Goal: Task Accomplishment & Management: Complete application form

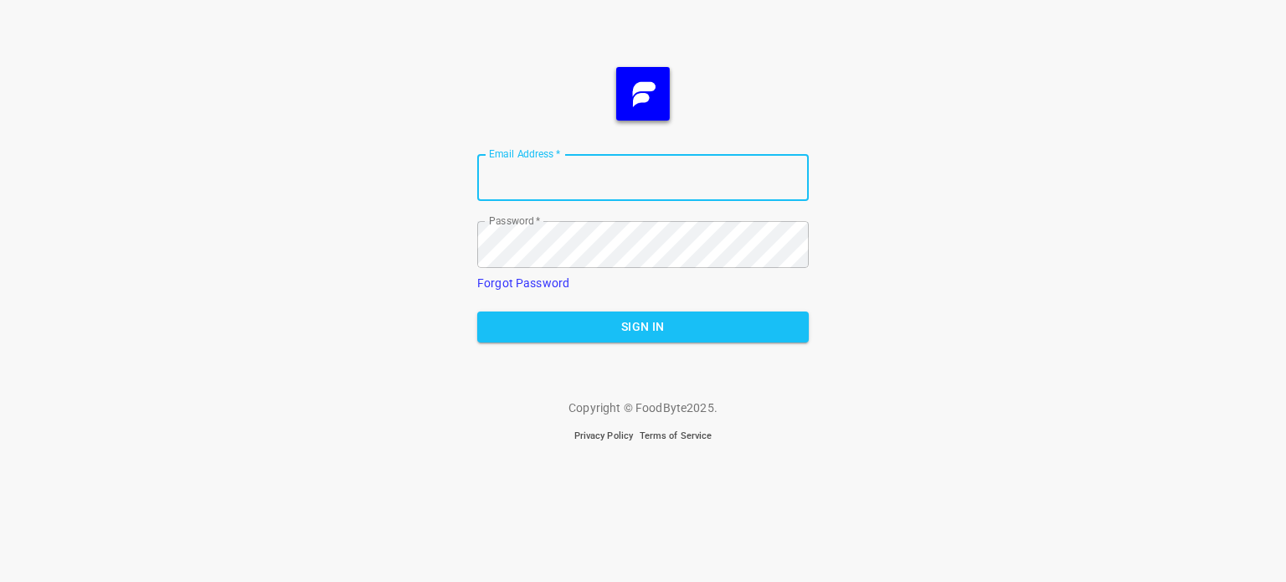
type input "[EMAIL_ADDRESS][DOMAIN_NAME]"
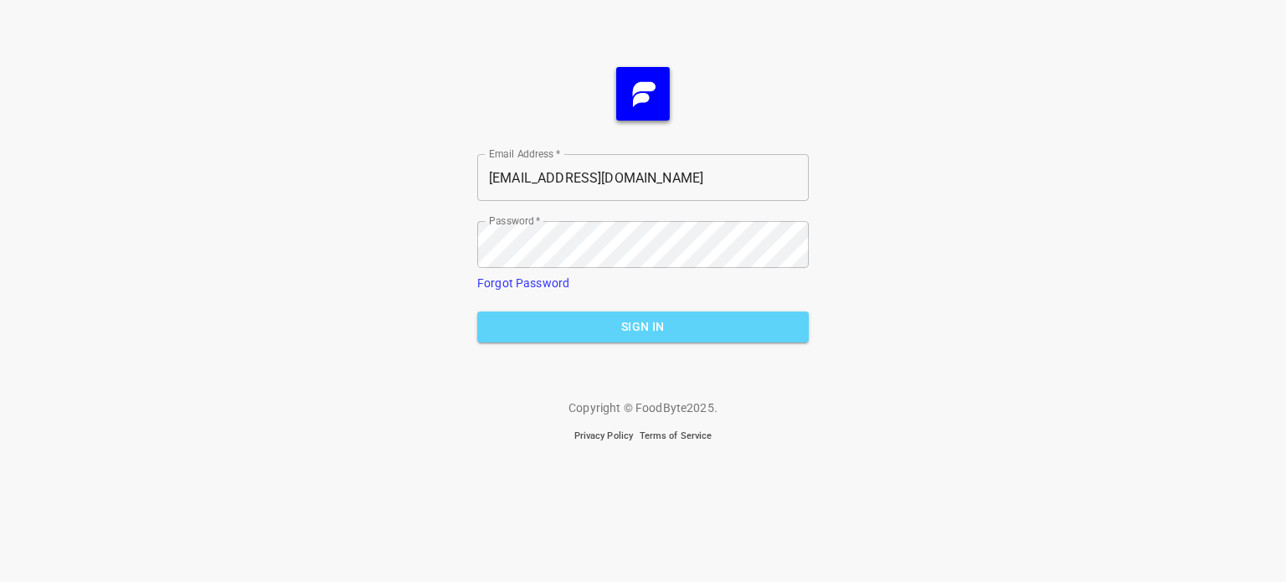
click at [580, 322] on span "Sign In" at bounding box center [643, 327] width 305 height 21
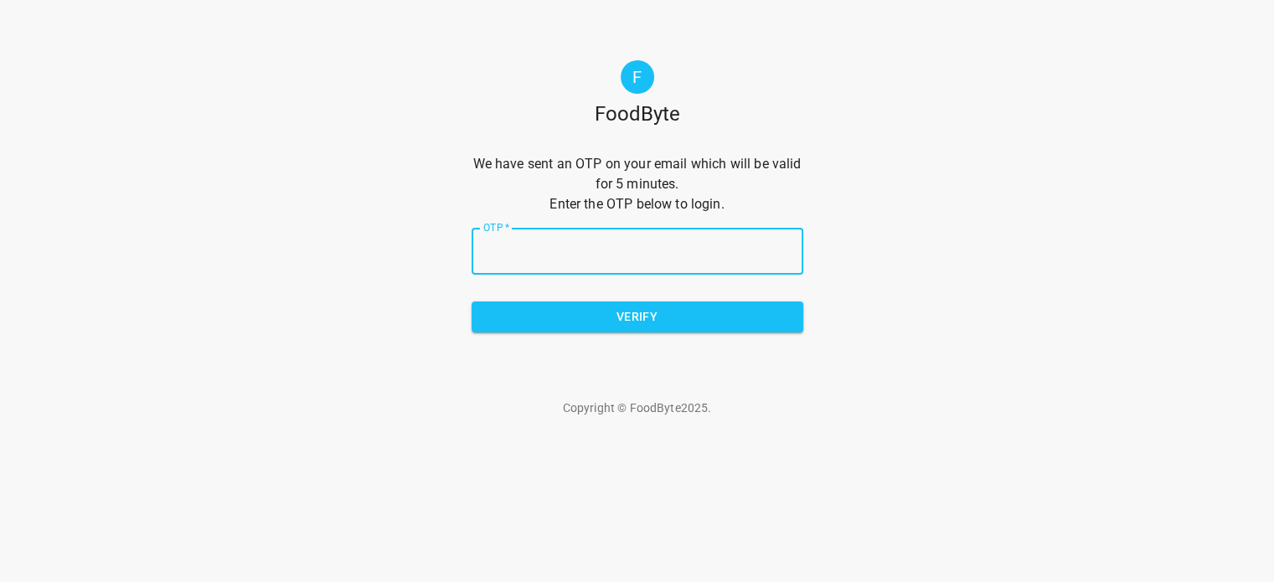
click at [621, 251] on input "OTP   *" at bounding box center [638, 251] width 332 height 47
type input "d66cbf"
click at [628, 315] on span "Verify" at bounding box center [637, 317] width 305 height 21
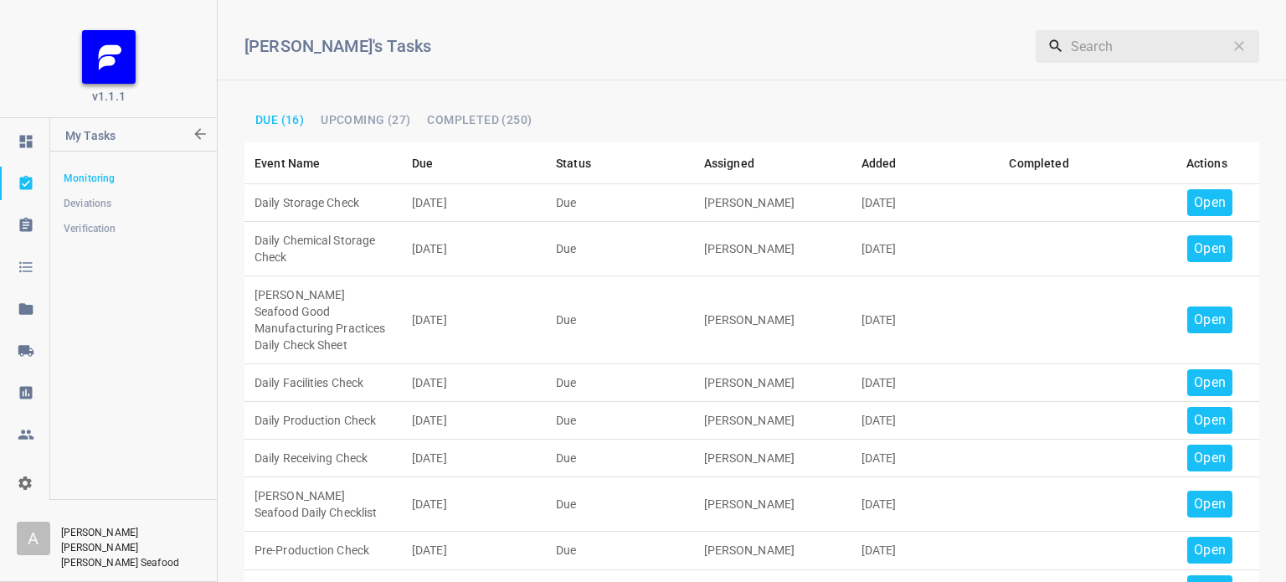
click at [1205, 207] on p "Open" at bounding box center [1210, 203] width 32 height 20
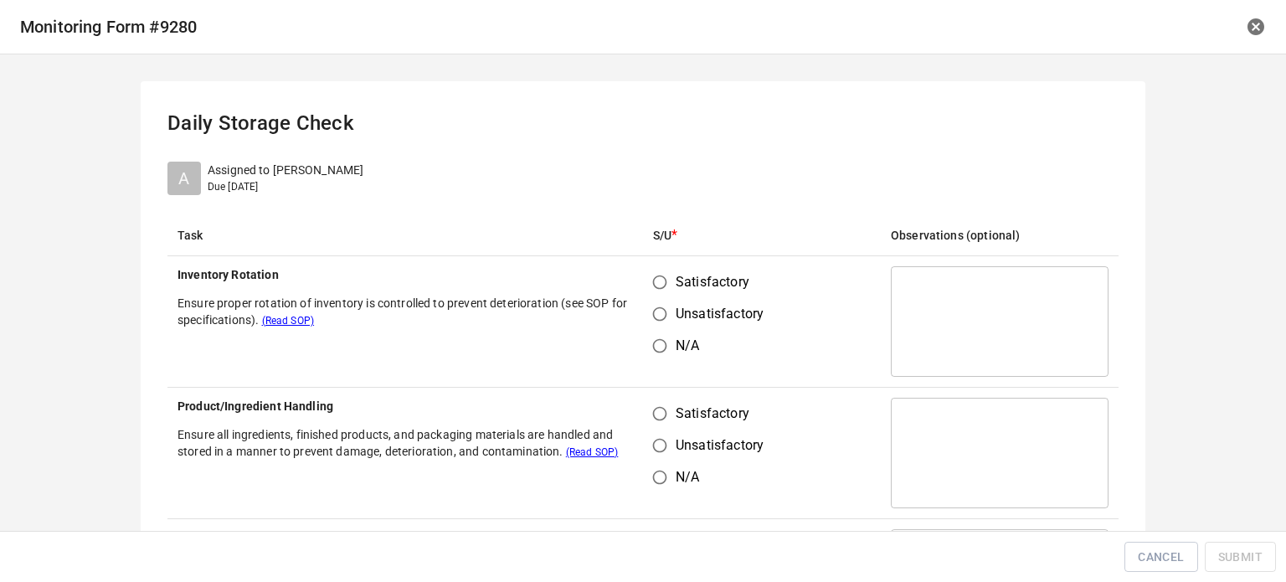
drag, startPoint x: 654, startPoint y: 281, endPoint x: 689, endPoint y: 438, distance: 161.3
click at [655, 276] on input "Satisfactory" at bounding box center [660, 282] width 32 height 32
radio input "true"
drag, startPoint x: 663, startPoint y: 415, endPoint x: 757, endPoint y: 283, distance: 162.2
click at [663, 415] on input "Satisfactory" at bounding box center [660, 414] width 32 height 32
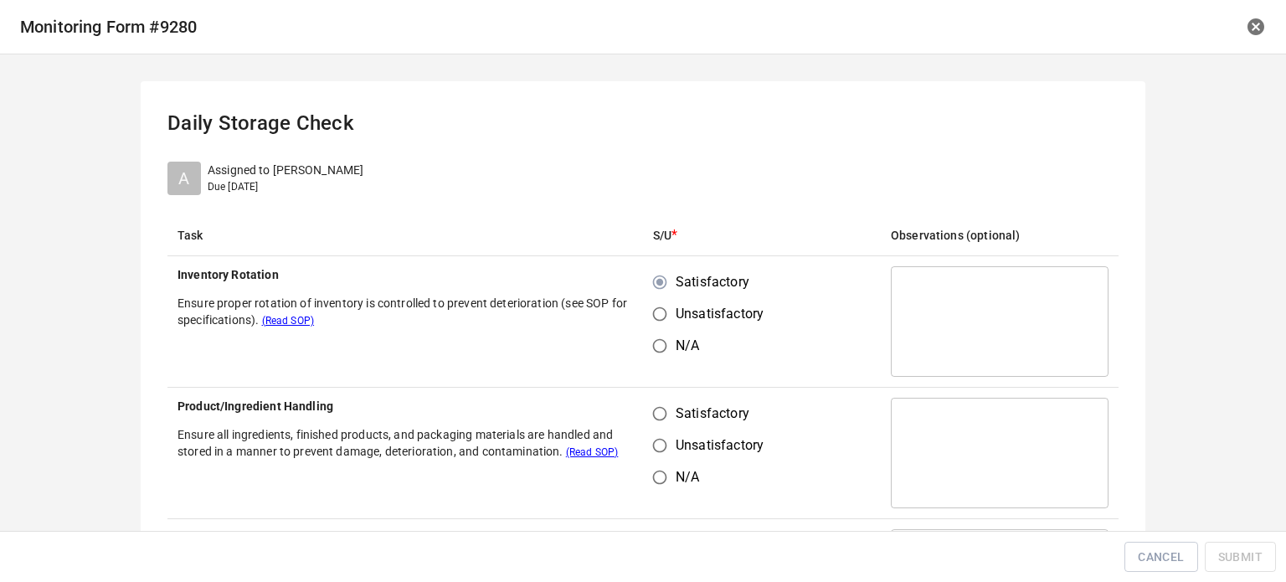
radio input "true"
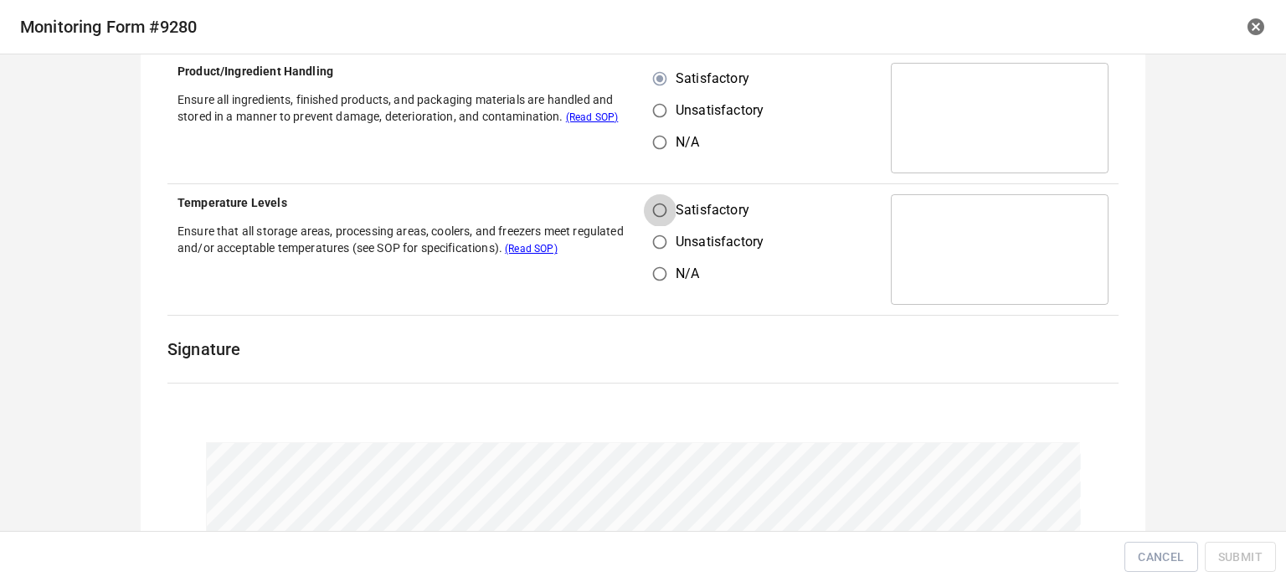
click at [662, 204] on input "Satisfactory" at bounding box center [660, 210] width 32 height 32
radio input "true"
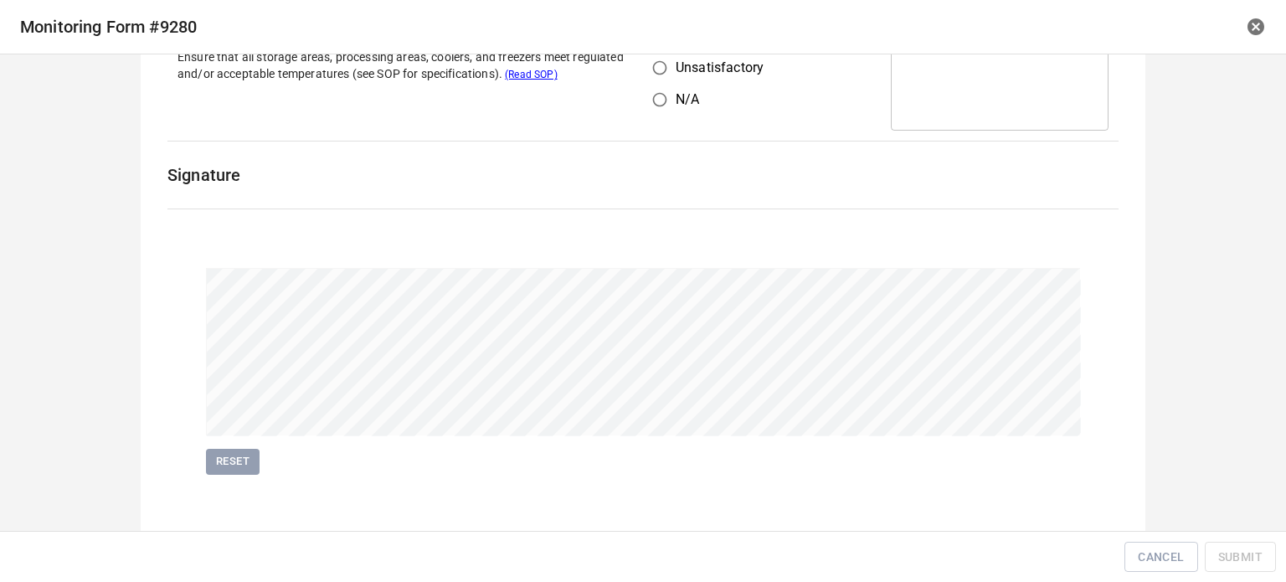
scroll to position [518, 0]
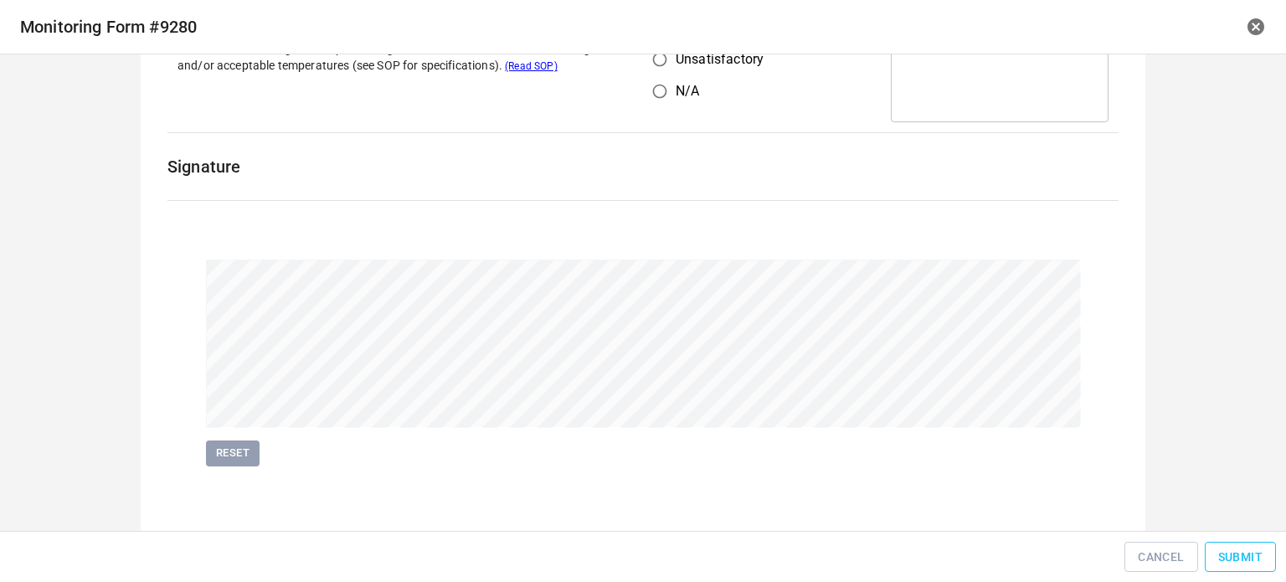
click at [1216, 544] on button "Submit" at bounding box center [1240, 557] width 71 height 31
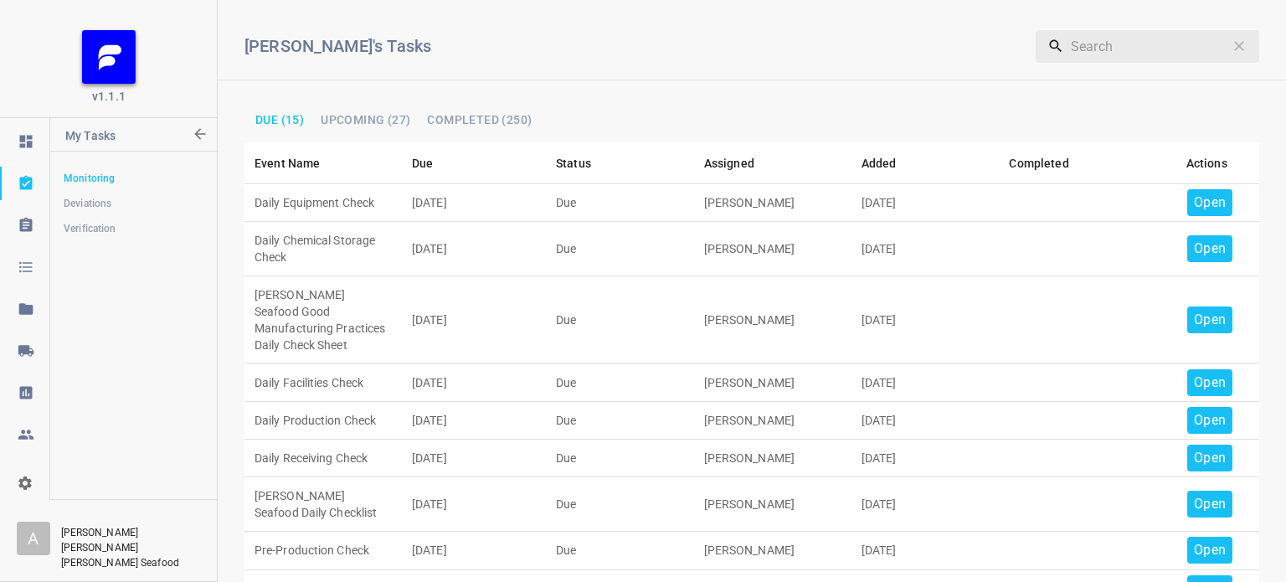
click at [1196, 197] on p "Open" at bounding box center [1210, 203] width 32 height 20
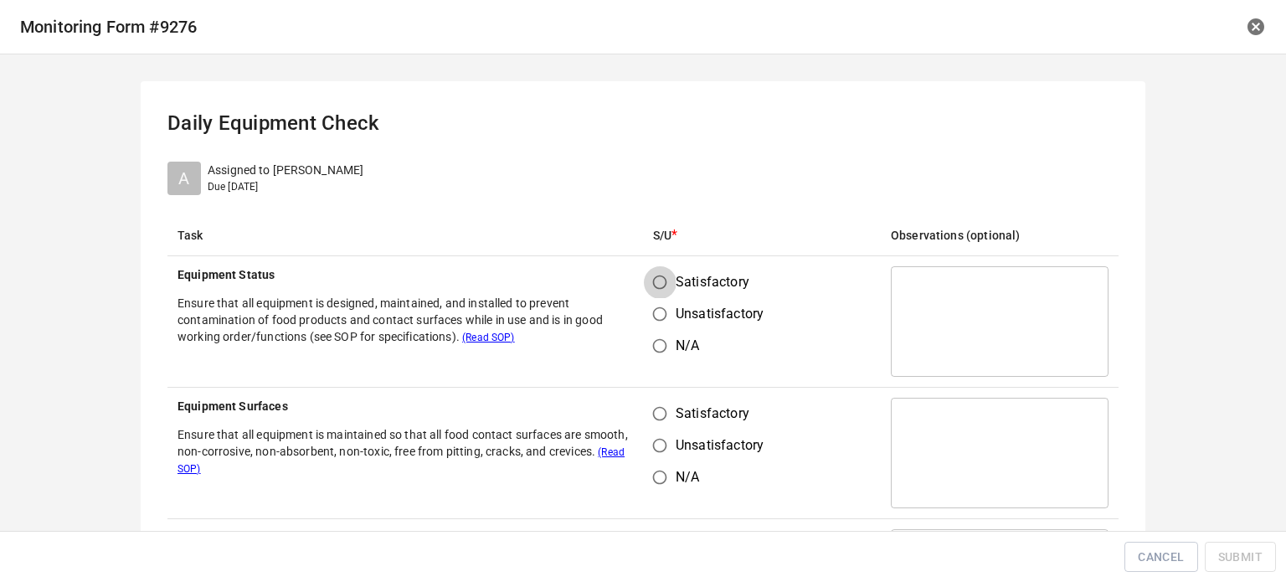
drag, startPoint x: 650, startPoint y: 284, endPoint x: 657, endPoint y: 408, distance: 124.1
click at [651, 294] on input "Satisfactory" at bounding box center [660, 282] width 32 height 32
radio input "true"
drag, startPoint x: 646, startPoint y: 417, endPoint x: 687, endPoint y: 403, distance: 43.4
click at [645, 417] on input "Satisfactory" at bounding box center [660, 414] width 32 height 32
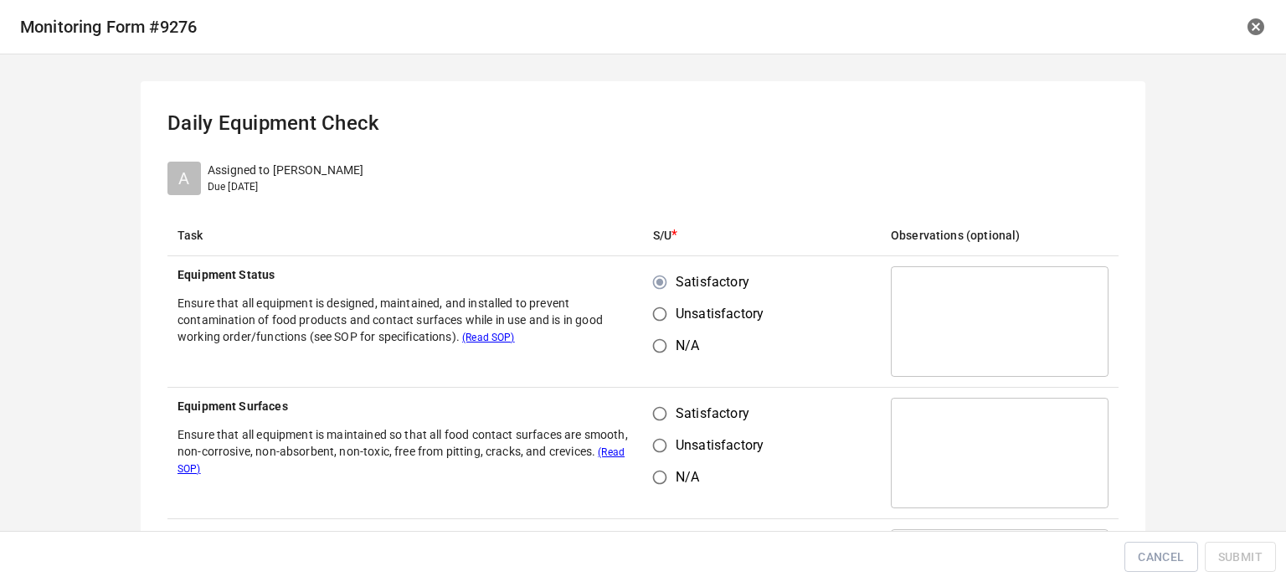
radio input "true"
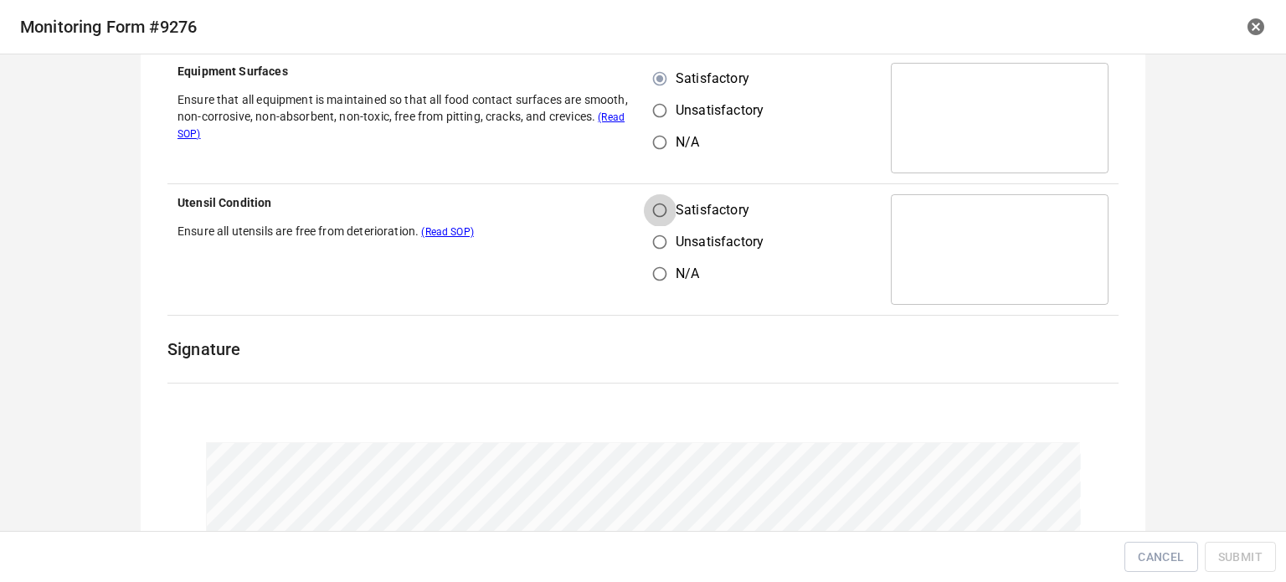
click at [663, 215] on input "Satisfactory" at bounding box center [660, 210] width 32 height 32
radio input "true"
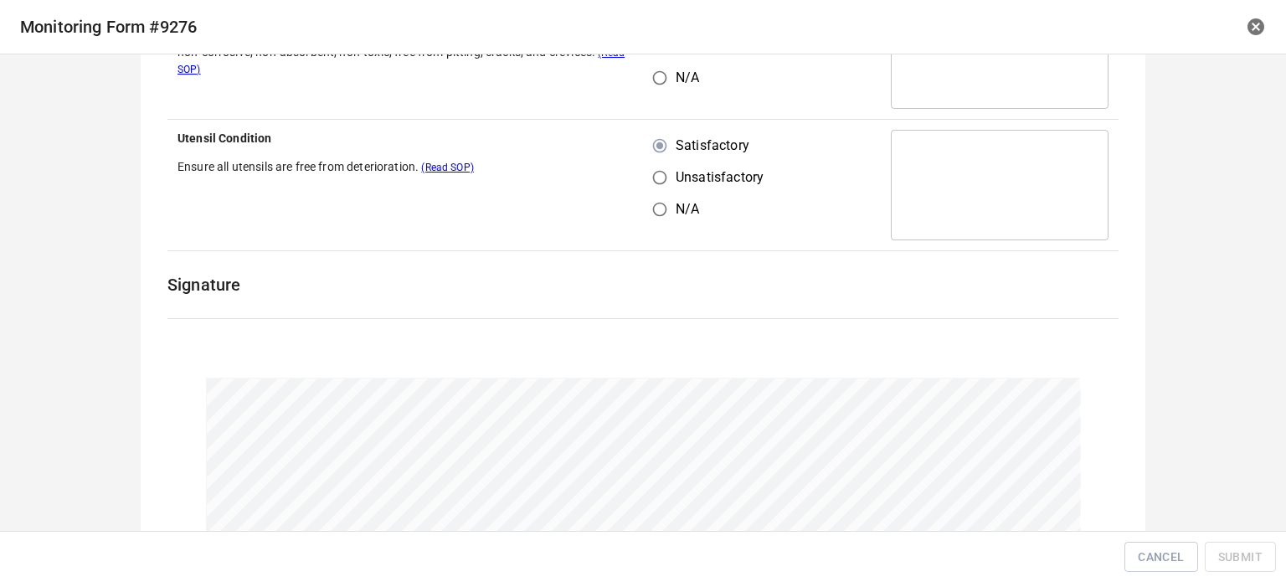
scroll to position [518, 0]
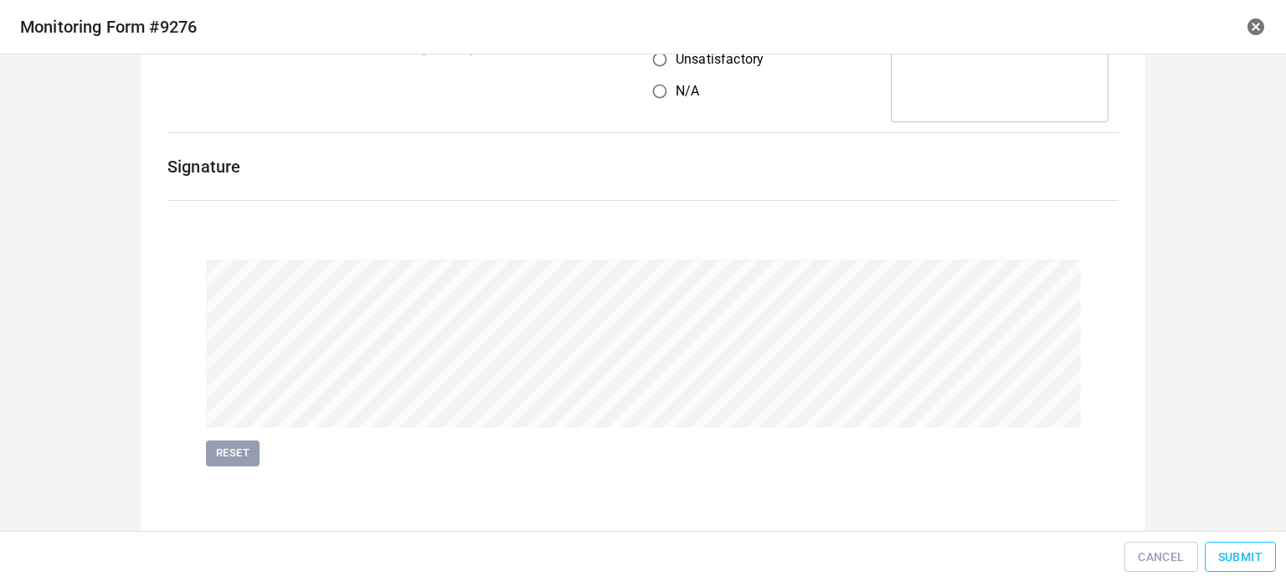
click at [1224, 550] on span "Submit" at bounding box center [1241, 557] width 44 height 21
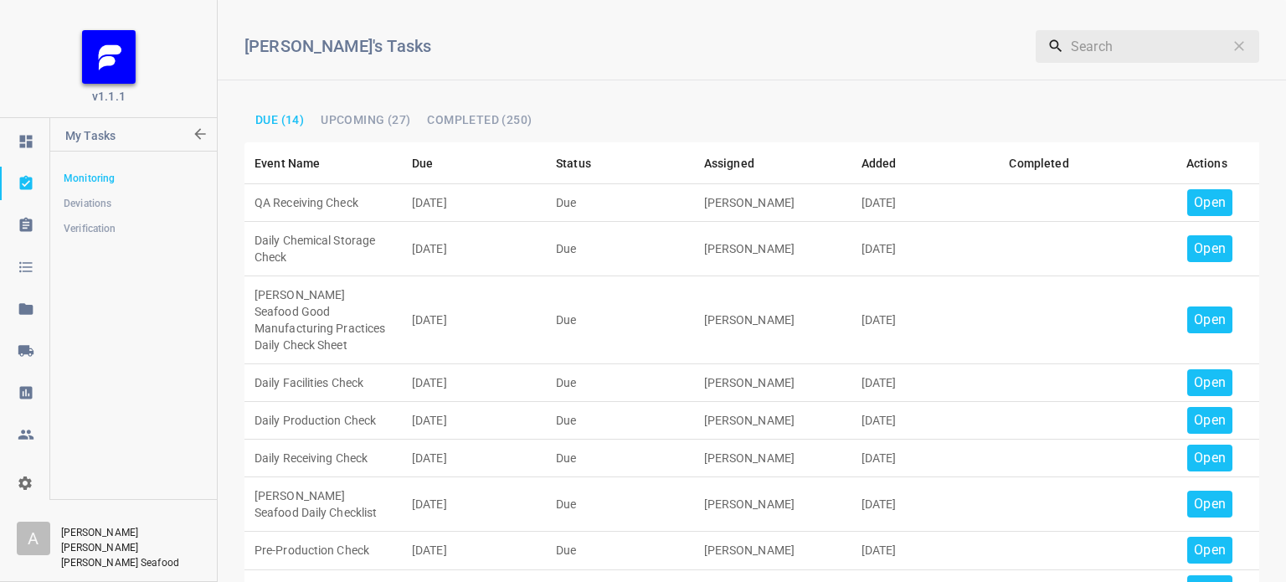
click at [1194, 193] on p "Open" at bounding box center [1210, 203] width 32 height 20
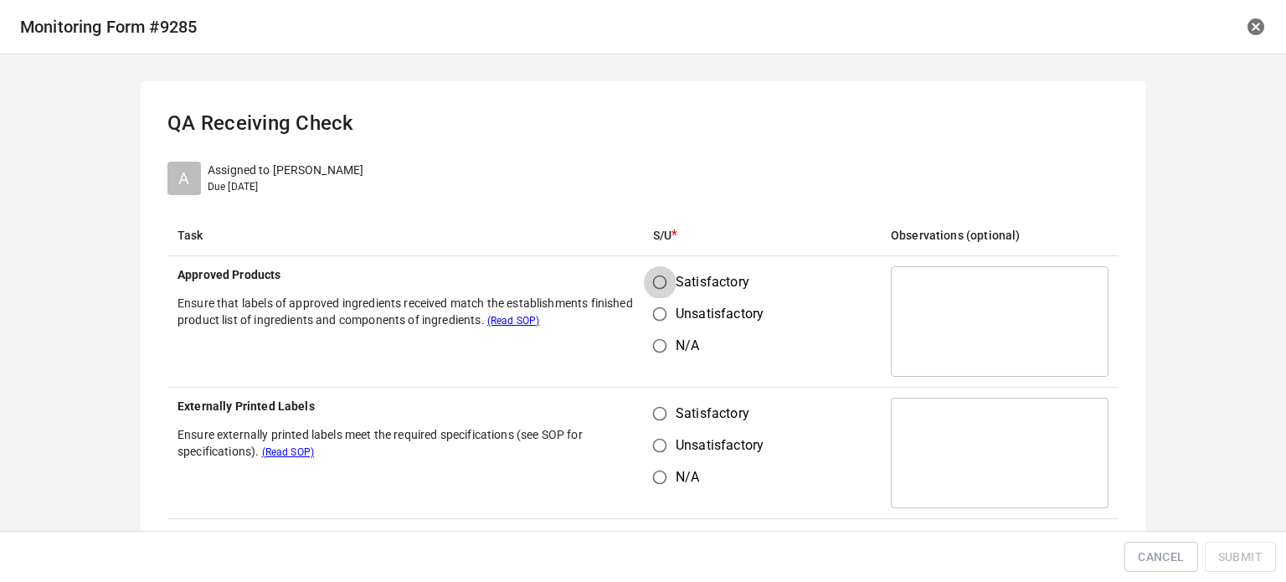
drag, startPoint x: 657, startPoint y: 280, endPoint x: 656, endPoint y: 398, distance: 118.1
click at [657, 286] on input "Satisfactory" at bounding box center [660, 282] width 32 height 32
radio input "true"
click at [656, 399] on input "Satisfactory" at bounding box center [660, 414] width 32 height 32
radio input "true"
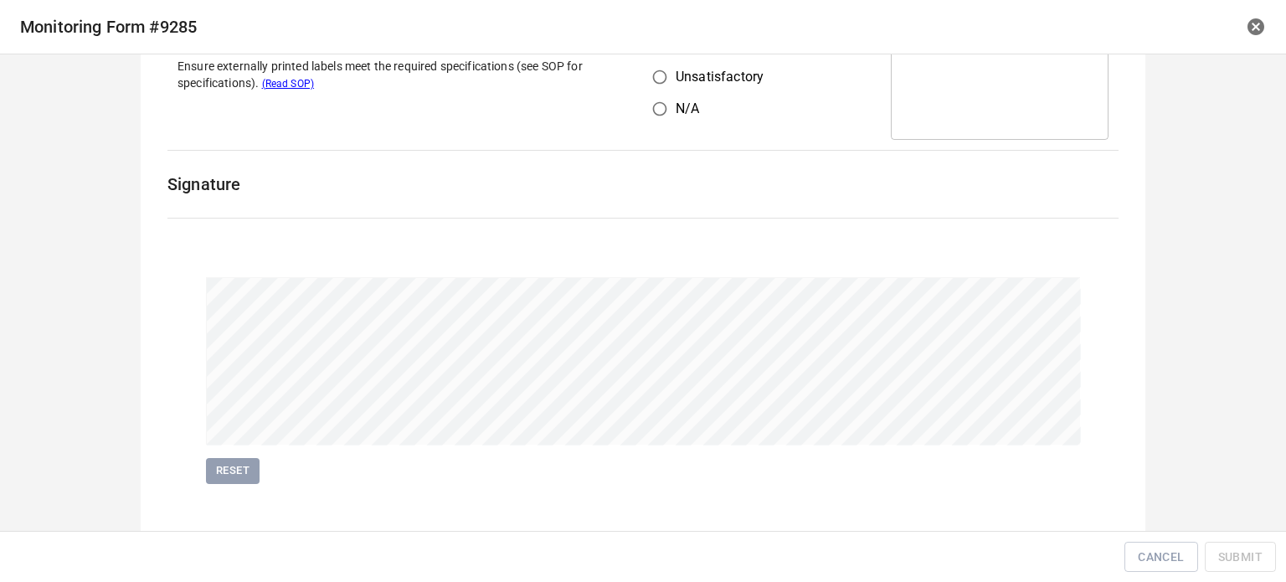
scroll to position [386, 0]
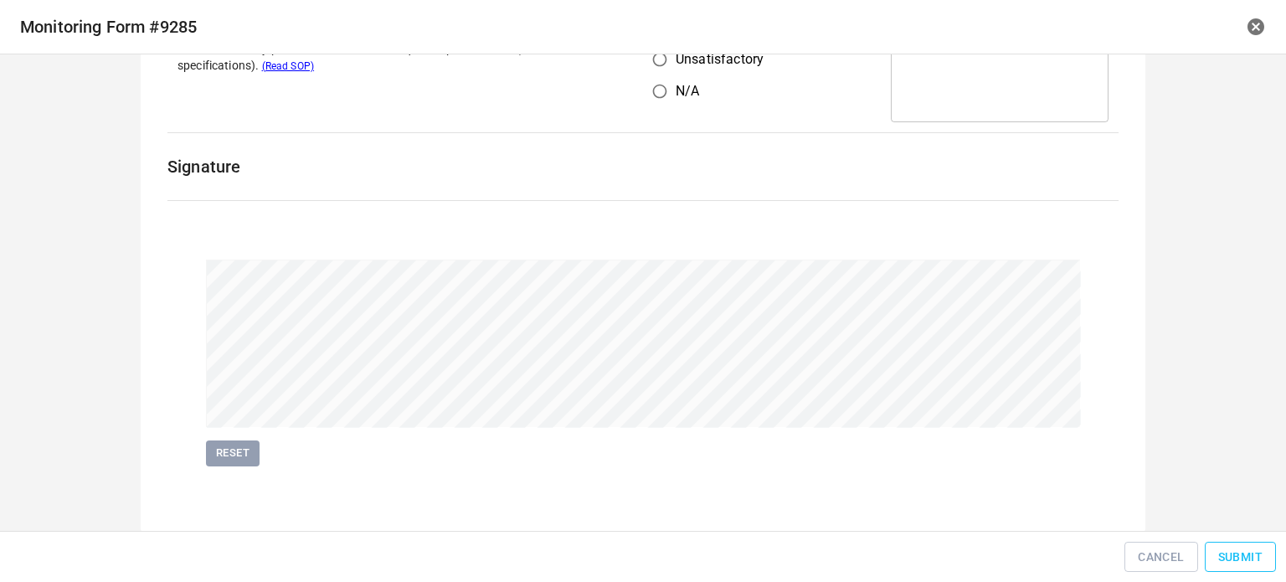
drag, startPoint x: 1189, startPoint y: 539, endPoint x: 1223, endPoint y: 545, distance: 34.0
click at [1204, 543] on div "Cancel Submit" at bounding box center [643, 558] width 1273 height 38
click at [1240, 545] on button "Submit" at bounding box center [1240, 557] width 71 height 31
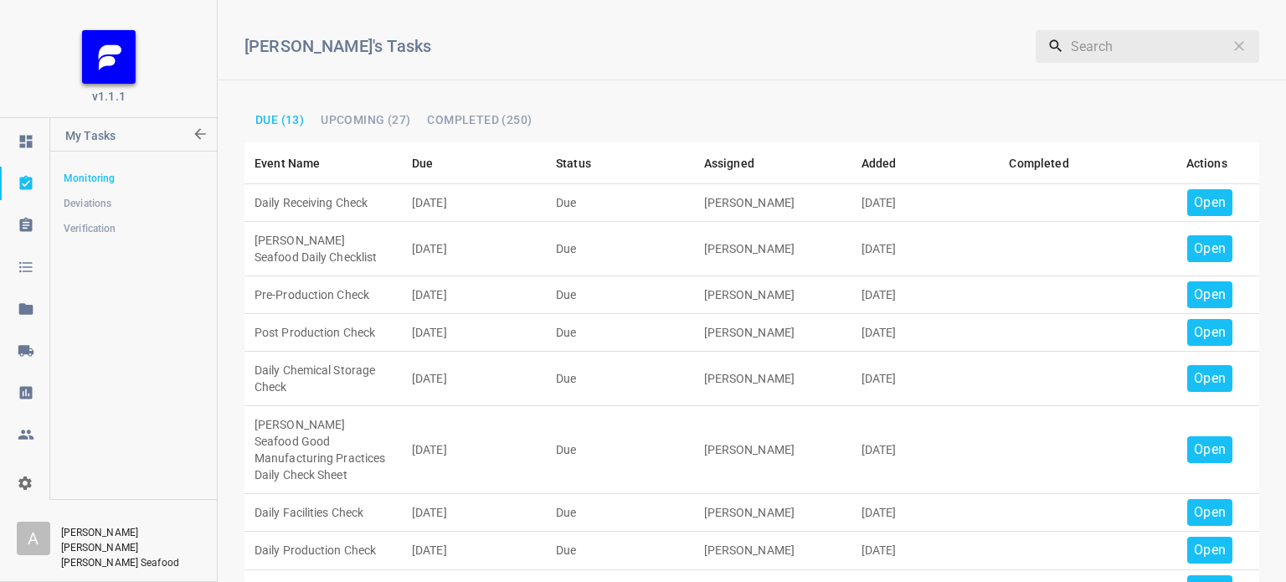
drag, startPoint x: 1231, startPoint y: 207, endPoint x: 1219, endPoint y: 207, distance: 11.7
click at [1219, 207] on td "Open" at bounding box center [1207, 203] width 106 height 38
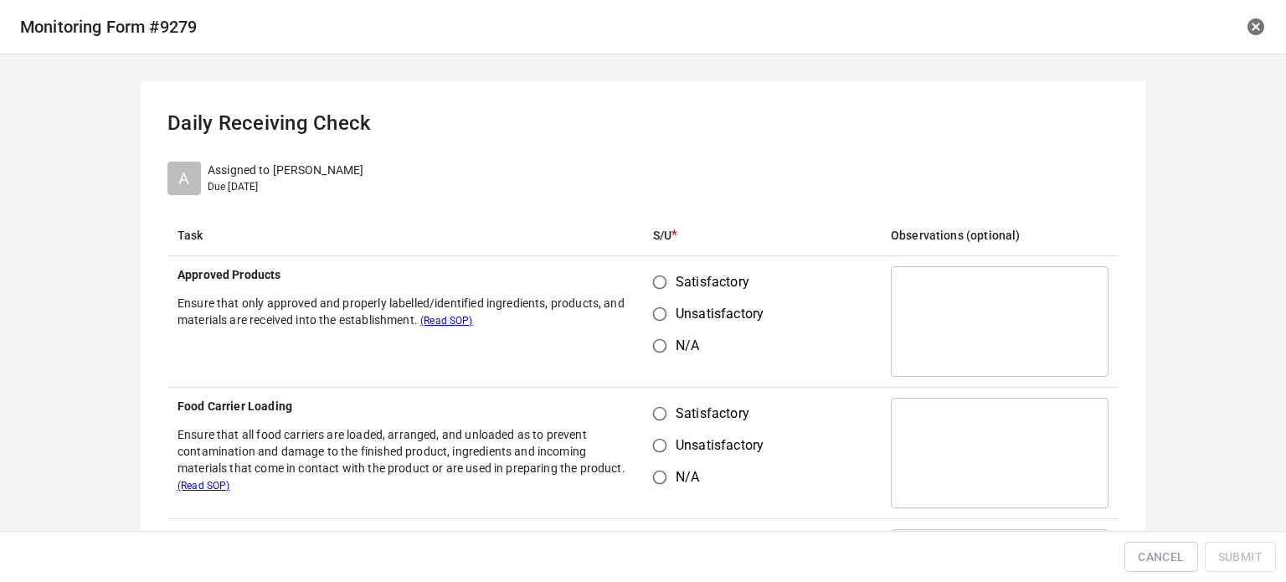
click at [667, 279] on input "Satisfactory" at bounding box center [660, 282] width 32 height 32
radio input "true"
click at [652, 431] on input "Unsatisfactory" at bounding box center [660, 446] width 32 height 32
radio input "true"
click at [649, 406] on input "Satisfactory" at bounding box center [660, 414] width 32 height 32
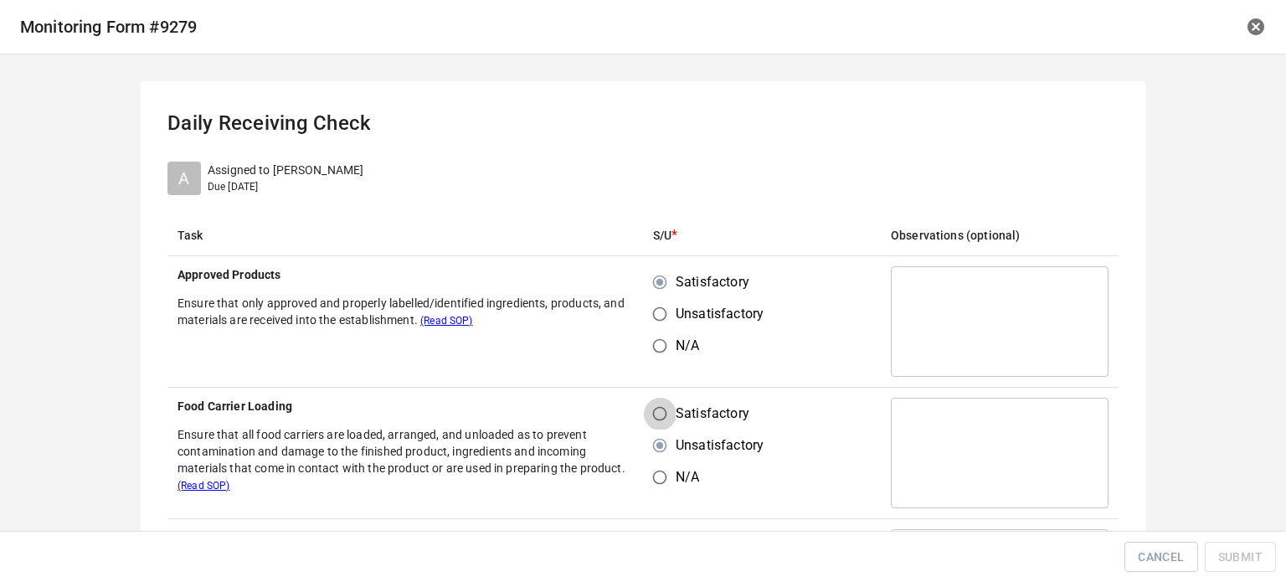
radio input "true"
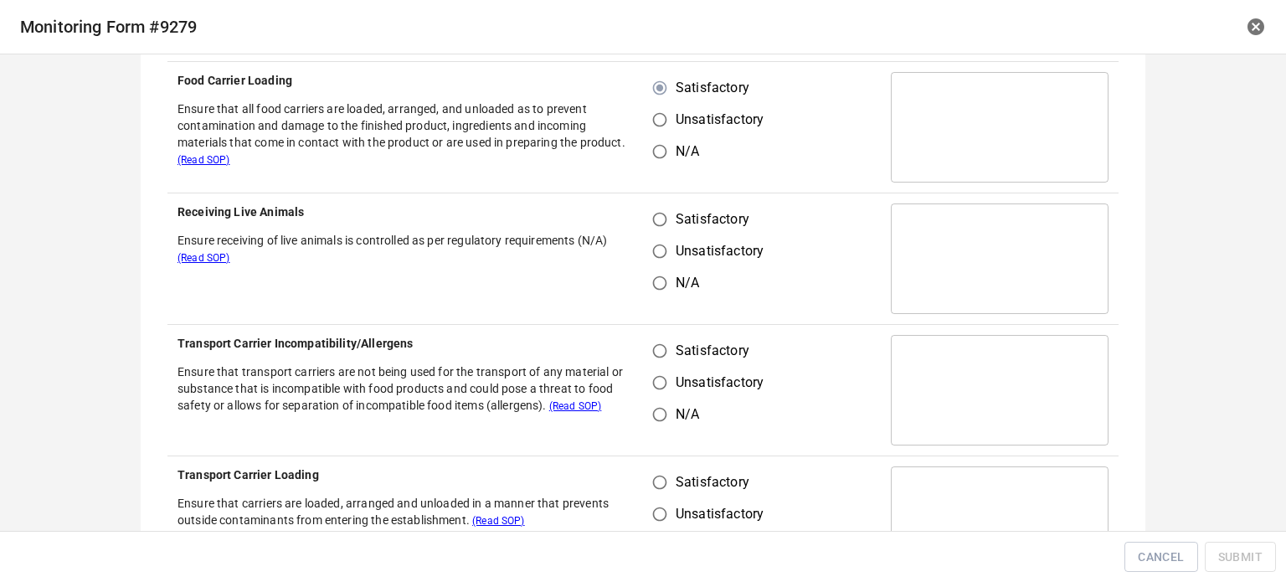
scroll to position [335, 0]
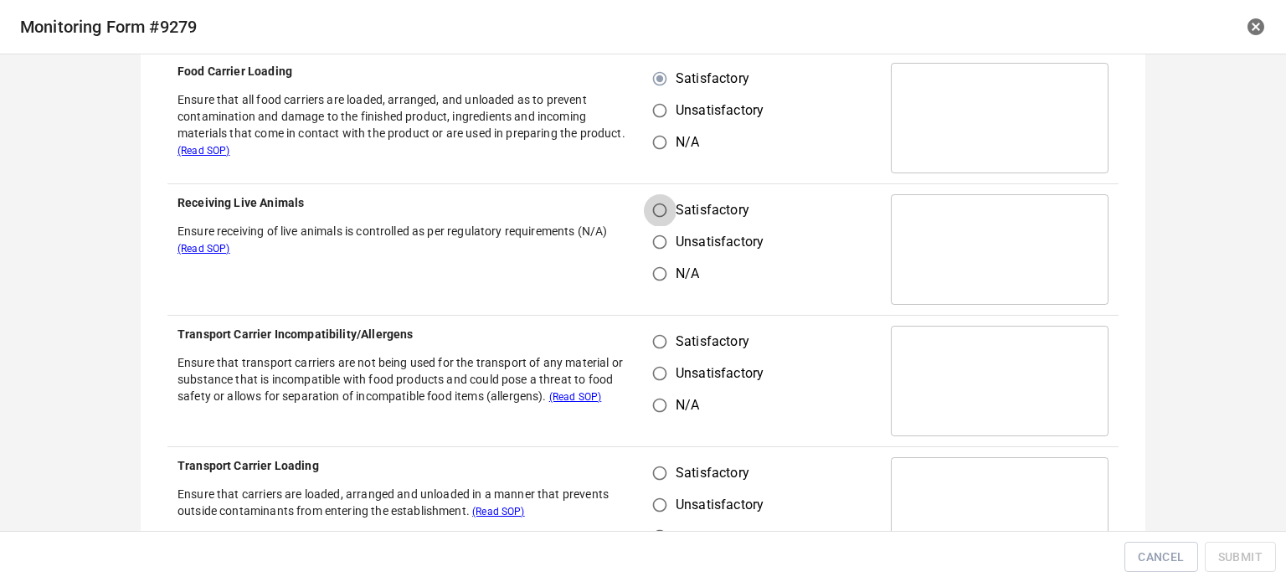
click at [644, 207] on input "Satisfactory" at bounding box center [660, 210] width 32 height 32
radio input "true"
drag, startPoint x: 651, startPoint y: 312, endPoint x: 665, endPoint y: 381, distance: 70.1
click at [654, 321] on tbody "Approved Products Ensure that only approved and properly labelled/identified in…" at bounding box center [642, 381] width 951 height 920
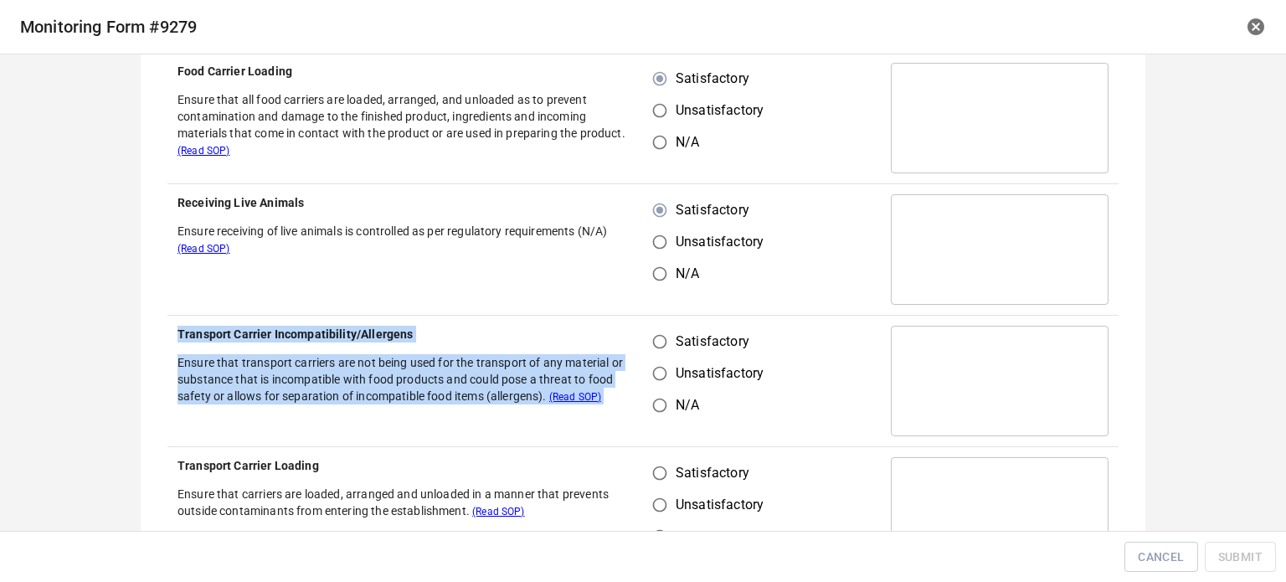
click at [660, 340] on input "Satisfactory" at bounding box center [660, 342] width 32 height 32
radio input "true"
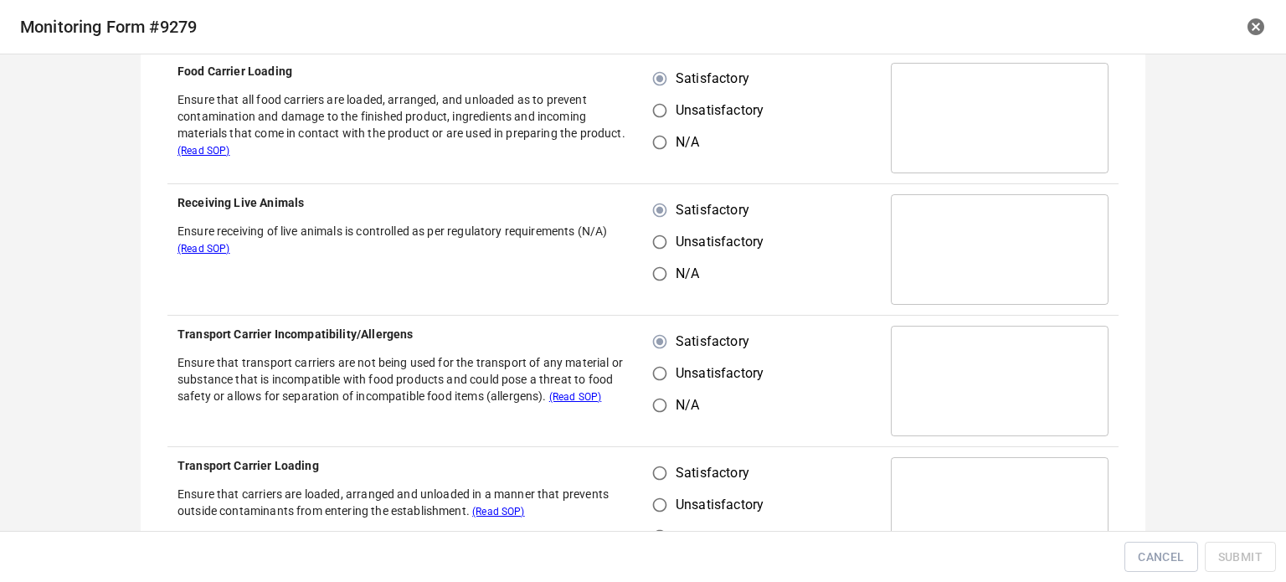
click at [841, 349] on td "Satisfactory Unsatisfactory N/A" at bounding box center [762, 381] width 238 height 131
drag, startPoint x: 667, startPoint y: 463, endPoint x: 738, endPoint y: 406, distance: 91.2
click at [673, 461] on label "Satisfactory" at bounding box center [704, 473] width 120 height 32
click at [673, 461] on input "Satisfactory" at bounding box center [660, 473] width 32 height 32
radio input "true"
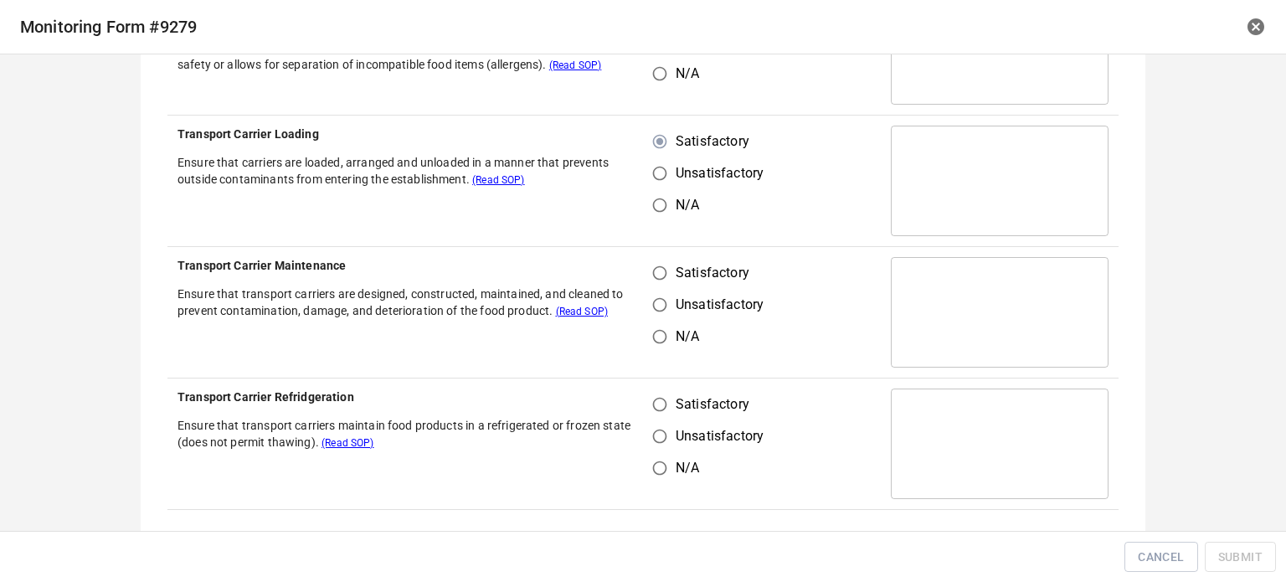
scroll to position [670, 0]
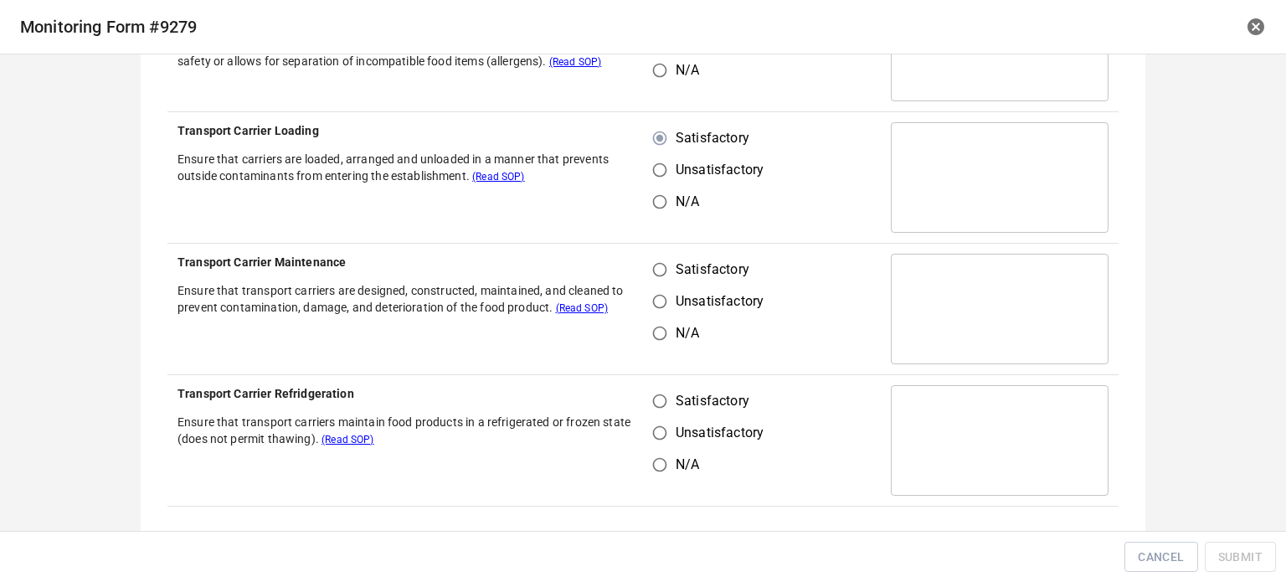
click at [660, 264] on input "Satisfactory" at bounding box center [660, 270] width 32 height 32
radio input "true"
click at [661, 408] on input "Satisfactory" at bounding box center [660, 401] width 32 height 32
radio input "true"
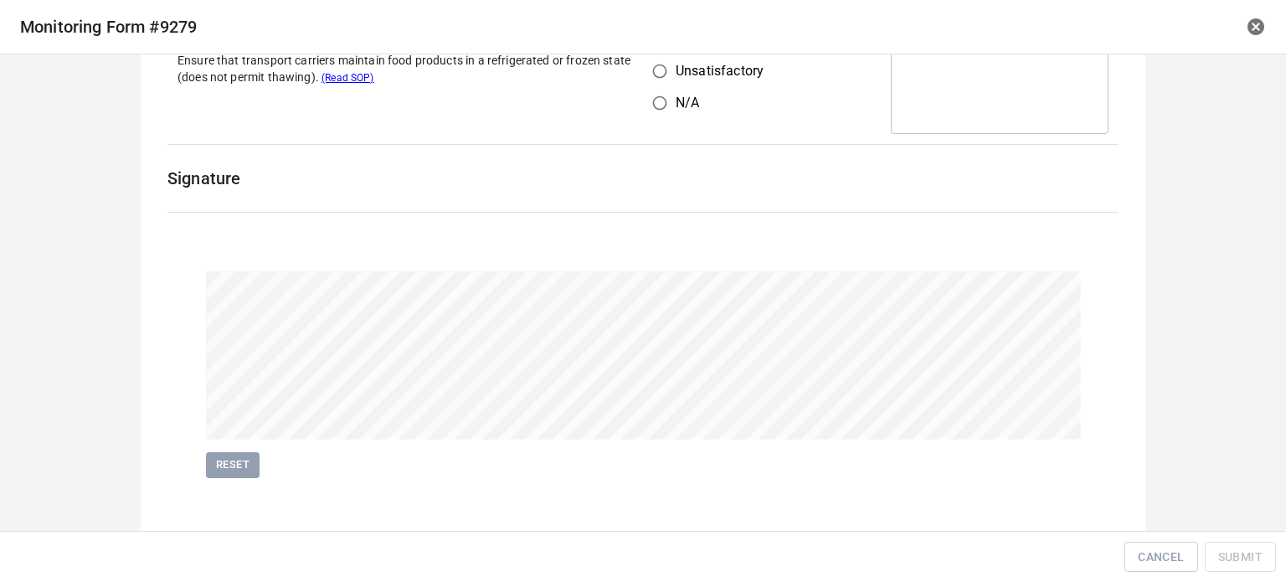
scroll to position [1043, 0]
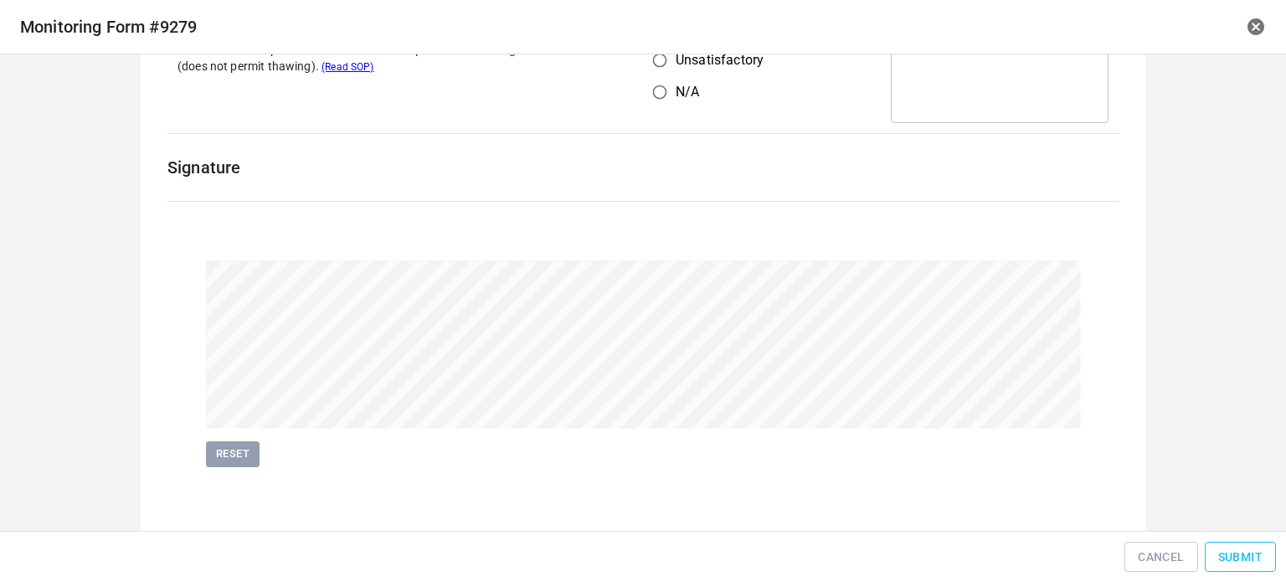
click at [1226, 550] on span "Submit" at bounding box center [1241, 557] width 44 height 21
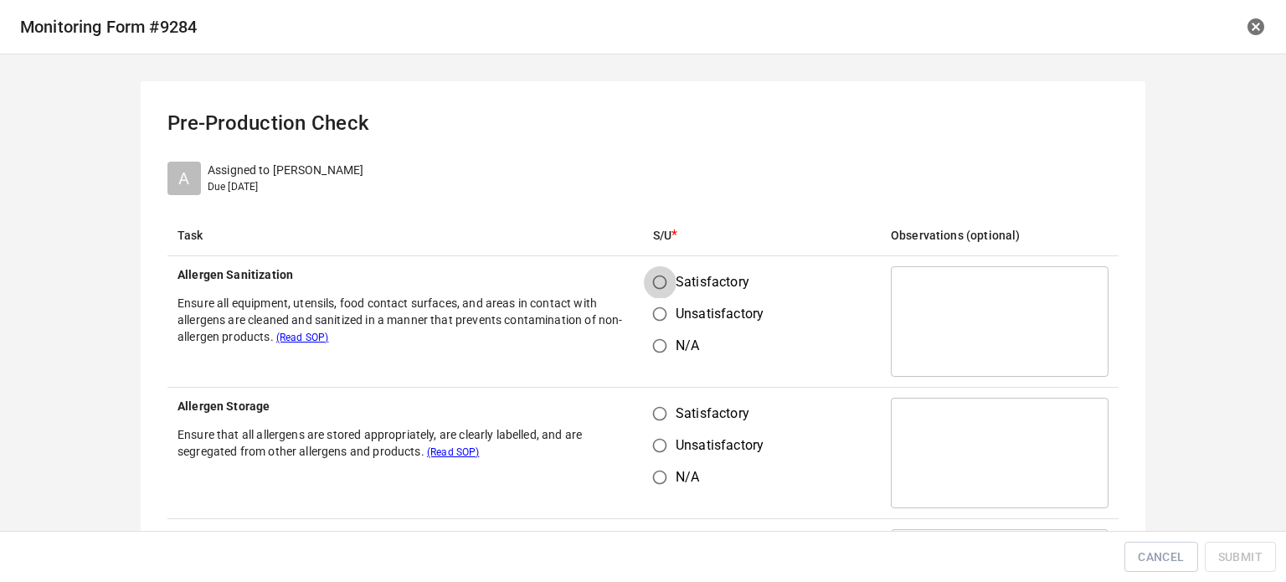
click at [651, 290] on input "Satisfactory" at bounding box center [660, 282] width 32 height 32
radio input "true"
drag, startPoint x: 657, startPoint y: 405, endPoint x: 796, endPoint y: 446, distance: 145.0
click at [664, 410] on input "Satisfactory" at bounding box center [660, 414] width 32 height 32
radio input "true"
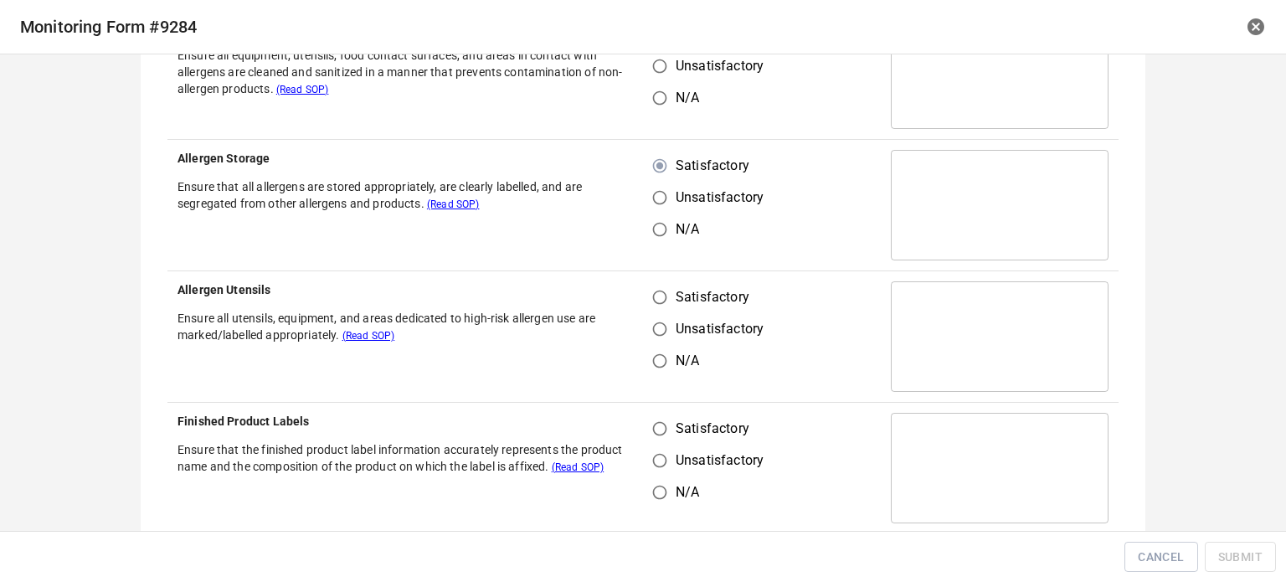
scroll to position [251, 0]
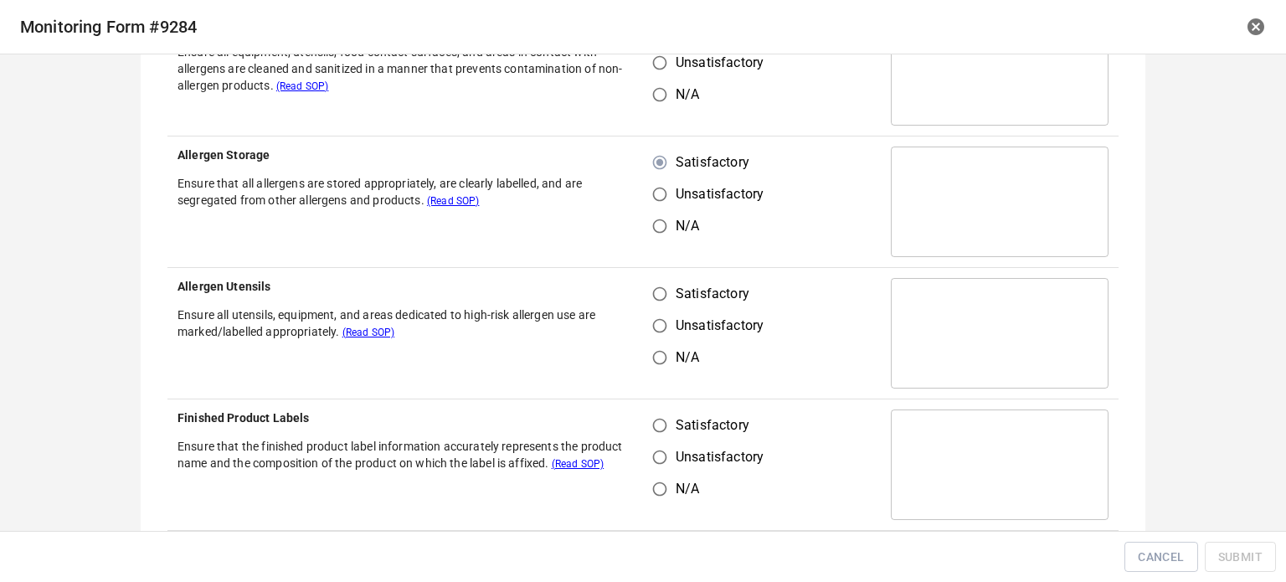
click at [650, 314] on input "Unsatisfactory" at bounding box center [660, 326] width 32 height 32
radio input "true"
click at [650, 294] on input "Satisfactory" at bounding box center [660, 294] width 32 height 32
radio input "true"
drag, startPoint x: 657, startPoint y: 418, endPoint x: 680, endPoint y: 445, distance: 35.1
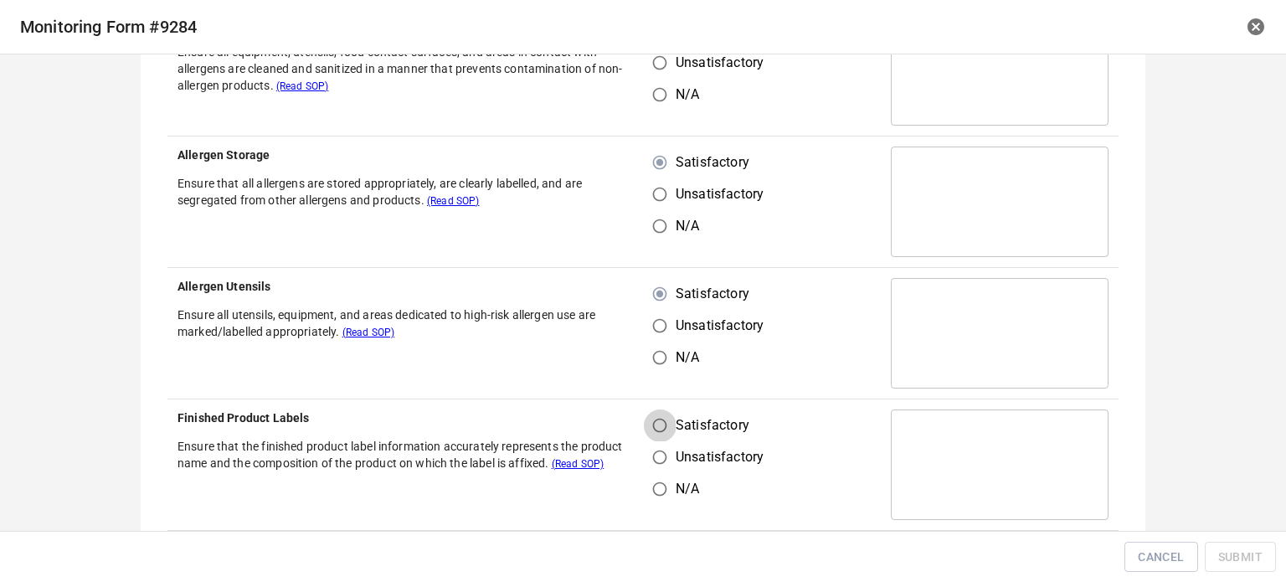
click at [661, 428] on input "Satisfactory" at bounding box center [660, 426] width 32 height 32
radio input "true"
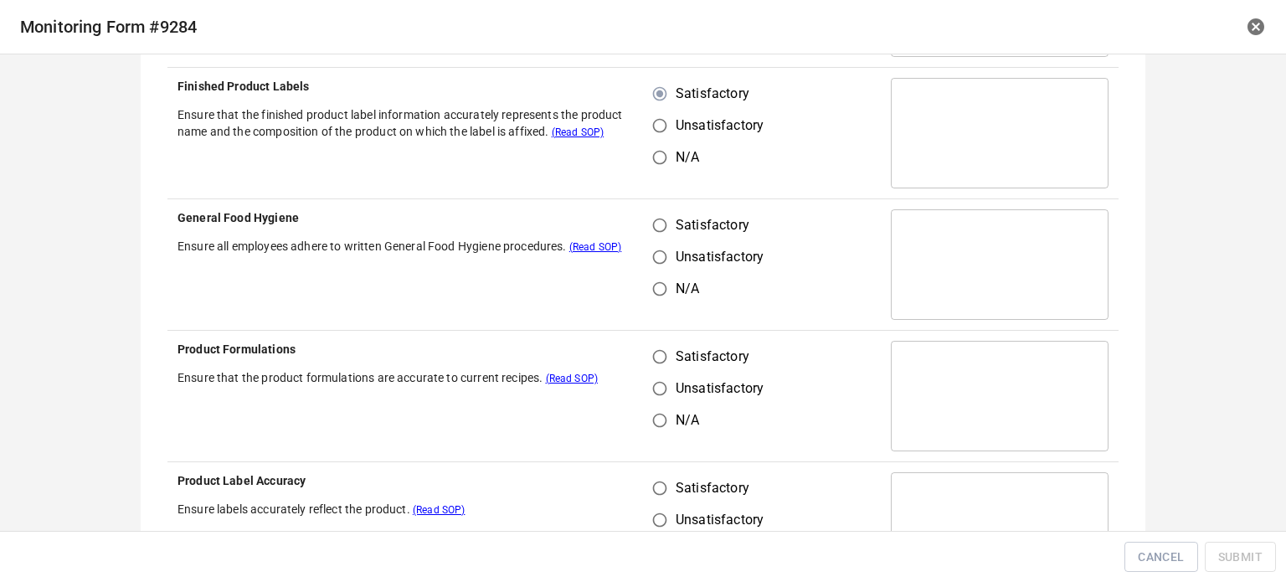
scroll to position [586, 0]
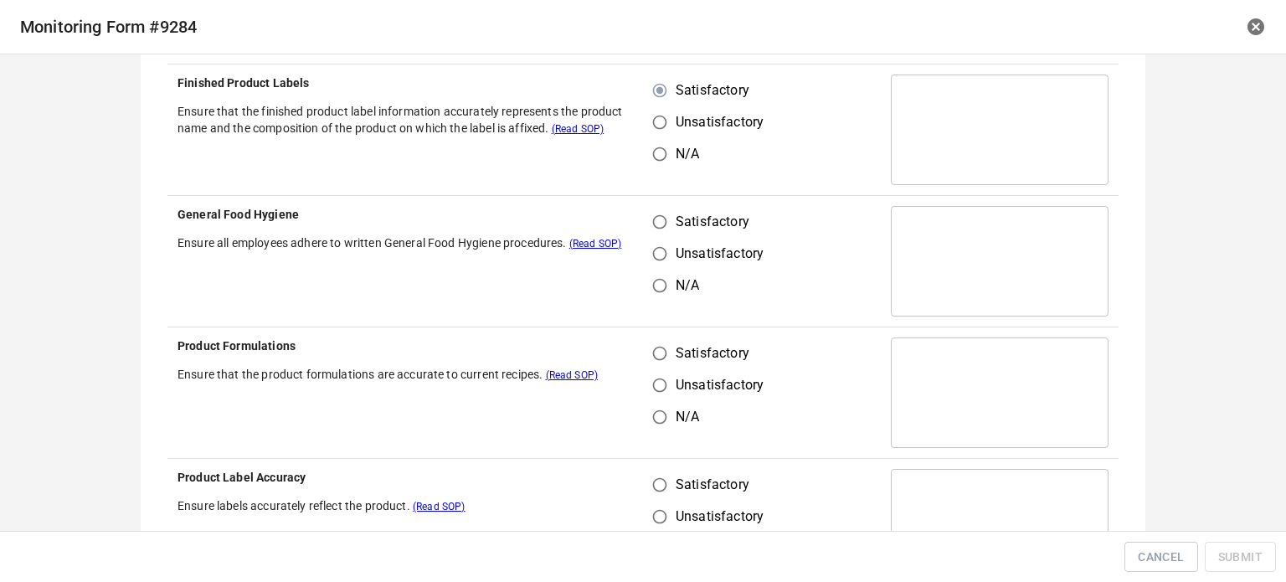
click at [644, 221] on input "Satisfactory" at bounding box center [660, 222] width 32 height 32
radio input "true"
click at [647, 351] on input "Satisfactory" at bounding box center [660, 354] width 32 height 32
radio input "true"
click at [654, 485] on input "Satisfactory" at bounding box center [660, 485] width 32 height 32
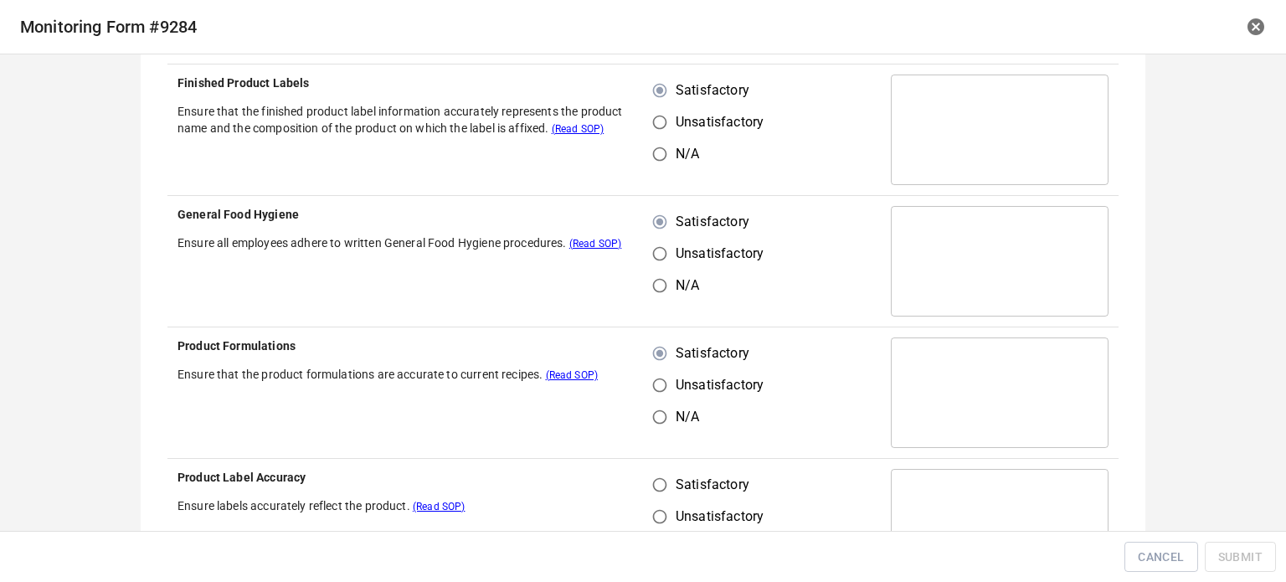
radio input "true"
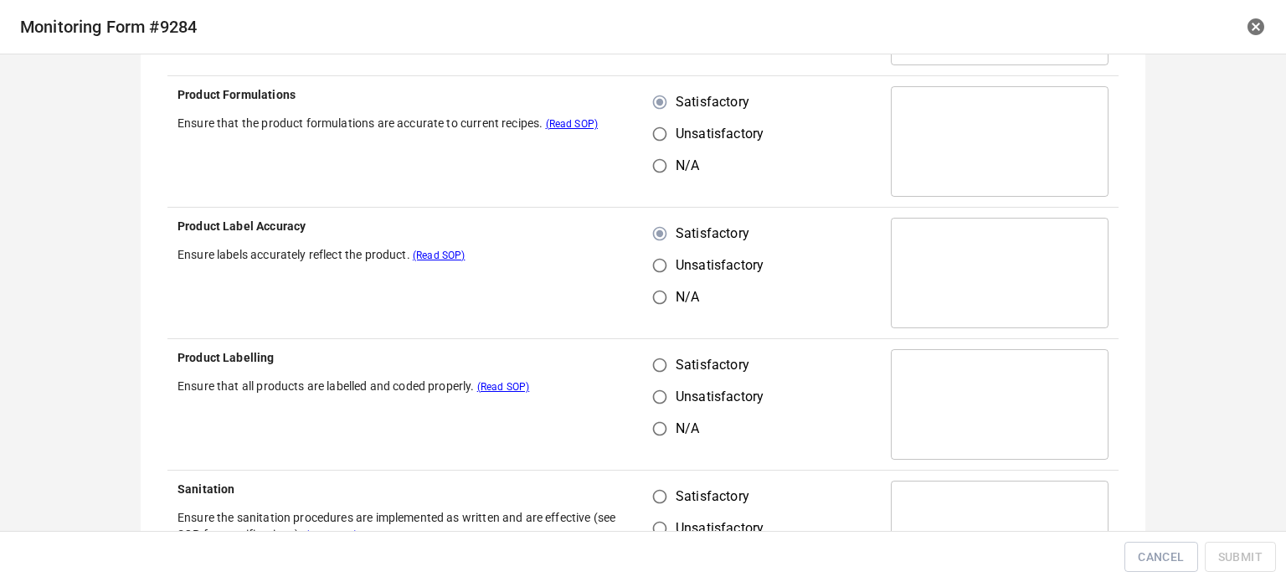
click at [653, 374] on input "Satisfactory" at bounding box center [660, 365] width 32 height 32
radio input "true"
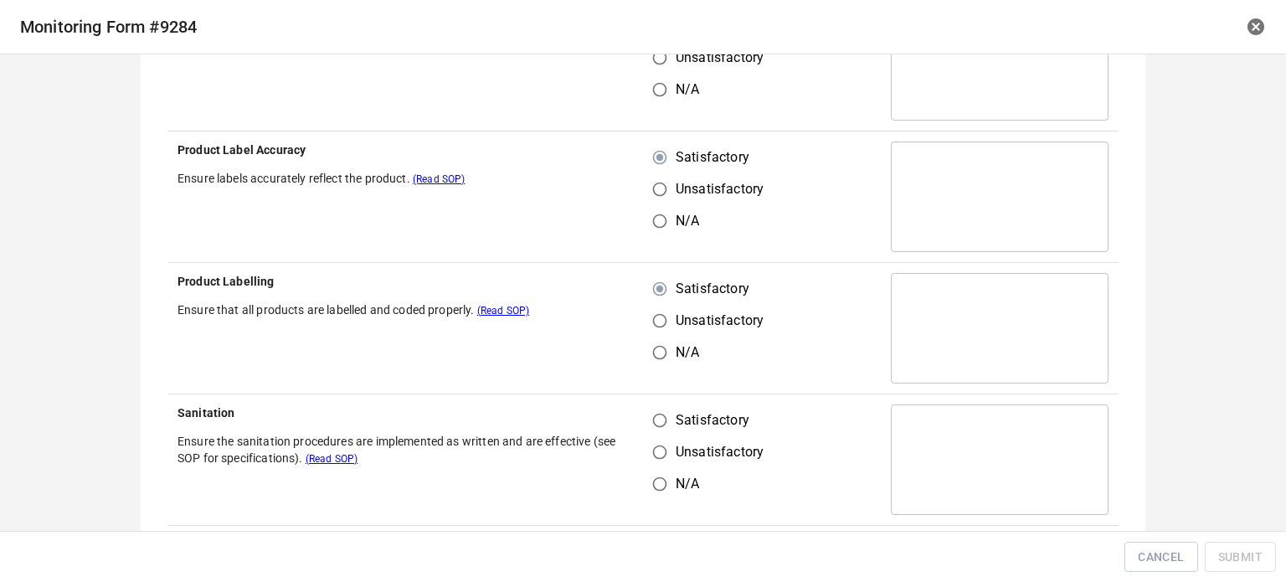
scroll to position [1089, 0]
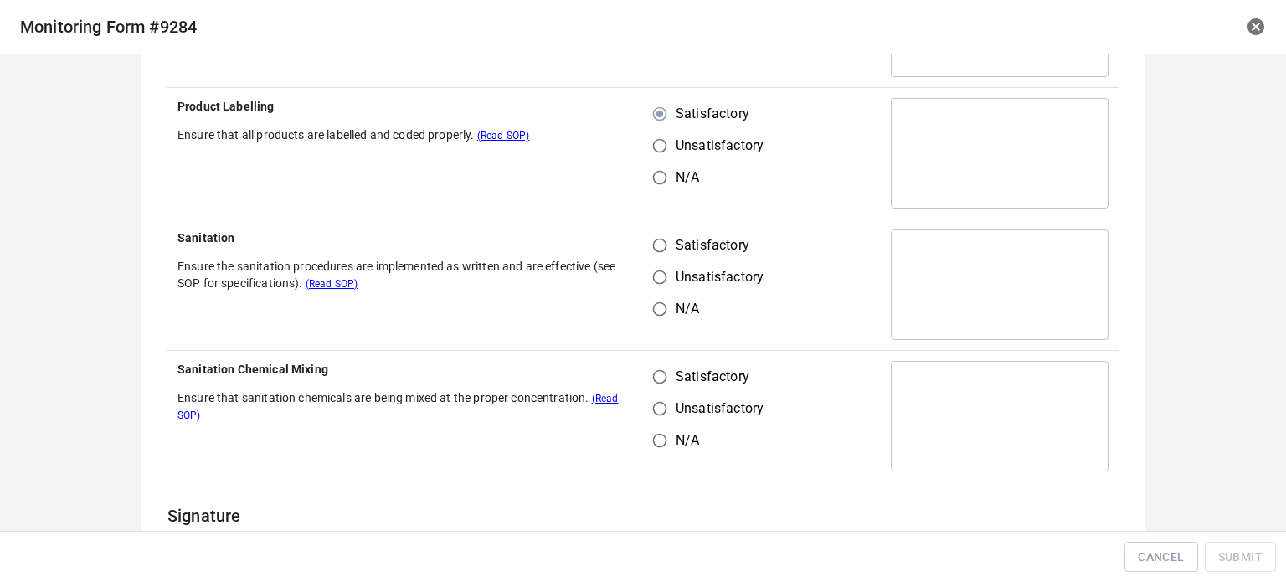
click at [649, 229] on input "Satisfactory" at bounding box center [660, 245] width 32 height 32
radio input "true"
click at [663, 384] on input "Satisfactory" at bounding box center [660, 377] width 32 height 32
radio input "true"
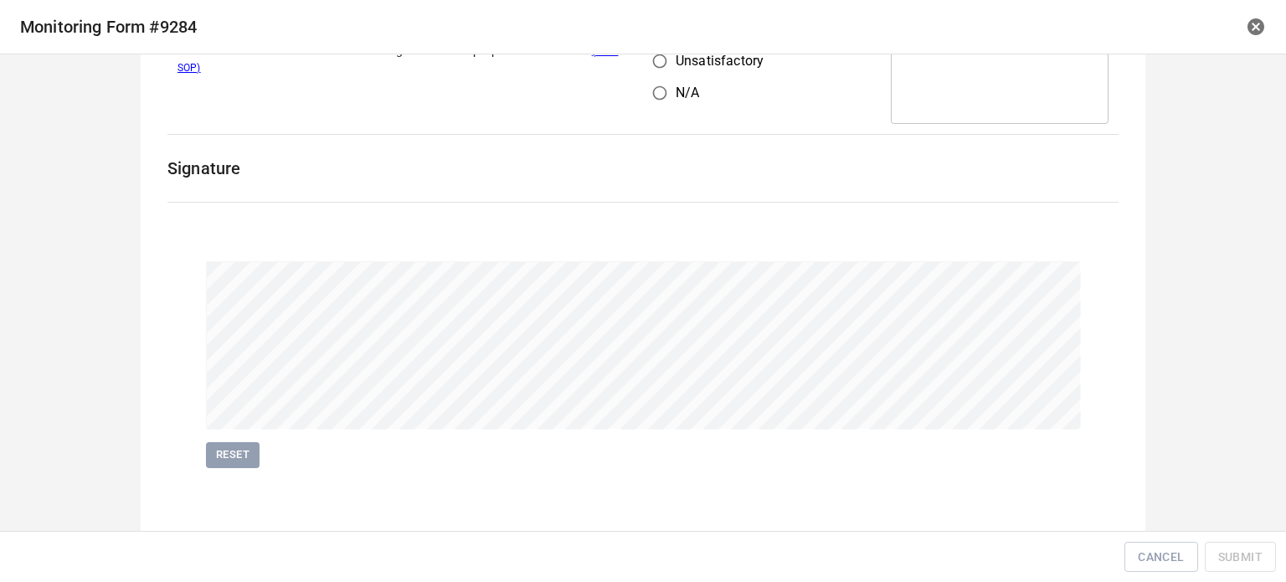
scroll to position [1437, 0]
click at [1256, 557] on span "Submit" at bounding box center [1241, 557] width 44 height 21
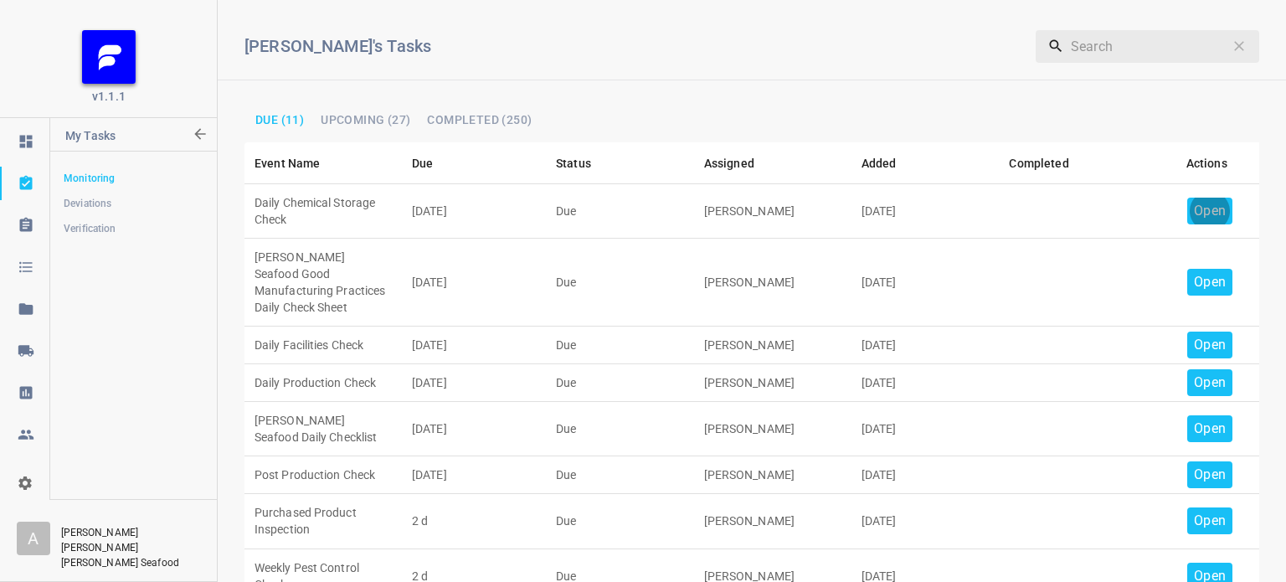
click at [1195, 212] on p "Open" at bounding box center [1210, 211] width 32 height 20
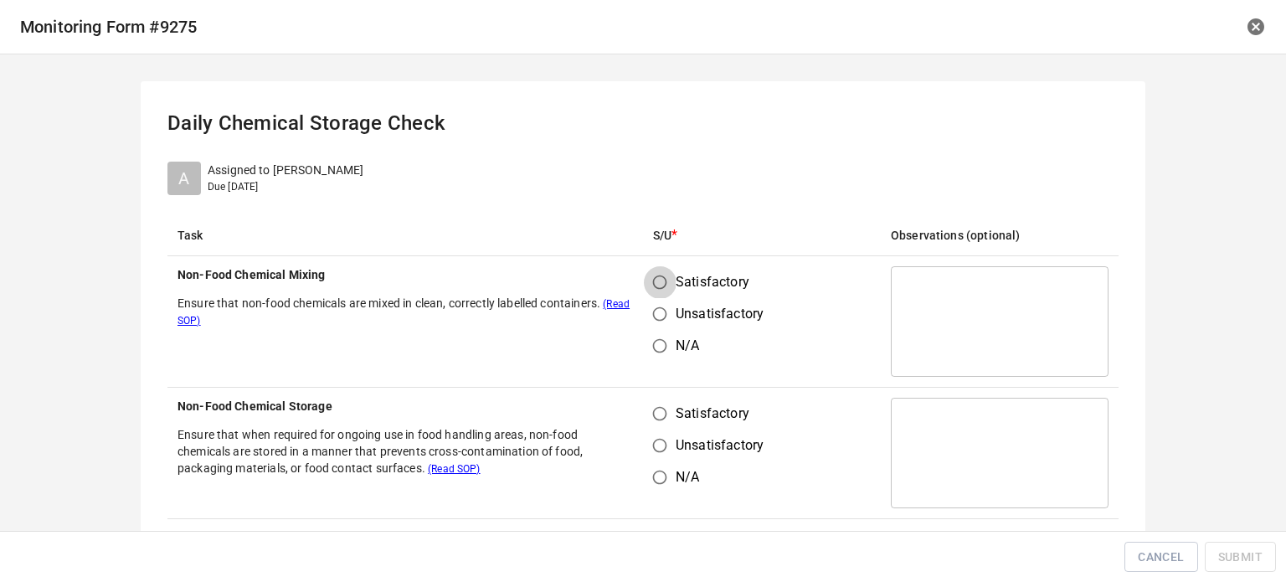
drag, startPoint x: 647, startPoint y: 284, endPoint x: 642, endPoint y: 395, distance: 111.5
click at [647, 284] on input "Satisfactory" at bounding box center [660, 282] width 32 height 32
radio input "true"
drag, startPoint x: 636, startPoint y: 405, endPoint x: 650, endPoint y: 407, distance: 13.6
click at [643, 409] on td "Satisfactory Unsatisfactory N/A" at bounding box center [762, 453] width 238 height 131
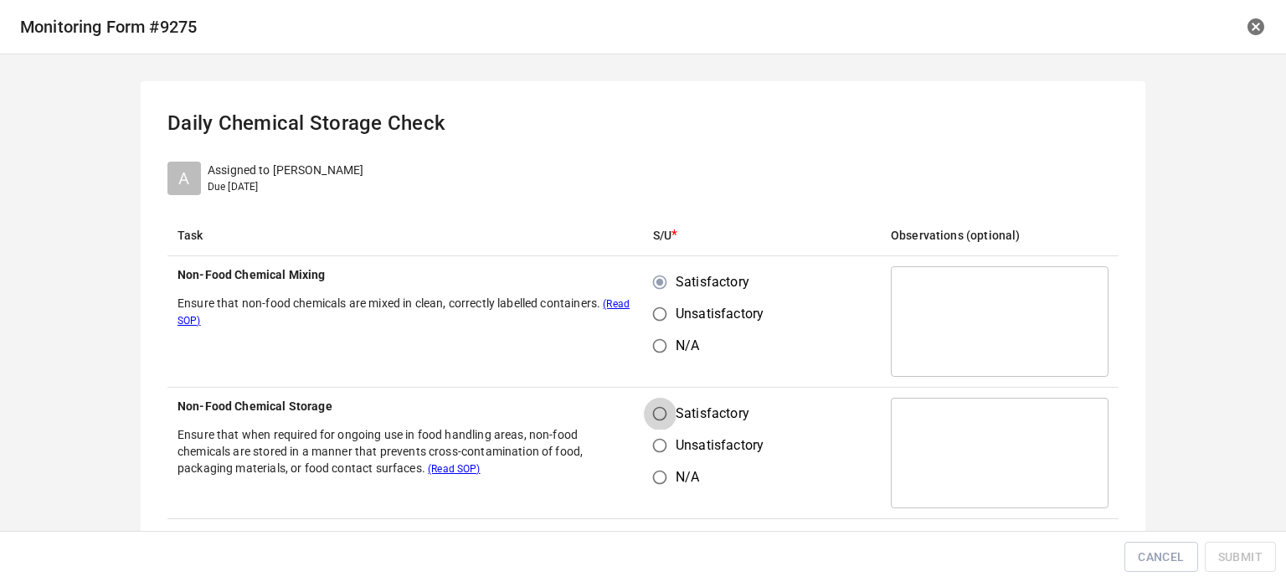
click at [665, 417] on input "Satisfactory" at bounding box center [660, 414] width 32 height 32
radio input "true"
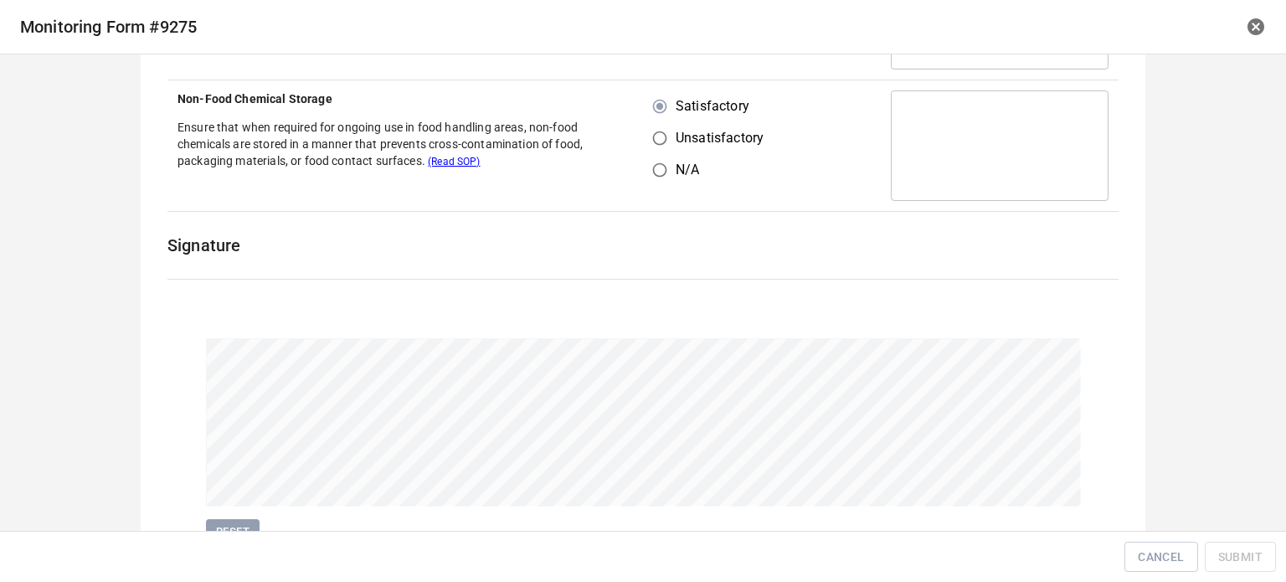
scroll to position [386, 0]
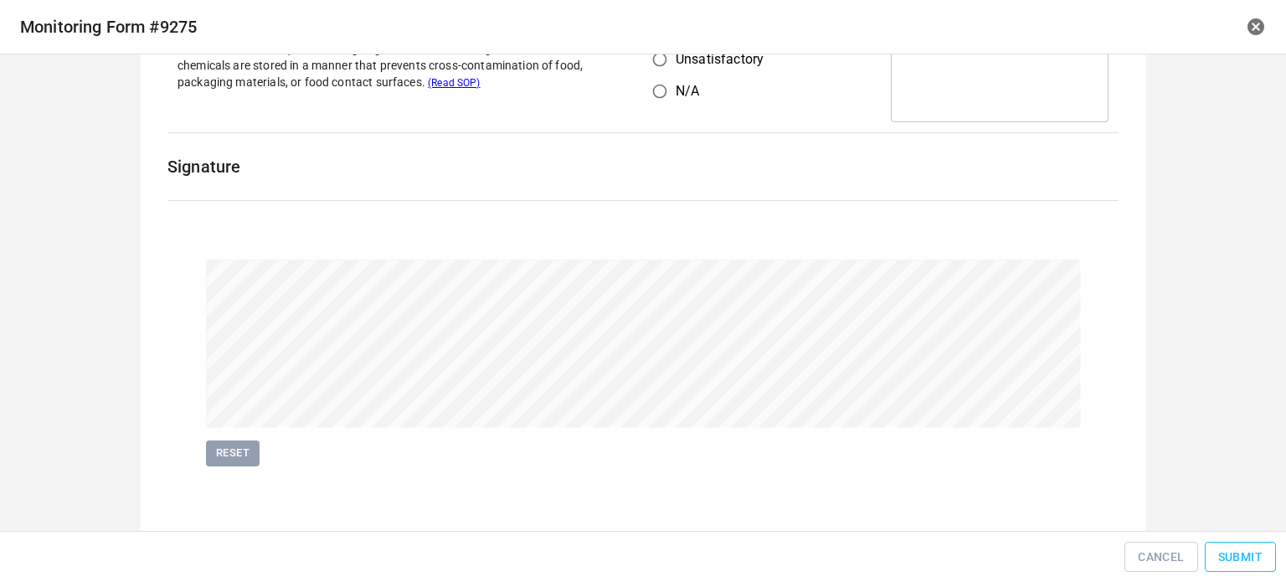
click at [1213, 552] on button "Submit" at bounding box center [1240, 557] width 71 height 31
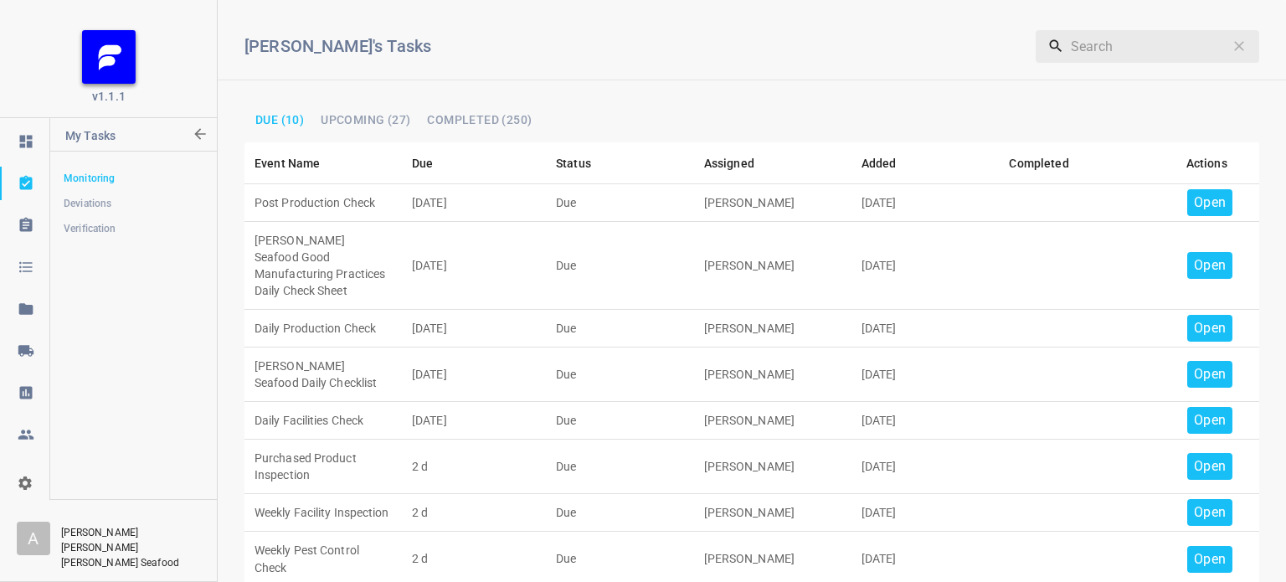
click at [1194, 203] on p "Open" at bounding box center [1210, 203] width 32 height 20
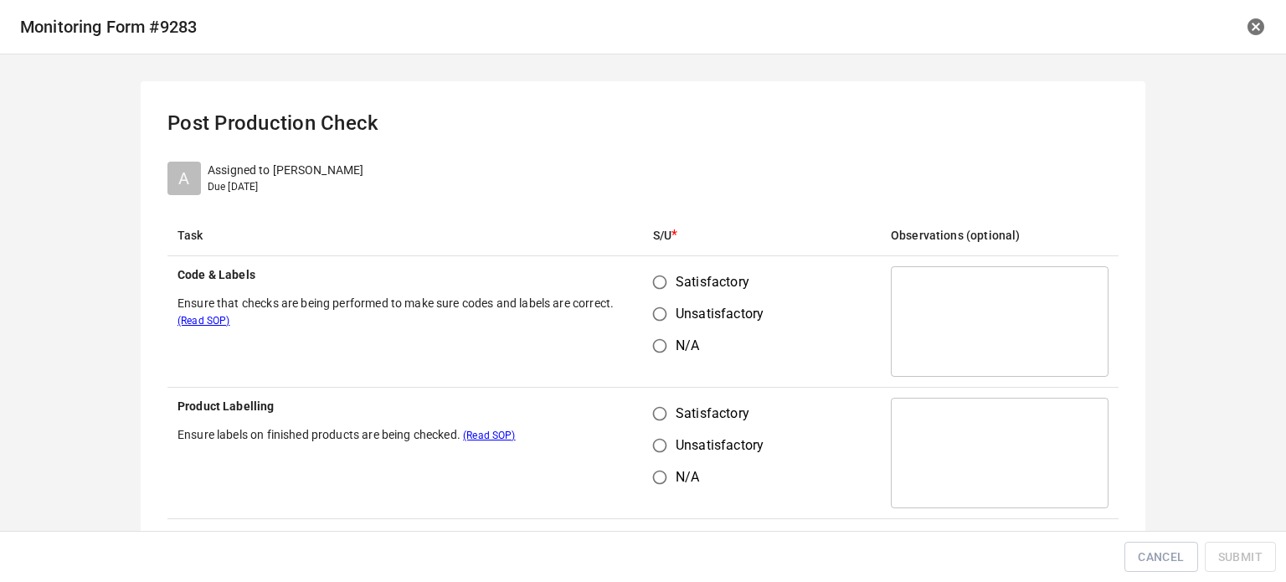
click at [644, 281] on input "Satisfactory" at bounding box center [660, 282] width 32 height 32
radio input "true"
click at [648, 416] on input "Satisfactory" at bounding box center [660, 414] width 32 height 32
radio input "true"
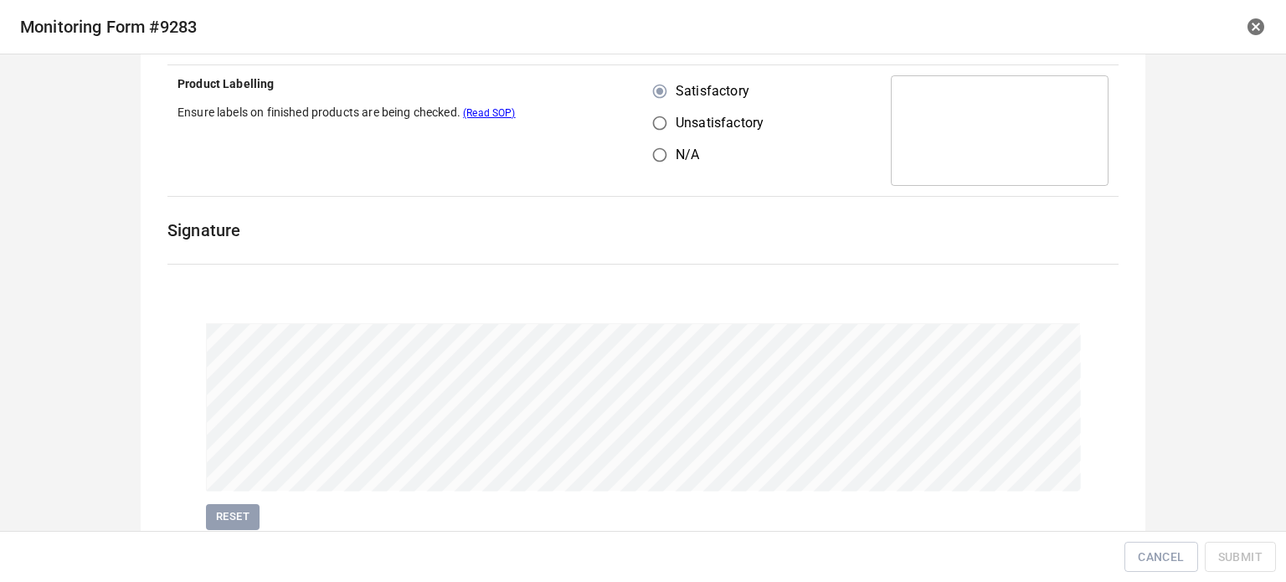
scroll to position [386, 0]
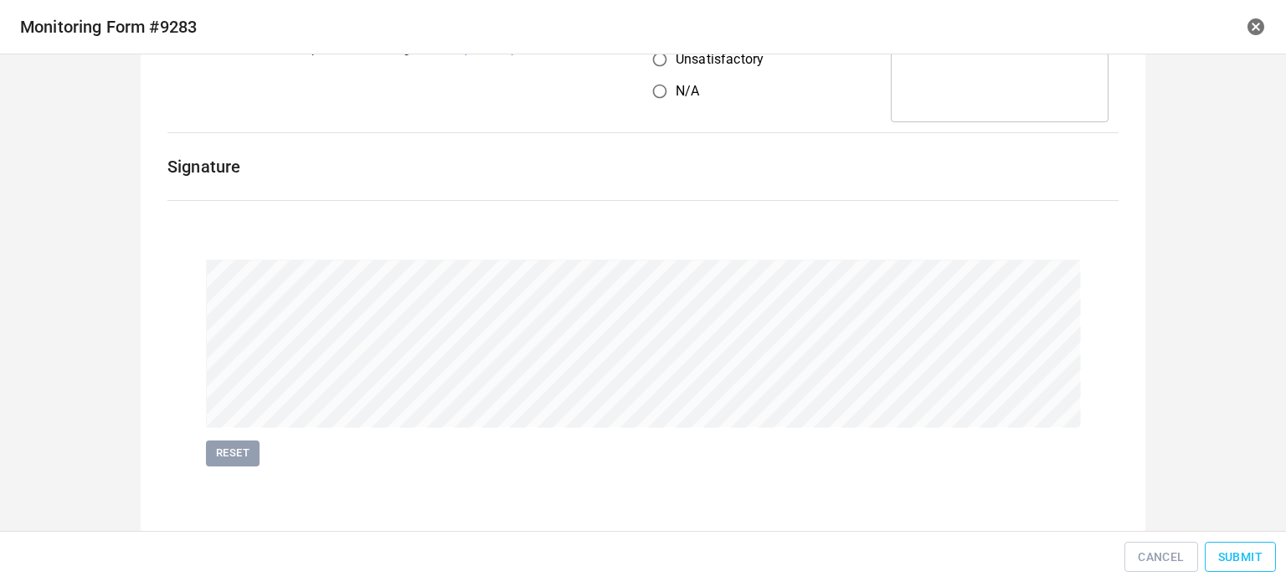
click at [1245, 549] on span "Submit" at bounding box center [1241, 557] width 44 height 21
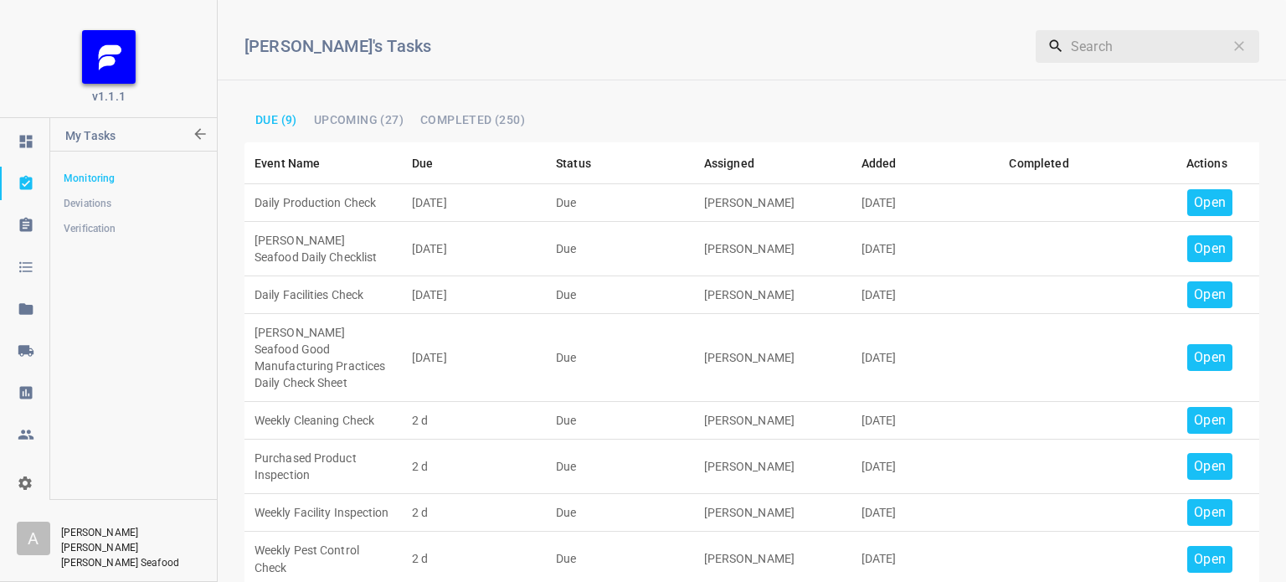
click at [1203, 193] on p "Open" at bounding box center [1210, 203] width 32 height 20
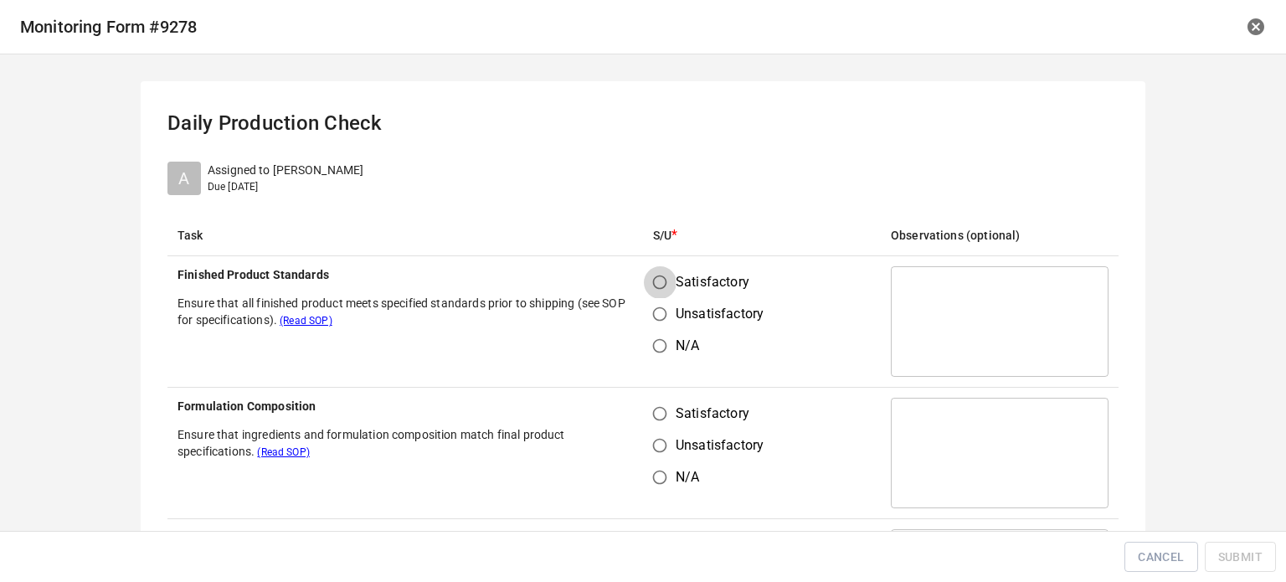
drag, startPoint x: 657, startPoint y: 284, endPoint x: 653, endPoint y: 412, distance: 128.2
click at [657, 291] on input "Satisfactory" at bounding box center [660, 282] width 32 height 32
radio input "true"
click at [655, 418] on input "Satisfactory" at bounding box center [660, 414] width 32 height 32
radio input "true"
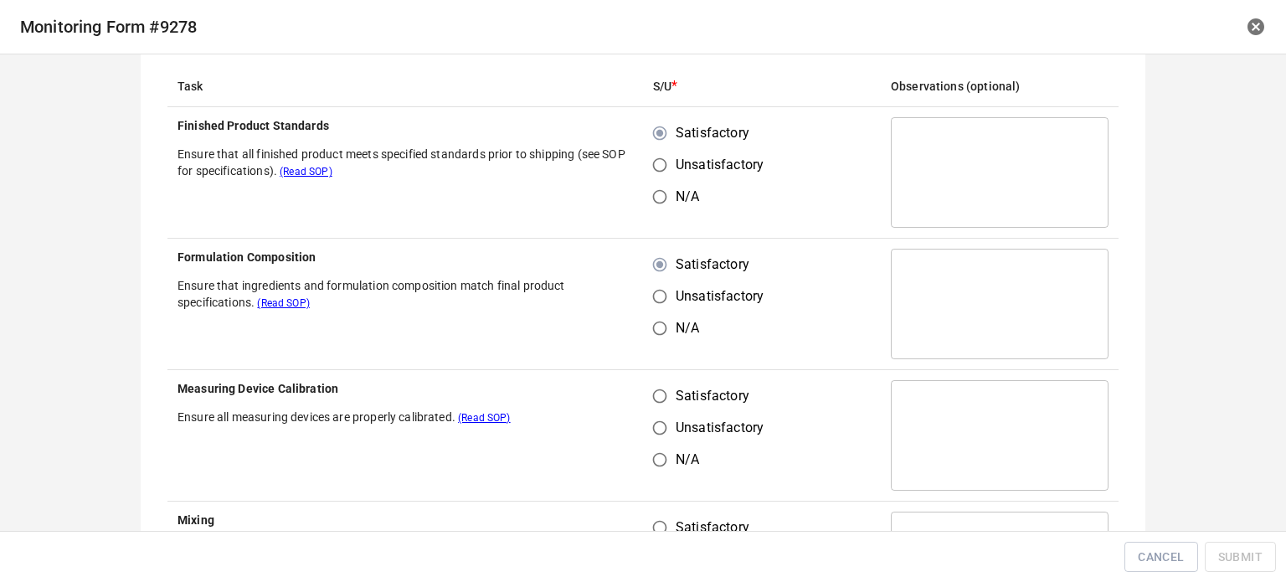
scroll to position [335, 0]
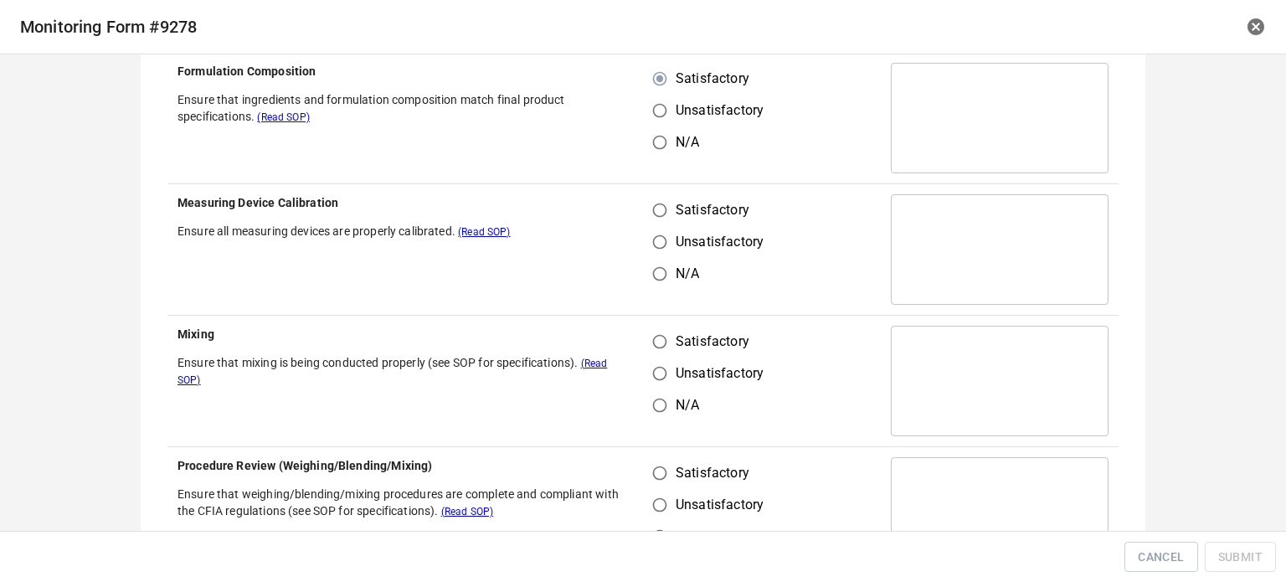
click at [655, 215] on input "Satisfactory" at bounding box center [660, 210] width 32 height 32
radio input "true"
click at [656, 374] on input "Unsatisfactory" at bounding box center [660, 374] width 32 height 32
radio input "true"
click at [647, 336] on input "Satisfactory" at bounding box center [660, 342] width 32 height 32
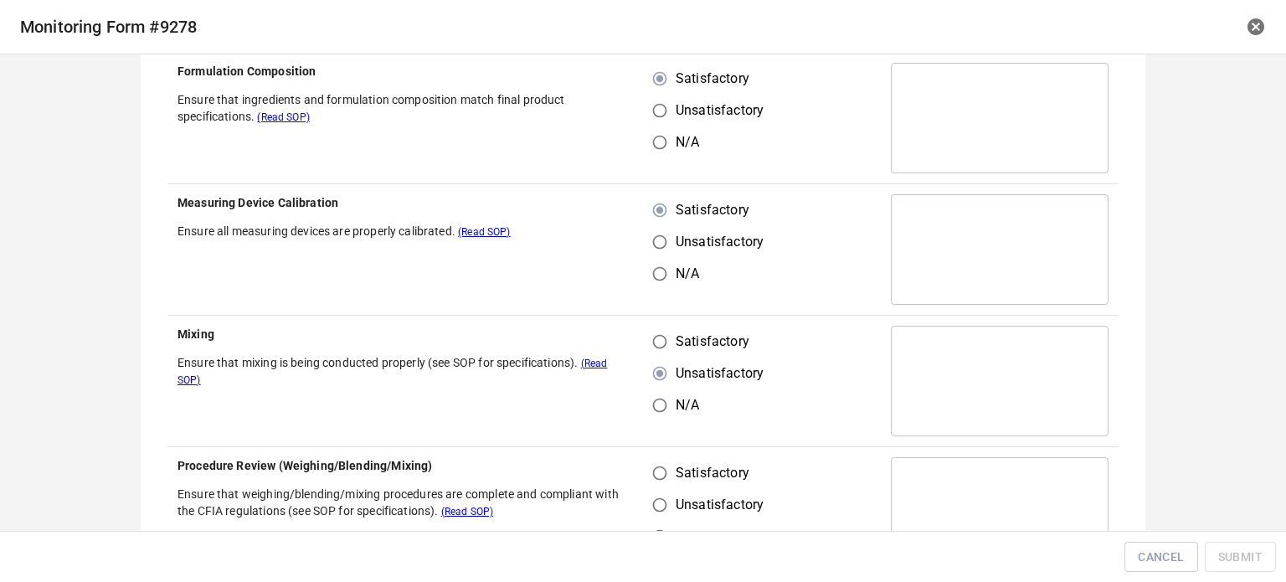
radio input "true"
drag, startPoint x: 656, startPoint y: 482, endPoint x: 660, endPoint y: 468, distance: 14.0
click at [656, 482] on input "Satisfactory" at bounding box center [660, 473] width 32 height 32
radio input "true"
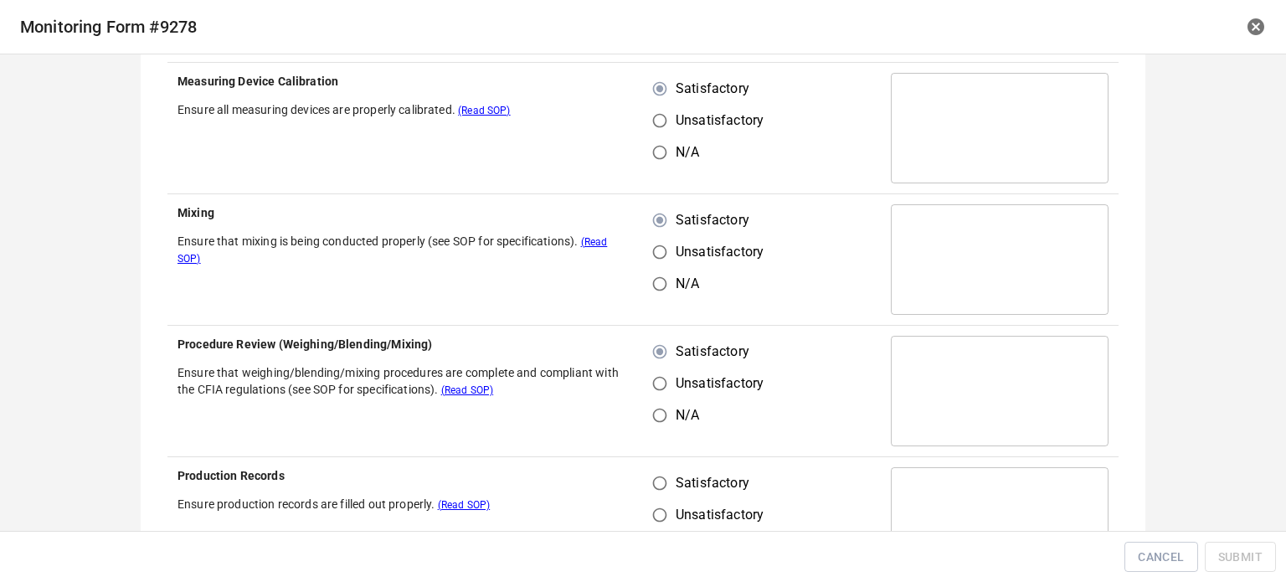
scroll to position [670, 0]
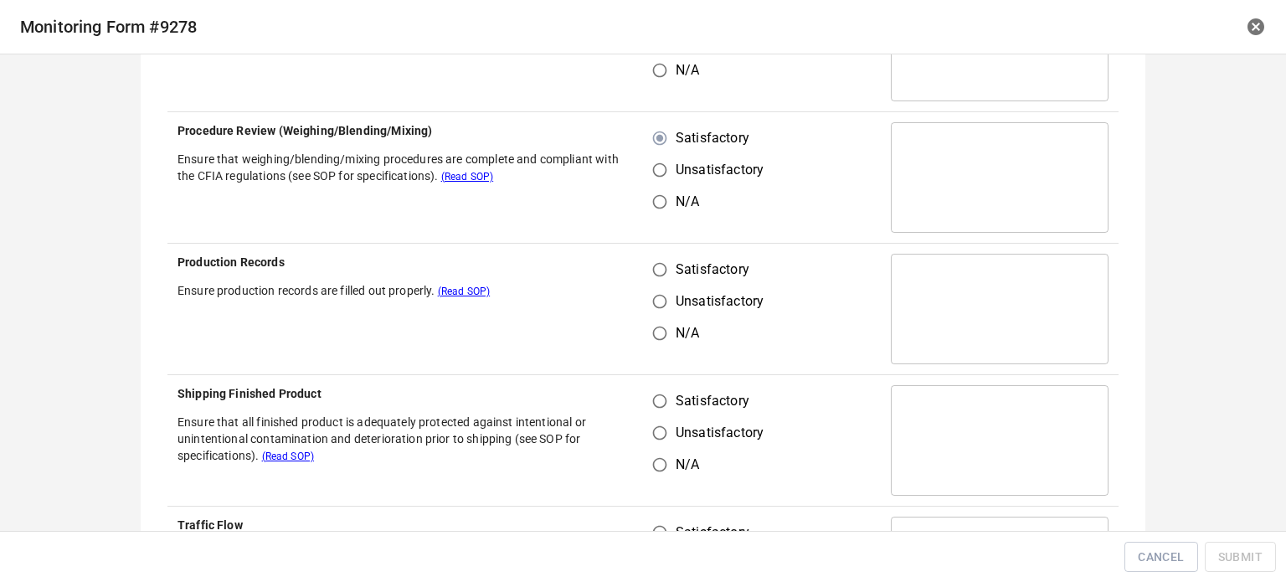
click at [657, 273] on input "Satisfactory" at bounding box center [660, 270] width 32 height 32
radio input "true"
drag, startPoint x: 653, startPoint y: 380, endPoint x: 660, endPoint y: 407, distance: 27.6
click at [654, 388] on td "Satisfactory Unsatisfactory N/A" at bounding box center [762, 440] width 238 height 131
click at [663, 395] on input "Satisfactory" at bounding box center [660, 401] width 32 height 32
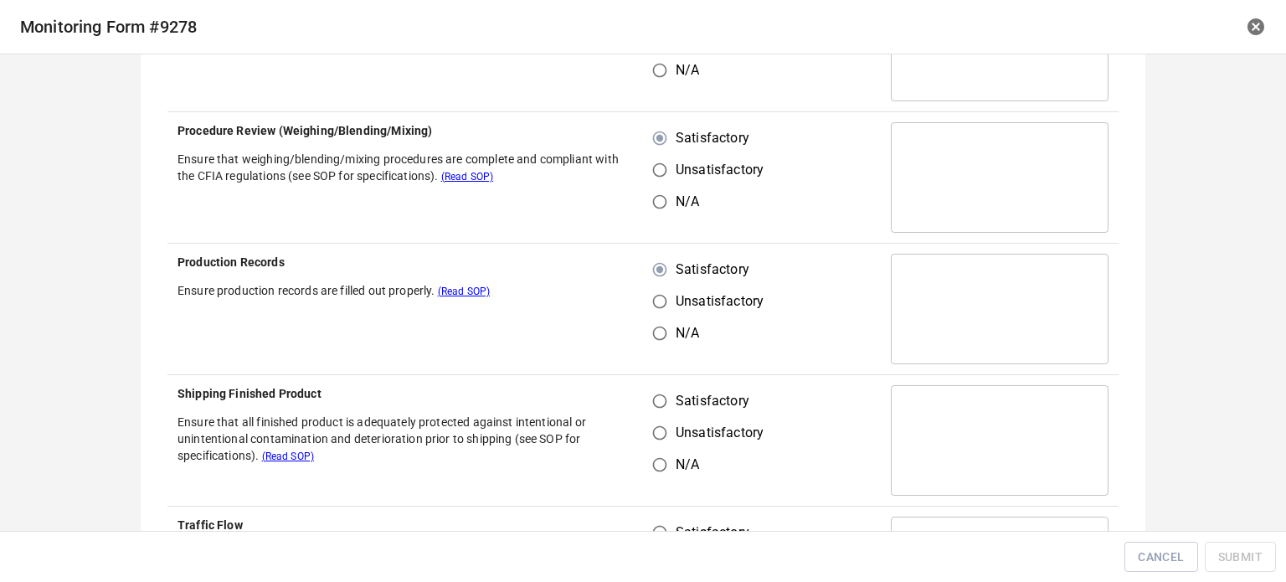
radio input "true"
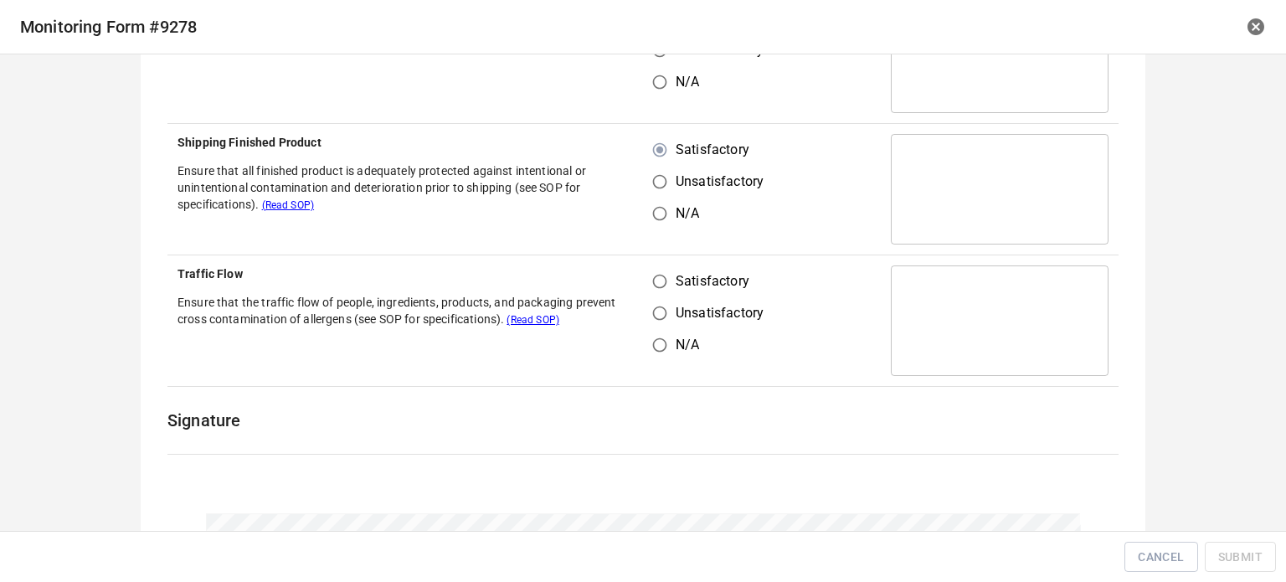
drag, startPoint x: 650, startPoint y: 272, endPoint x: 693, endPoint y: 286, distance: 44.8
click at [662, 281] on input "Satisfactory" at bounding box center [660, 281] width 32 height 32
radio input "true"
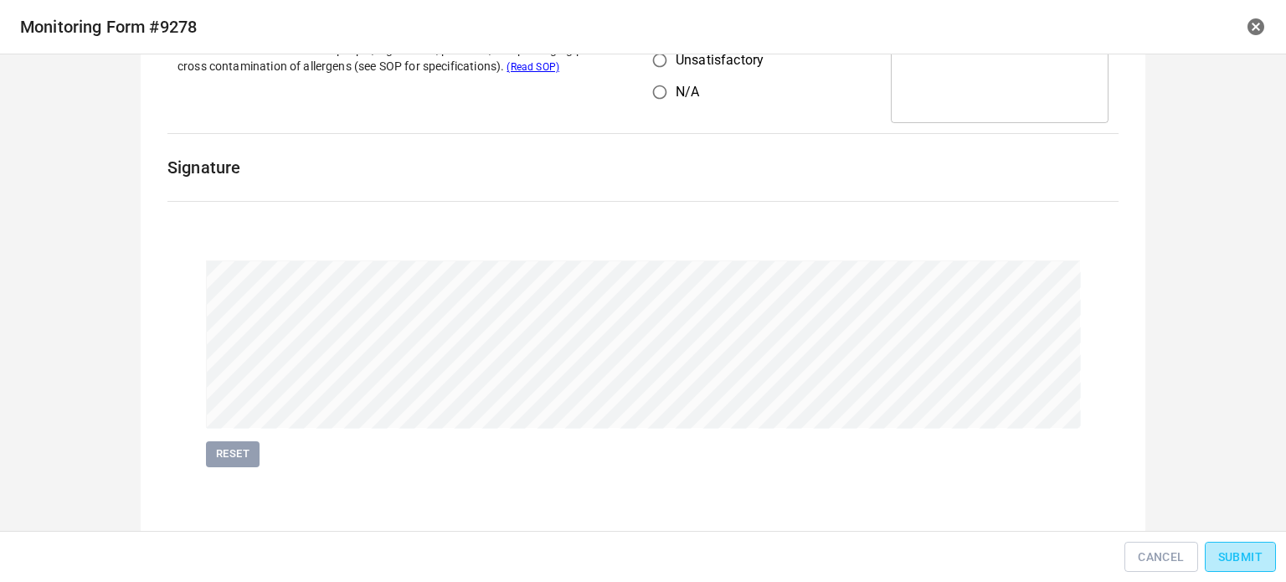
click at [1236, 545] on button "Submit" at bounding box center [1240, 557] width 71 height 31
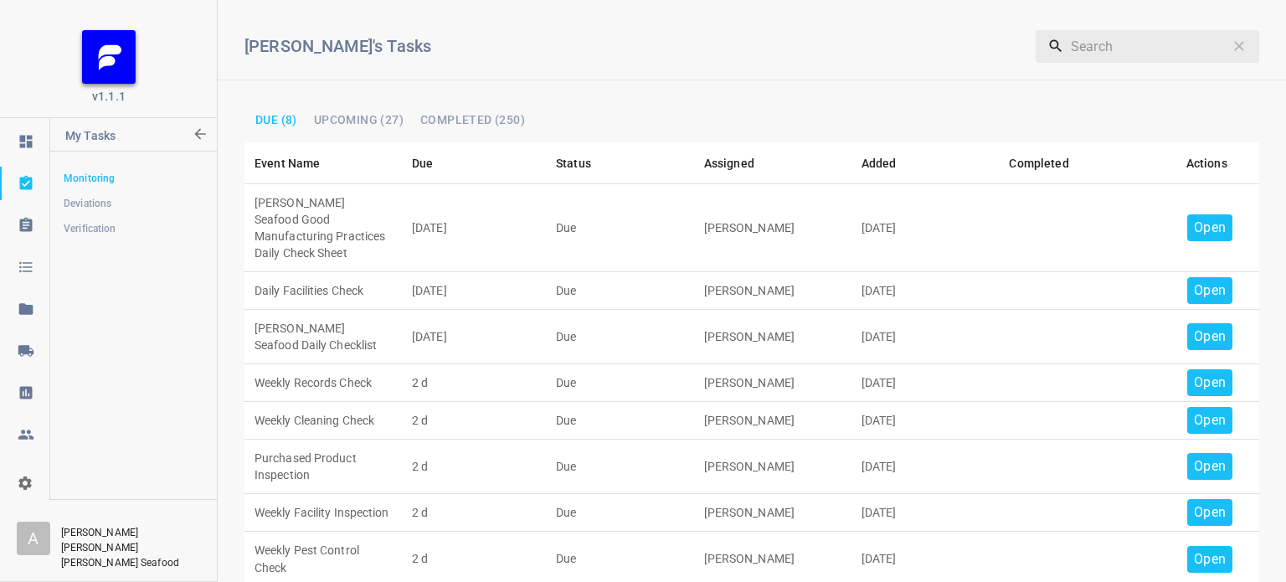
click at [1206, 219] on p "Open" at bounding box center [1210, 228] width 32 height 20
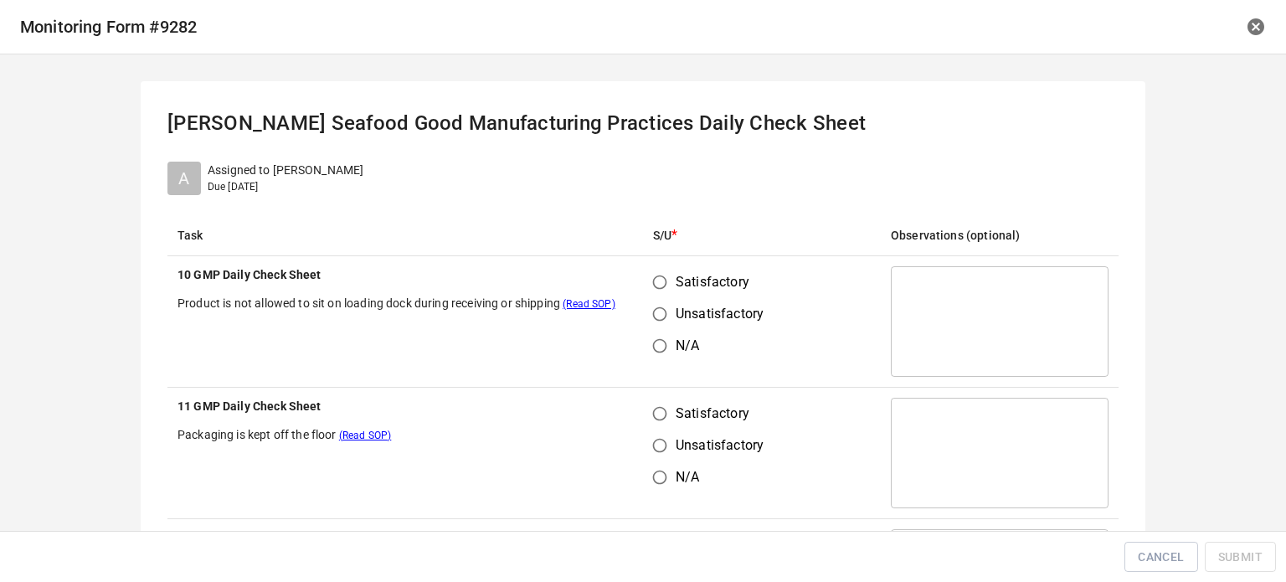
click at [657, 276] on input "Satisfactory" at bounding box center [660, 282] width 32 height 32
radio input "true"
click at [656, 432] on input "Unsatisfactory" at bounding box center [660, 446] width 32 height 32
radio input "true"
click at [657, 410] on input "Satisfactory" at bounding box center [660, 414] width 32 height 32
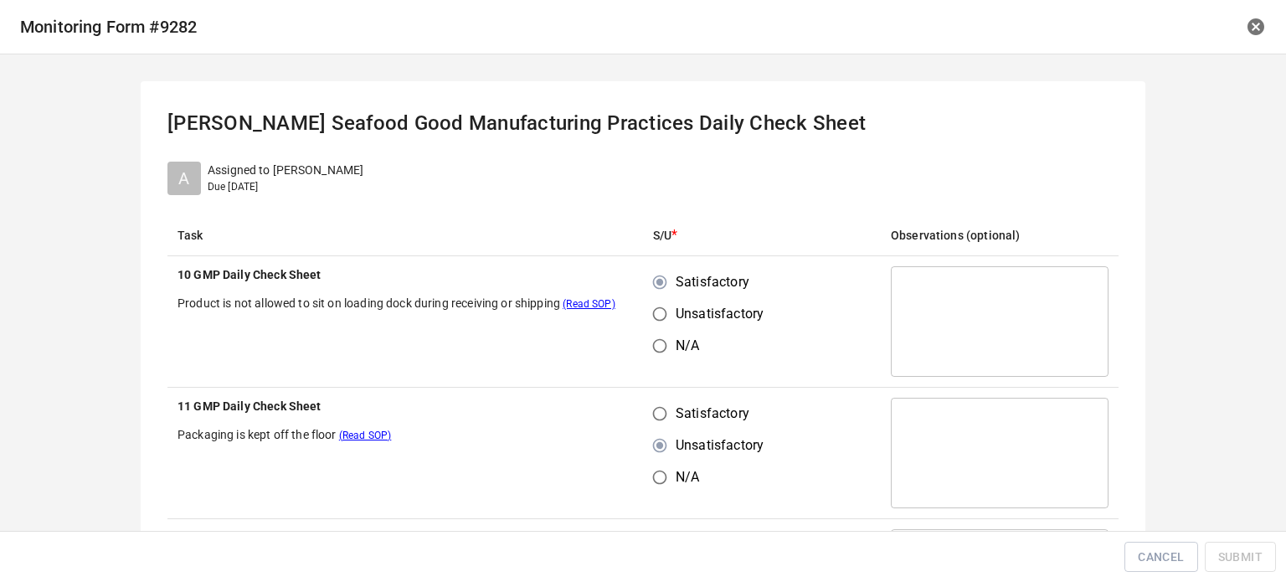
radio input "true"
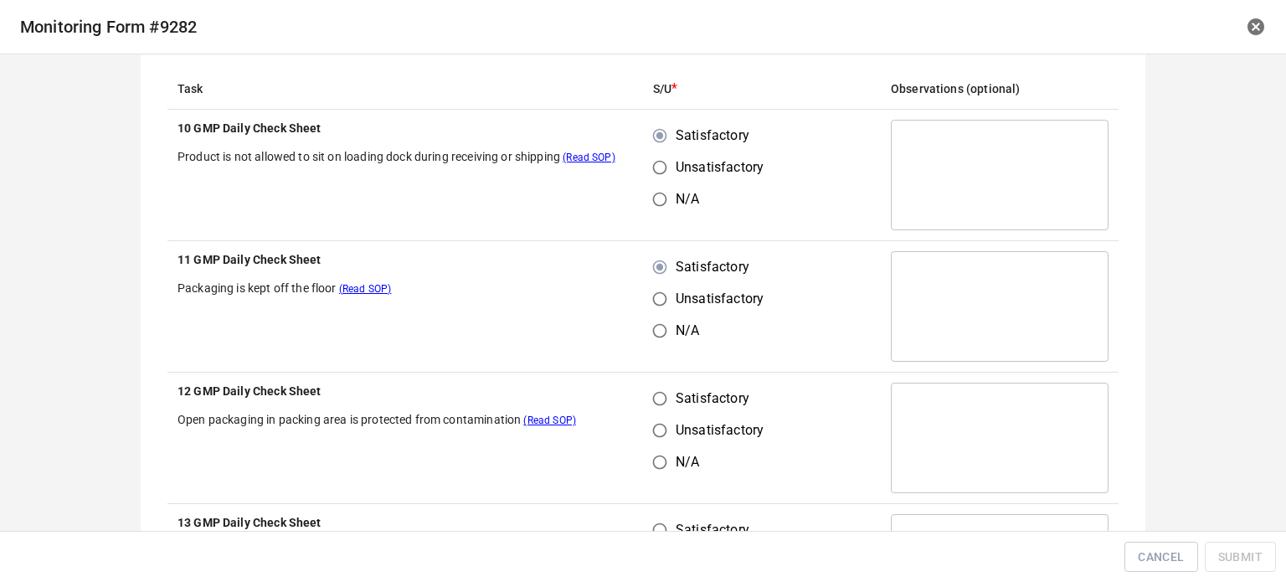
scroll to position [251, 0]
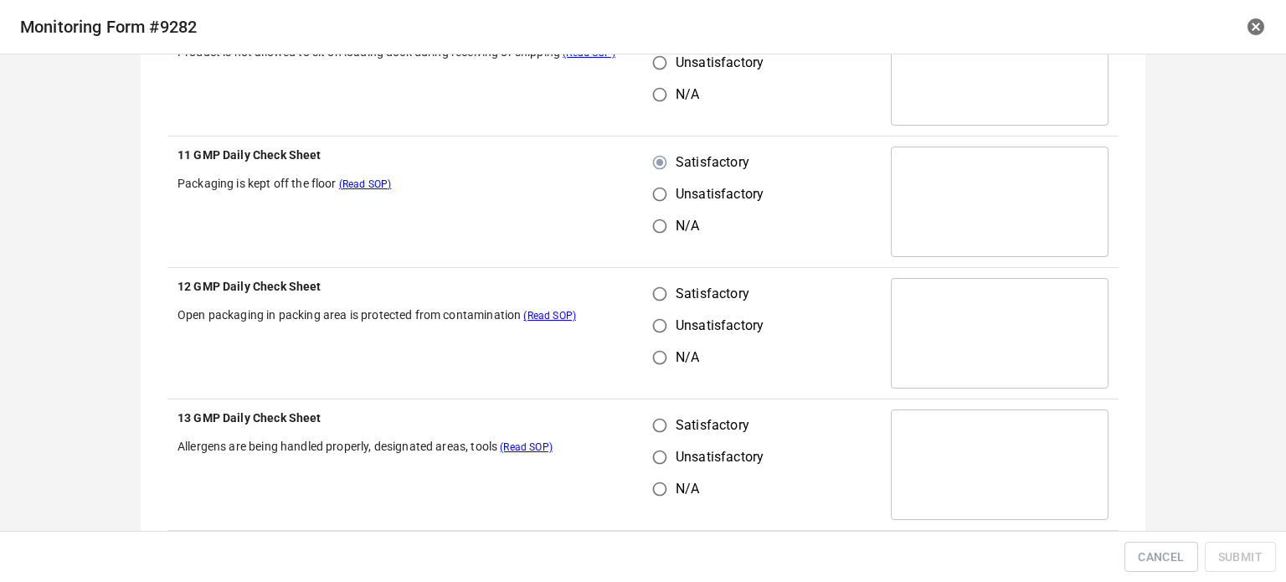
click at [630, 291] on th "12 GMP Daily Check Sheet Open packaging in packing area is protected from conta…" at bounding box center [405, 333] width 476 height 131
drag, startPoint x: 660, startPoint y: 291, endPoint x: 660, endPoint y: 308, distance: 16.7
click at [660, 295] on input "Satisfactory" at bounding box center [660, 294] width 32 height 32
radio input "true"
drag, startPoint x: 647, startPoint y: 438, endPoint x: 699, endPoint y: 401, distance: 64.4
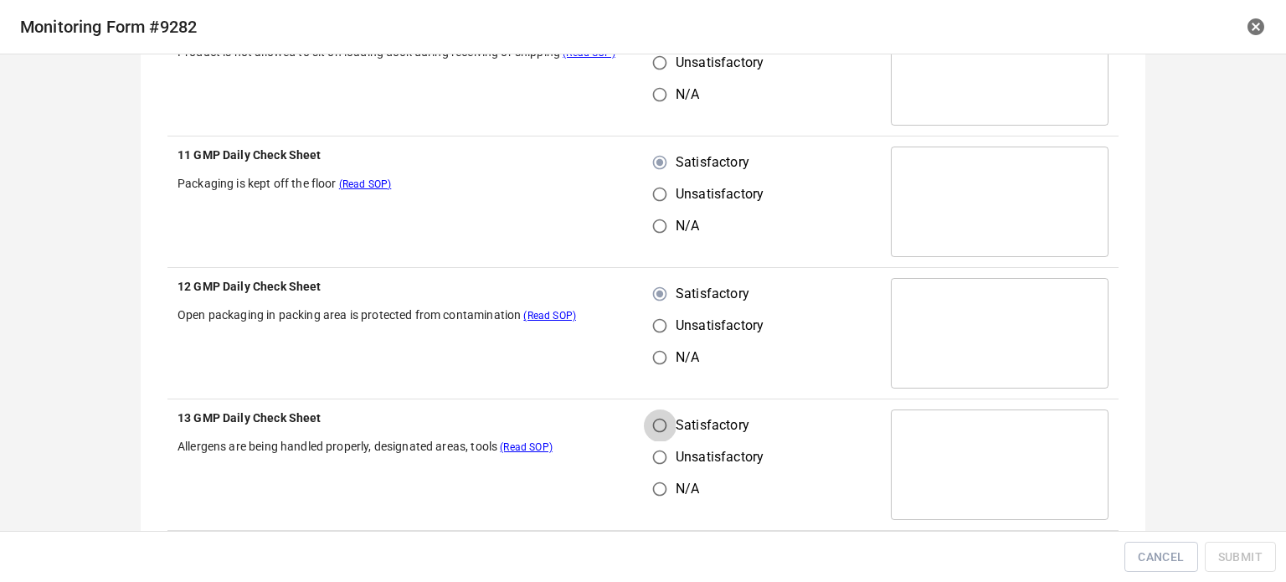
click at [649, 438] on input "Satisfactory" at bounding box center [660, 426] width 32 height 32
radio input "true"
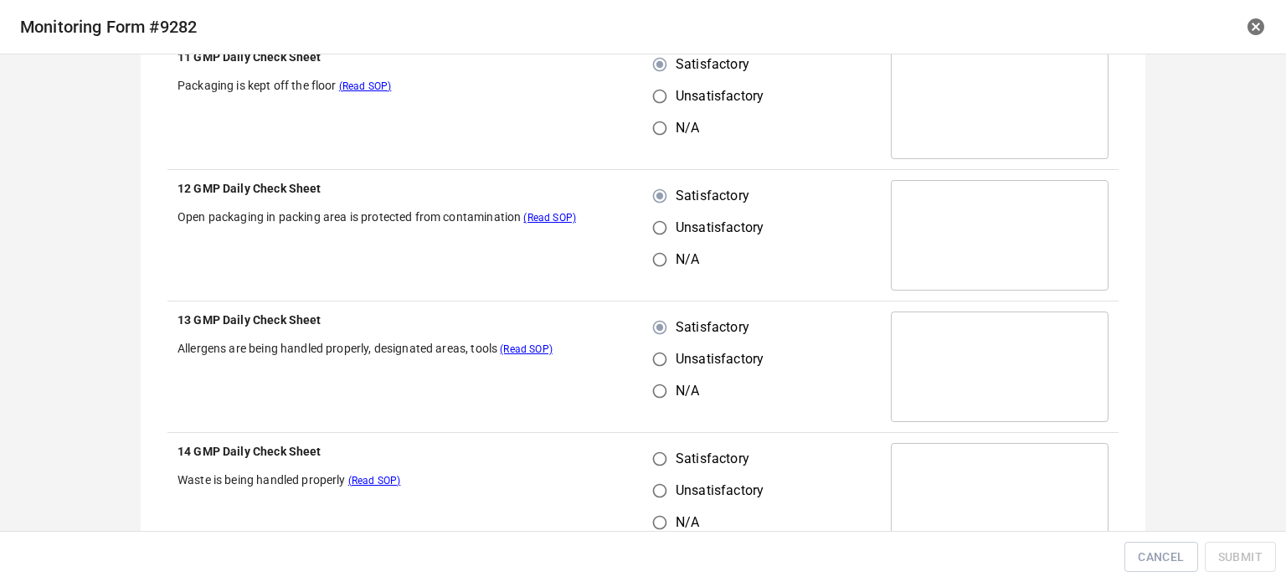
scroll to position [502, 0]
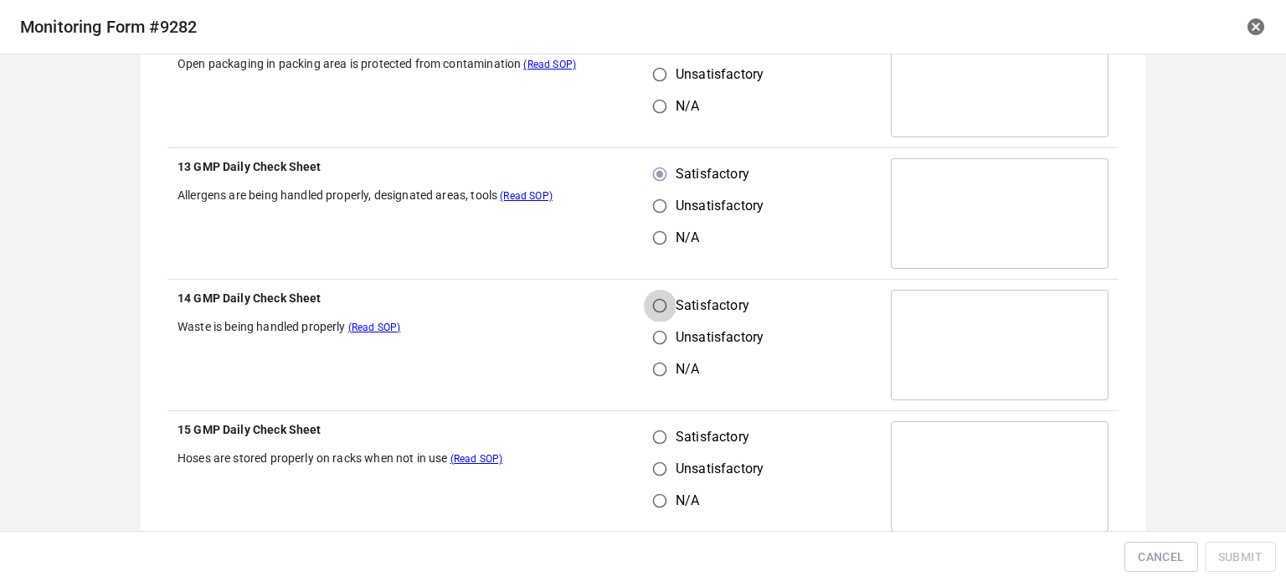
drag, startPoint x: 656, startPoint y: 292, endPoint x: 657, endPoint y: 394, distance: 102.2
click at [656, 294] on input "Satisfactory" at bounding box center [660, 306] width 32 height 32
radio input "true"
click at [659, 435] on input "Satisfactory" at bounding box center [660, 437] width 32 height 32
radio input "true"
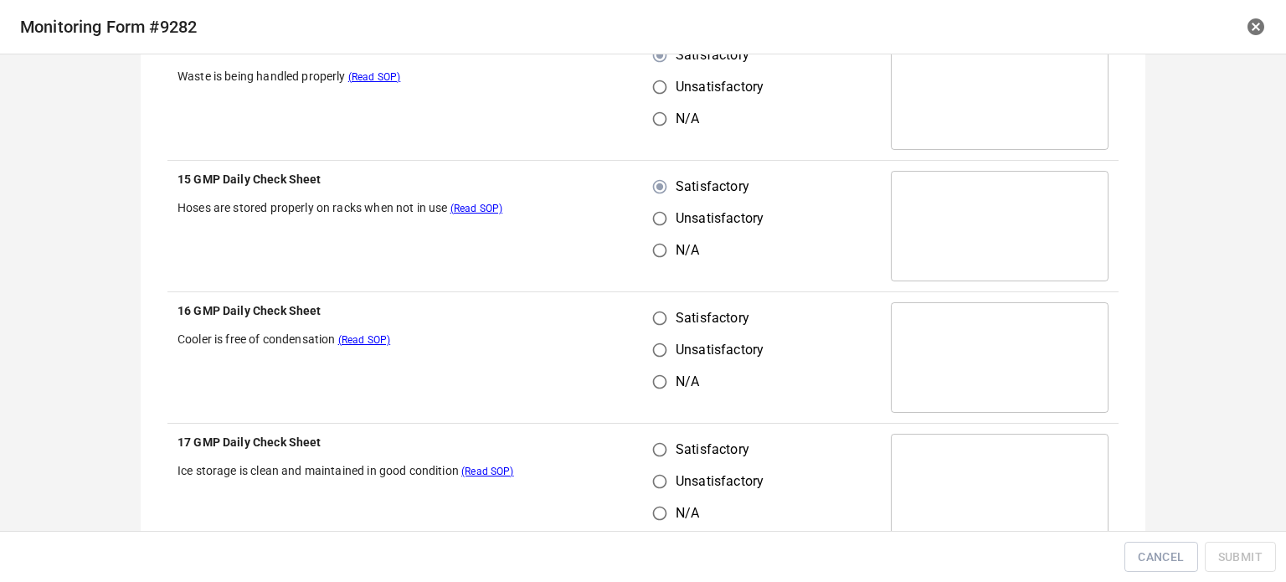
scroll to position [754, 0]
drag, startPoint x: 647, startPoint y: 315, endPoint x: 663, endPoint y: 428, distance: 114.3
click at [647, 315] on input "Satisfactory" at bounding box center [660, 317] width 32 height 32
radio input "true"
drag, startPoint x: 662, startPoint y: 435, endPoint x: 657, endPoint y: 456, distance: 22.3
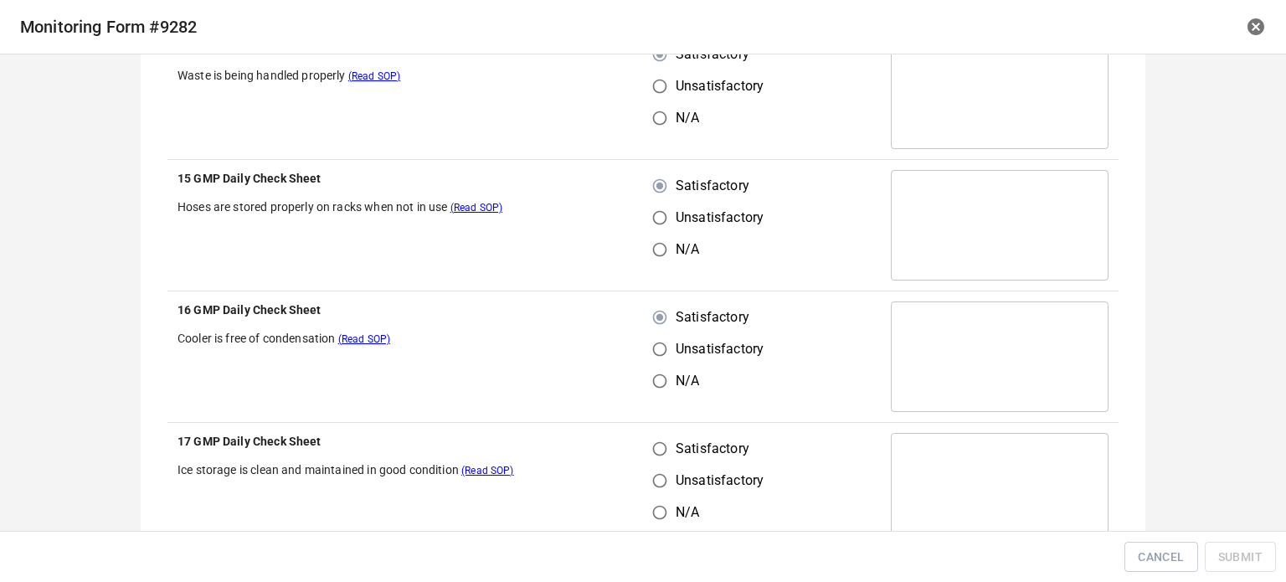
click at [662, 443] on td "Satisfactory Unsatisfactory N/A" at bounding box center [762, 488] width 238 height 131
click at [657, 457] on input "Satisfactory" at bounding box center [660, 449] width 32 height 32
radio input "true"
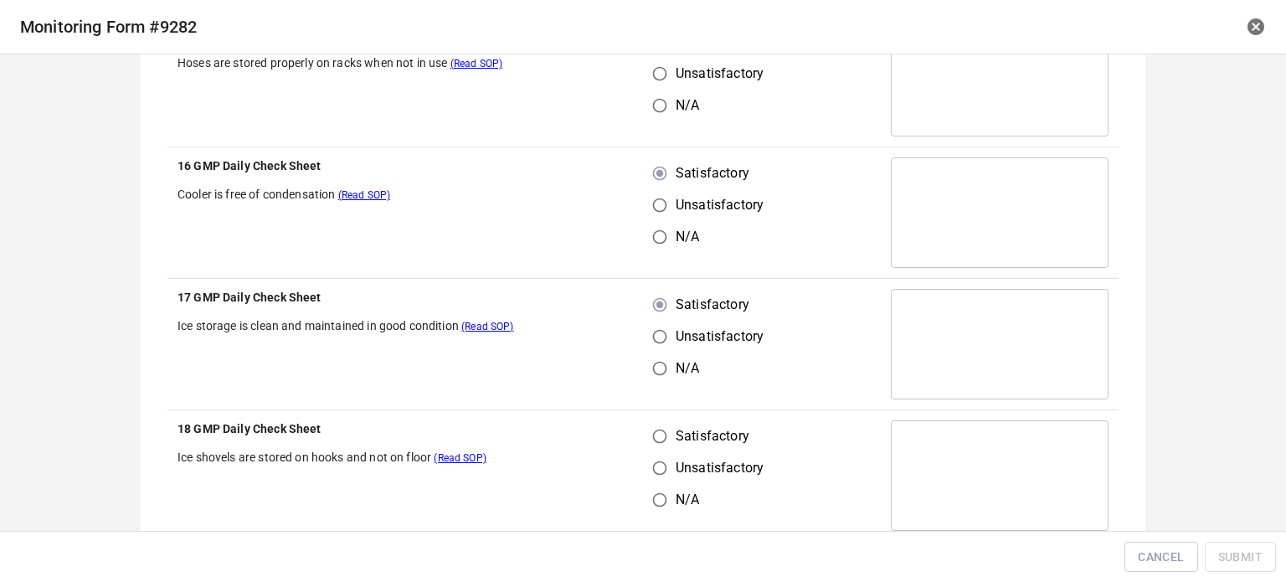
scroll to position [1089, 0]
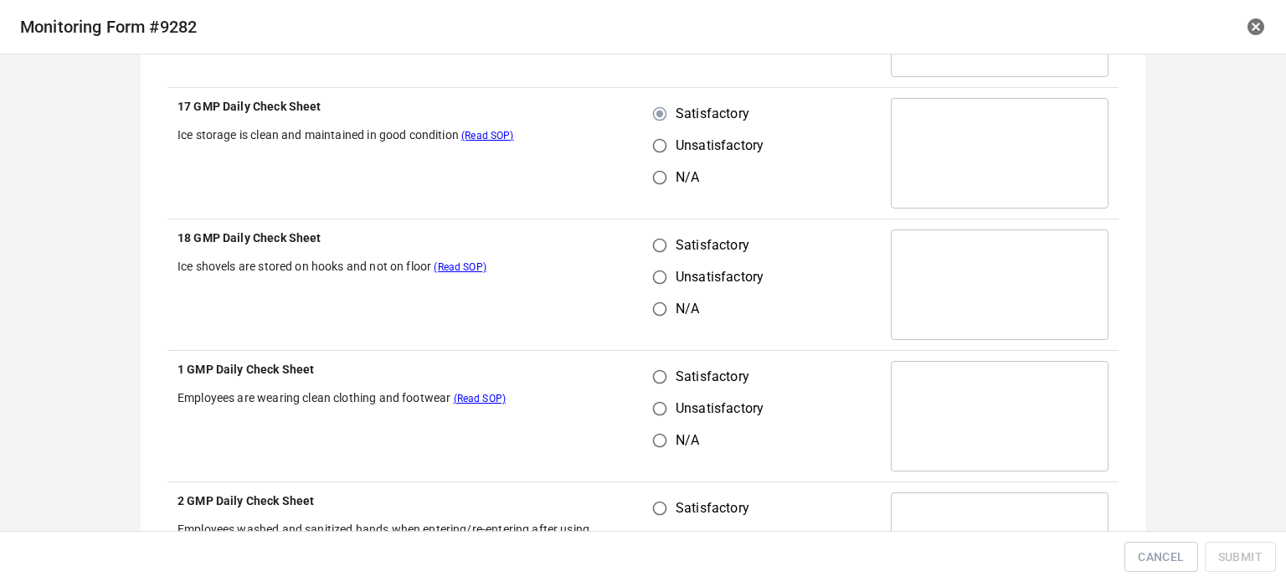
click at [656, 249] on input "Satisfactory" at bounding box center [660, 245] width 32 height 32
radio input "true"
click at [660, 363] on input "Satisfactory" at bounding box center [660, 377] width 32 height 32
radio input "true"
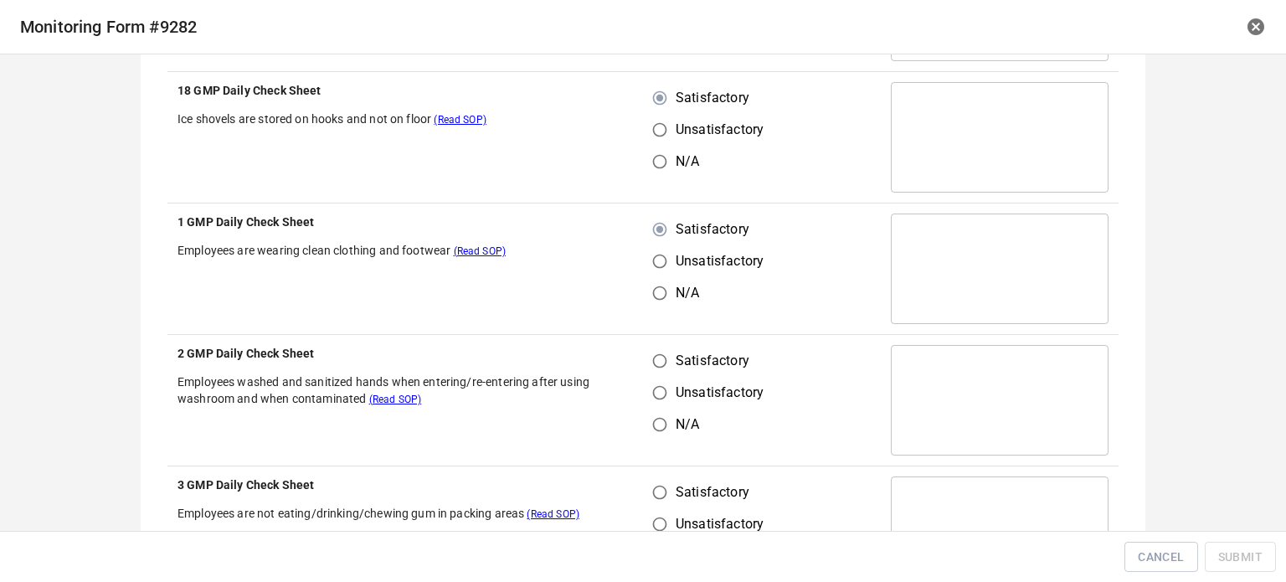
scroll to position [1340, 0]
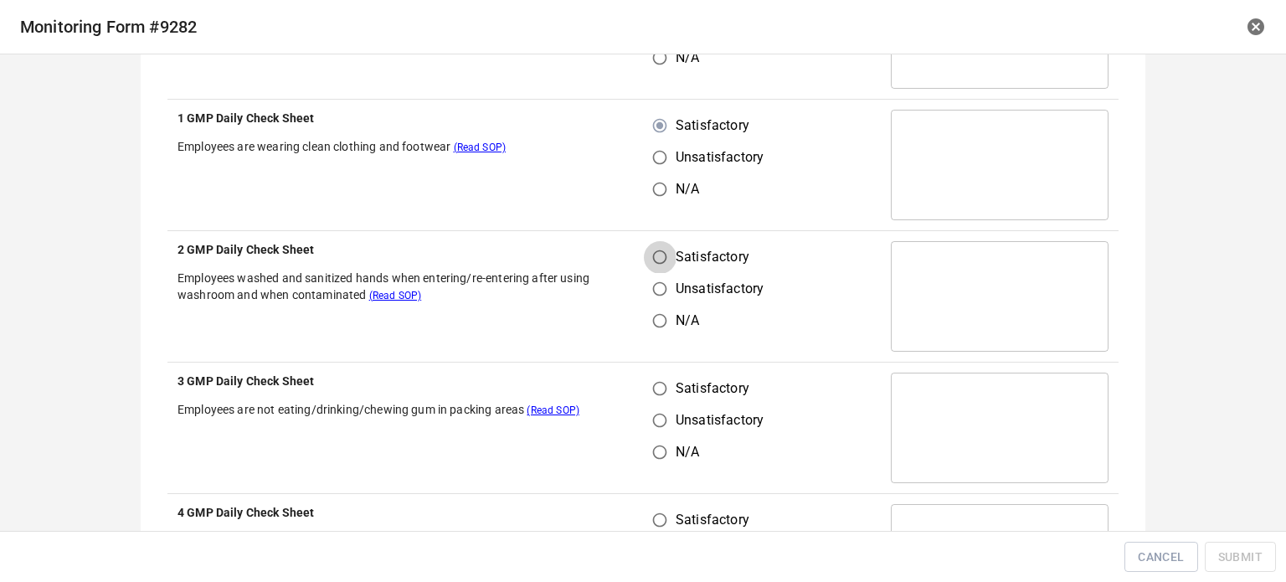
click at [660, 265] on input "Satisfactory" at bounding box center [660, 257] width 32 height 32
radio input "true"
click at [657, 399] on input "Satisfactory" at bounding box center [660, 389] width 32 height 32
radio input "true"
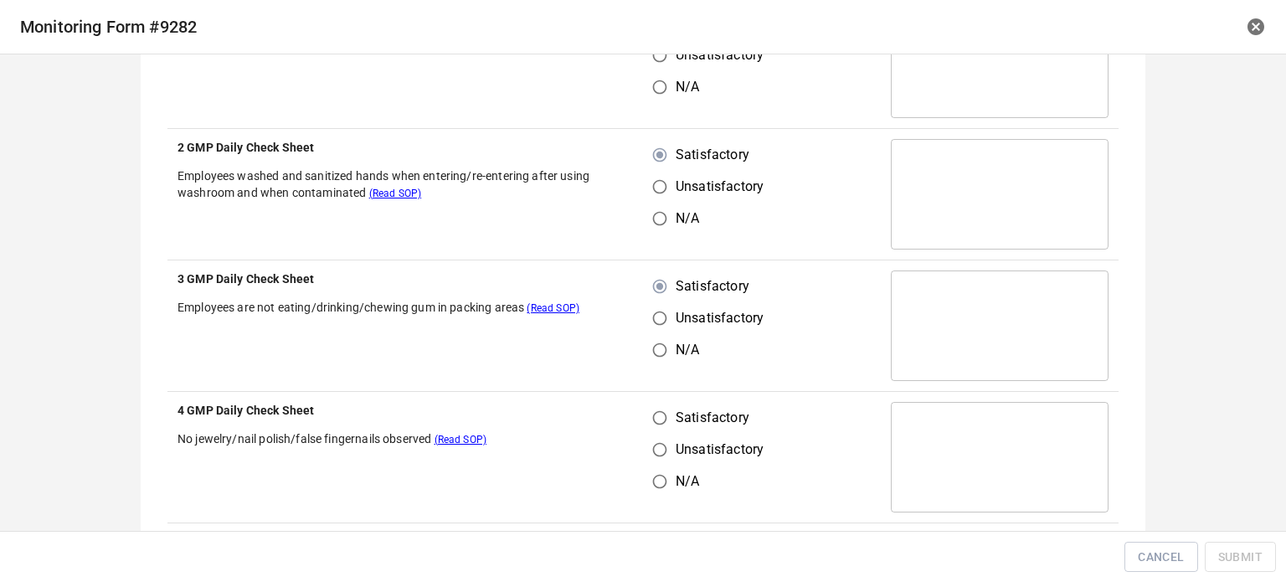
scroll to position [1675, 0]
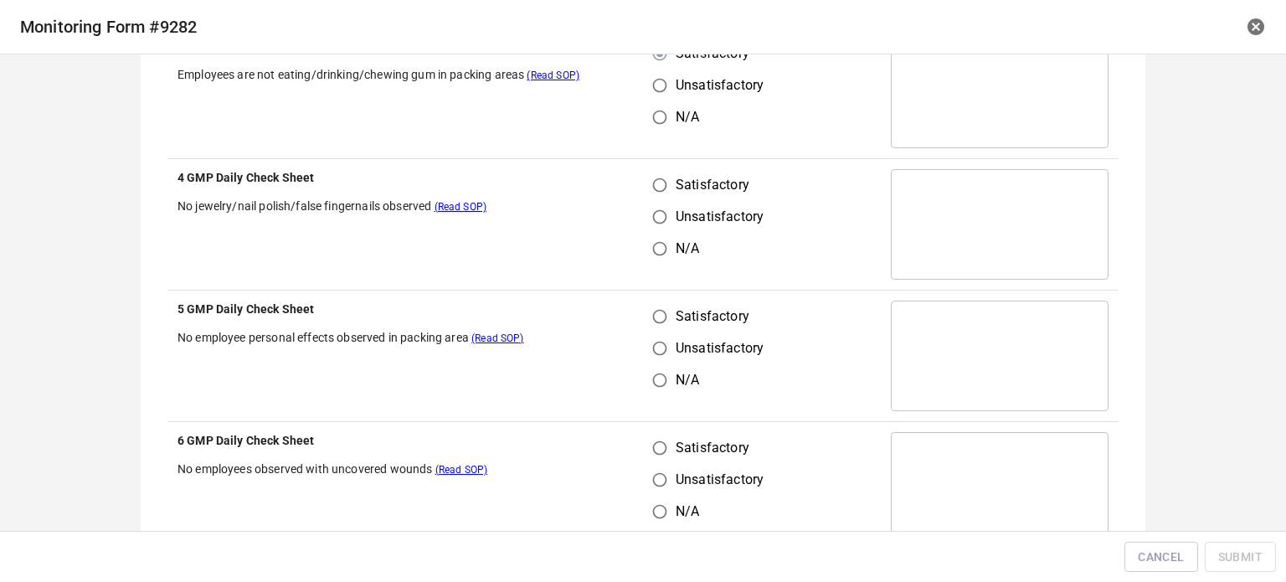
click at [658, 193] on input "Satisfactory" at bounding box center [660, 185] width 32 height 32
radio input "true"
click at [653, 322] on input "Satisfactory" at bounding box center [660, 317] width 32 height 32
radio input "true"
click at [664, 455] on input "Satisfactory" at bounding box center [660, 448] width 32 height 32
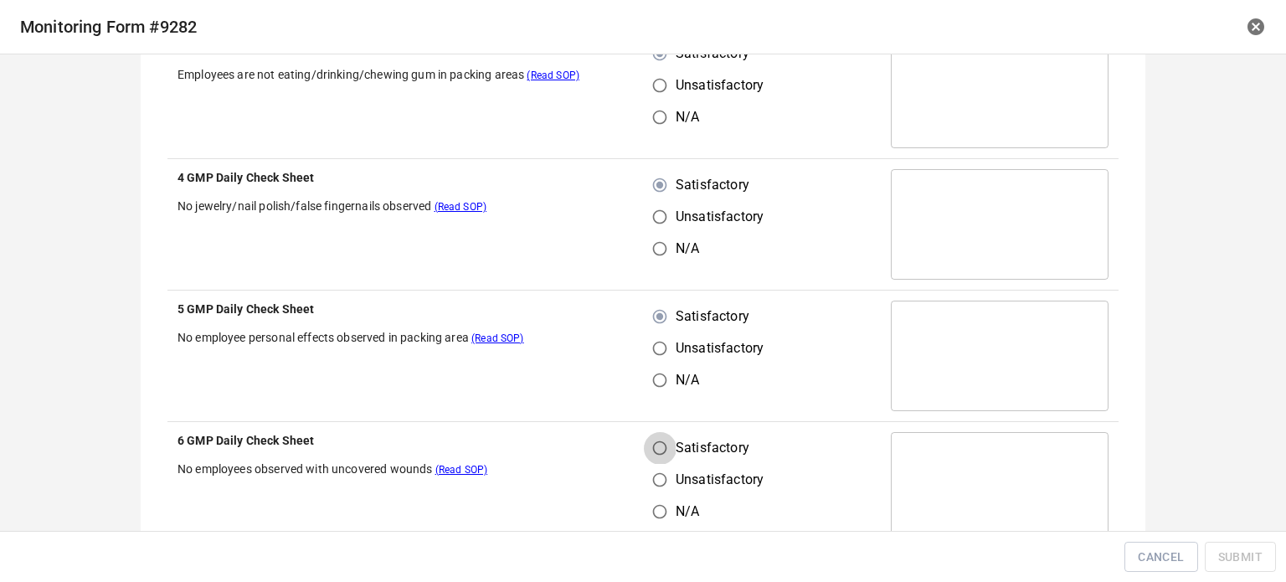
radio input "true"
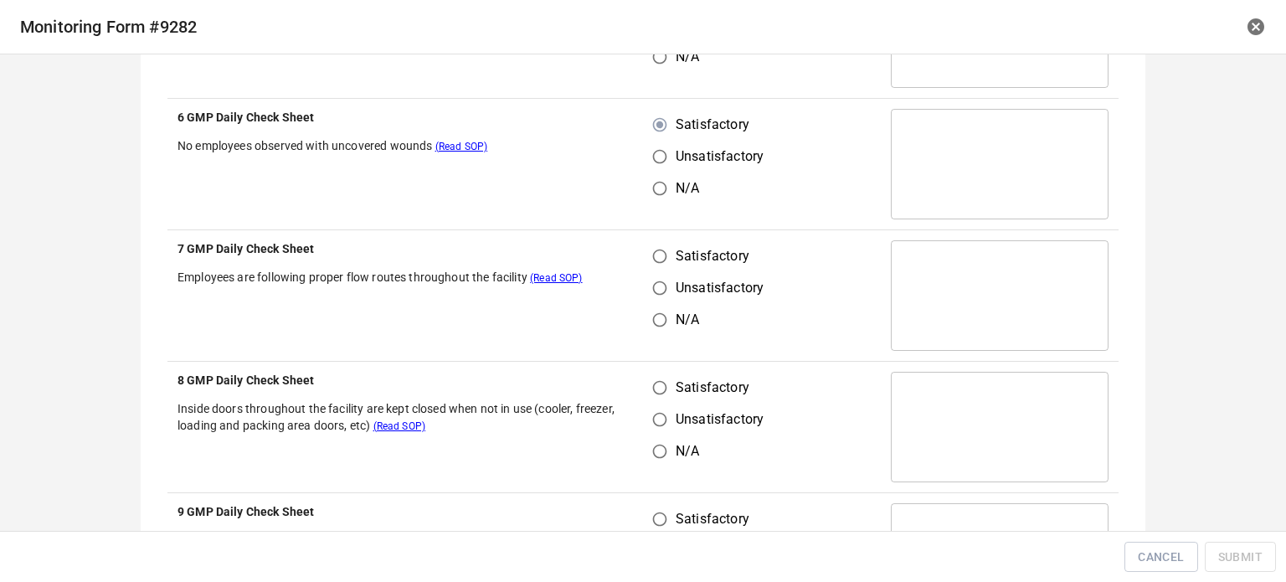
scroll to position [2010, 0]
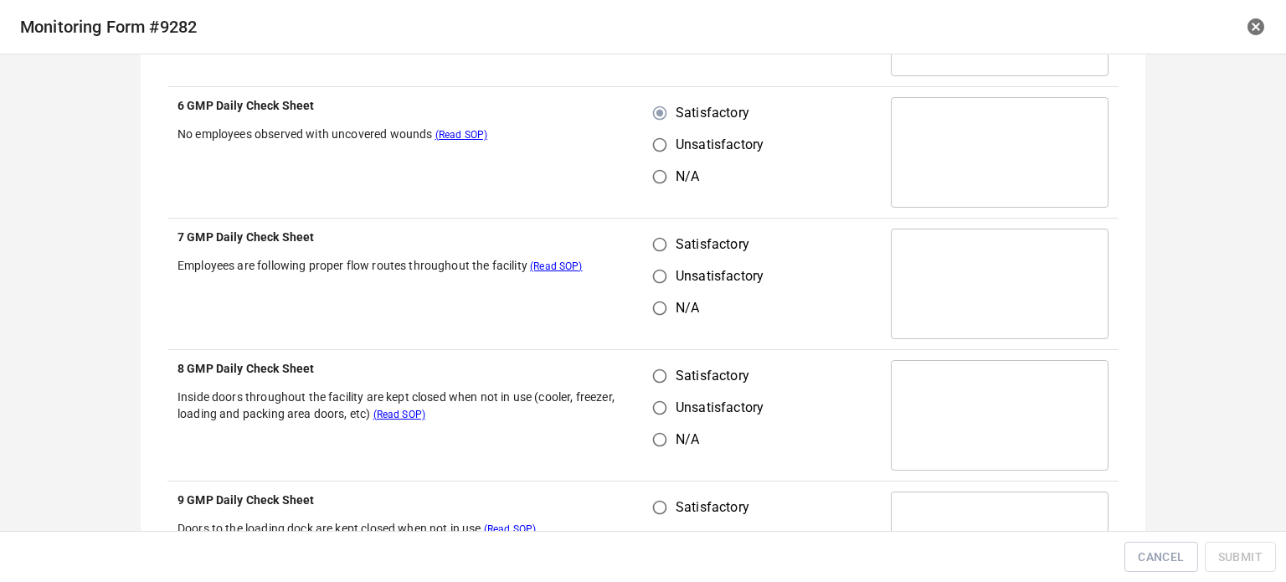
drag, startPoint x: 678, startPoint y: 245, endPoint x: 664, endPoint y: 250, distance: 15.4
click at [676, 245] on span "Satisfactory" at bounding box center [713, 244] width 74 height 20
click at [675, 245] on input "Satisfactory" at bounding box center [660, 245] width 32 height 32
radio input "true"
click at [653, 377] on input "Satisfactory" at bounding box center [660, 376] width 32 height 32
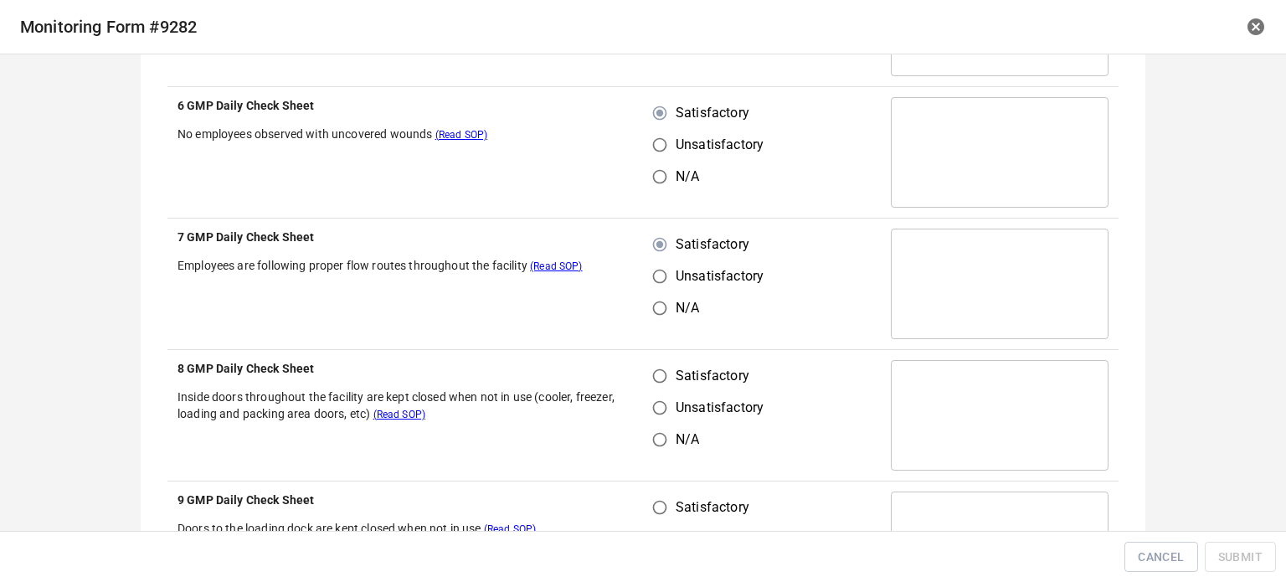
radio input "true"
drag, startPoint x: 654, startPoint y: 500, endPoint x: 800, endPoint y: 341, distance: 215.8
click at [656, 499] on input "Satisfactory" at bounding box center [660, 508] width 32 height 32
radio input "true"
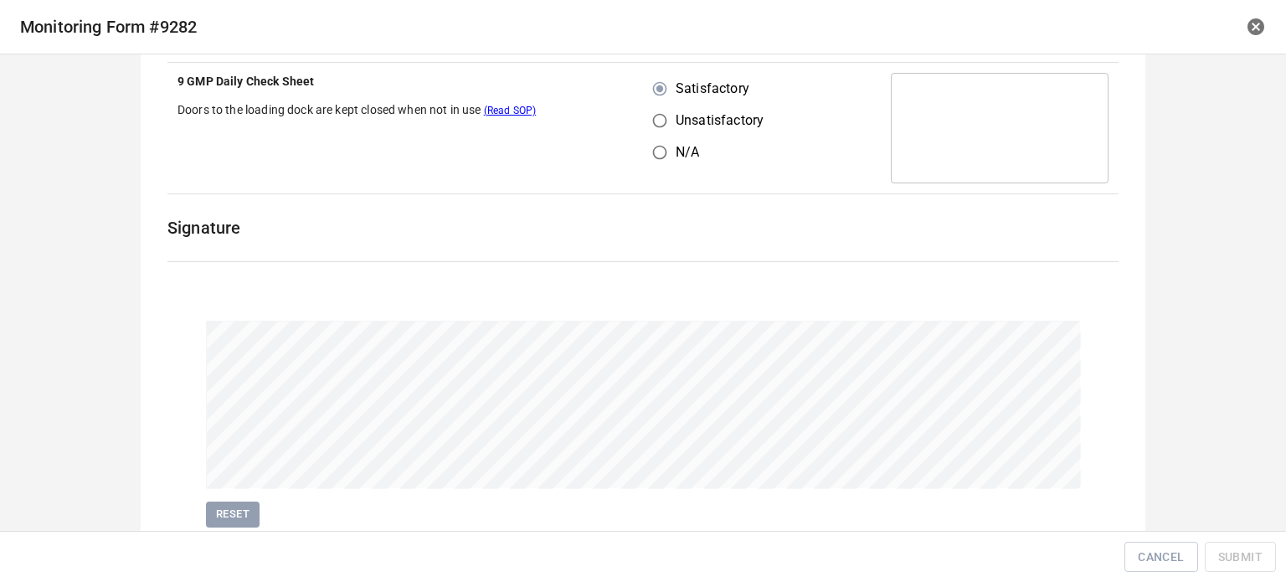
scroll to position [2487, 0]
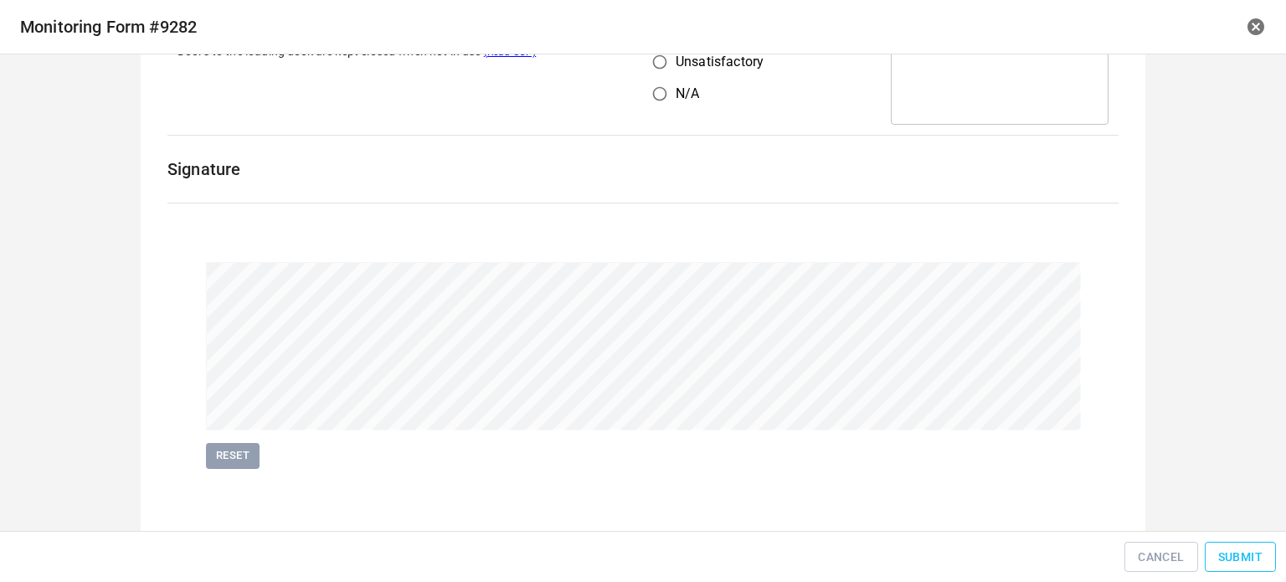
click at [1239, 559] on span "Submit" at bounding box center [1241, 557] width 44 height 21
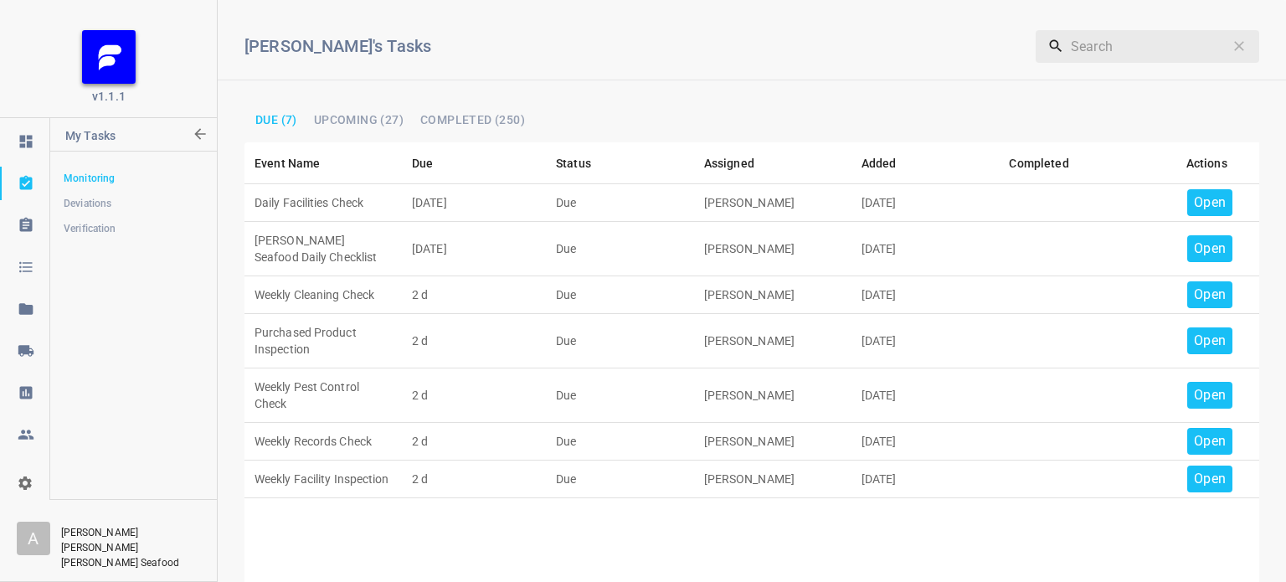
click at [1196, 204] on p "Open" at bounding box center [1210, 203] width 32 height 20
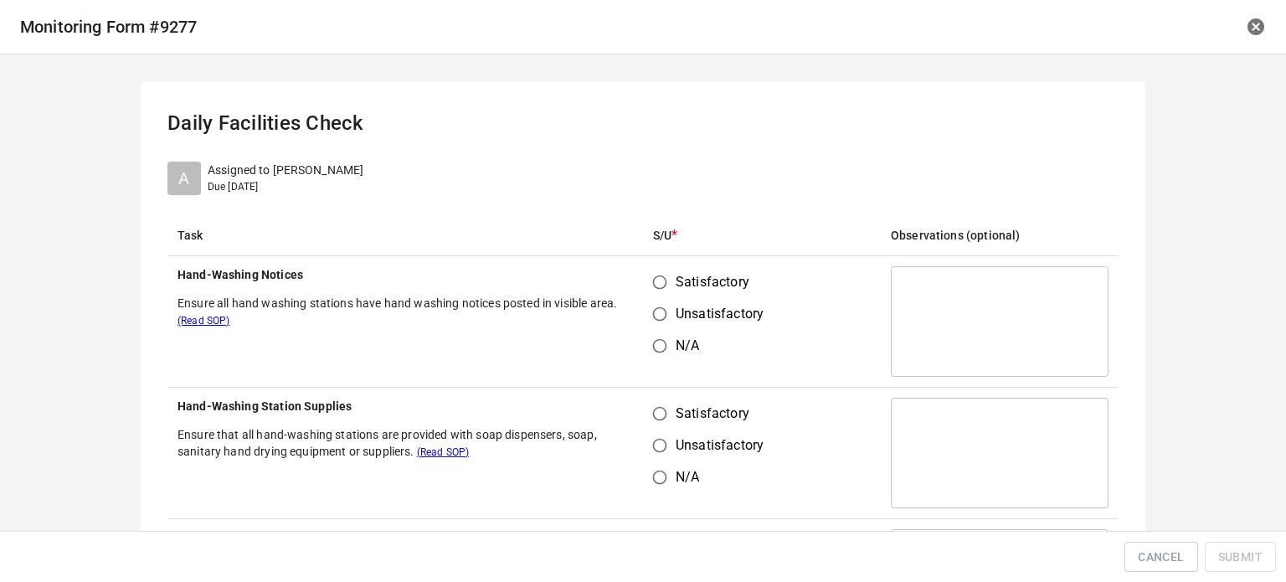
click at [676, 284] on span "Satisfactory" at bounding box center [713, 282] width 74 height 20
click at [671, 284] on input "Satisfactory" at bounding box center [660, 282] width 32 height 32
radio input "true"
click at [659, 402] on input "Satisfactory" at bounding box center [660, 414] width 32 height 32
radio input "true"
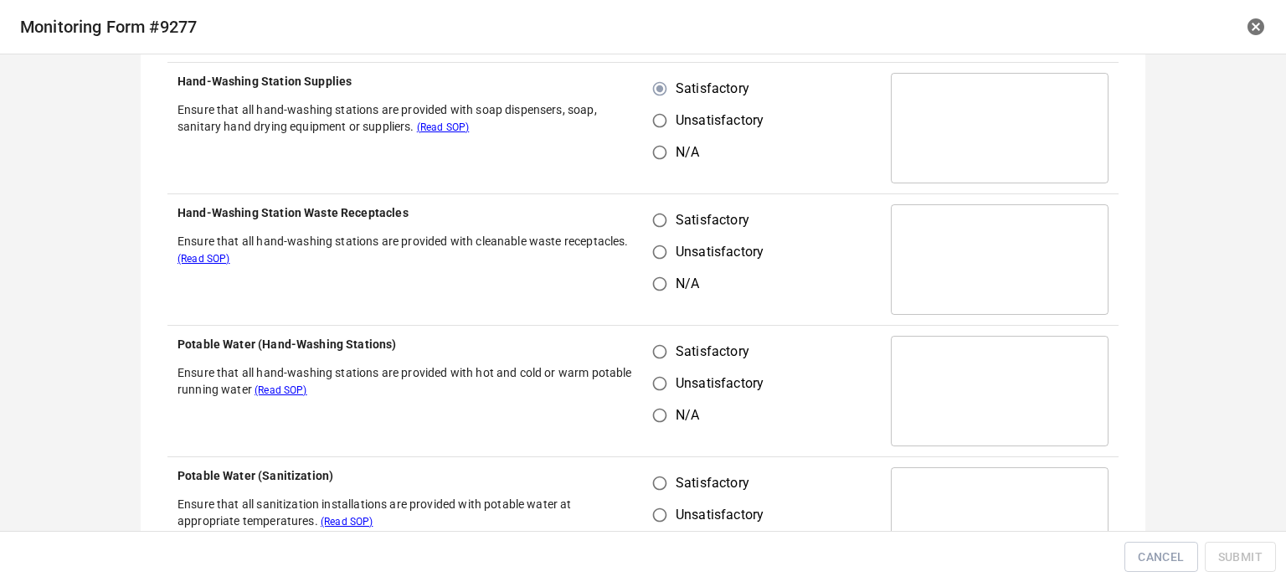
scroll to position [335, 0]
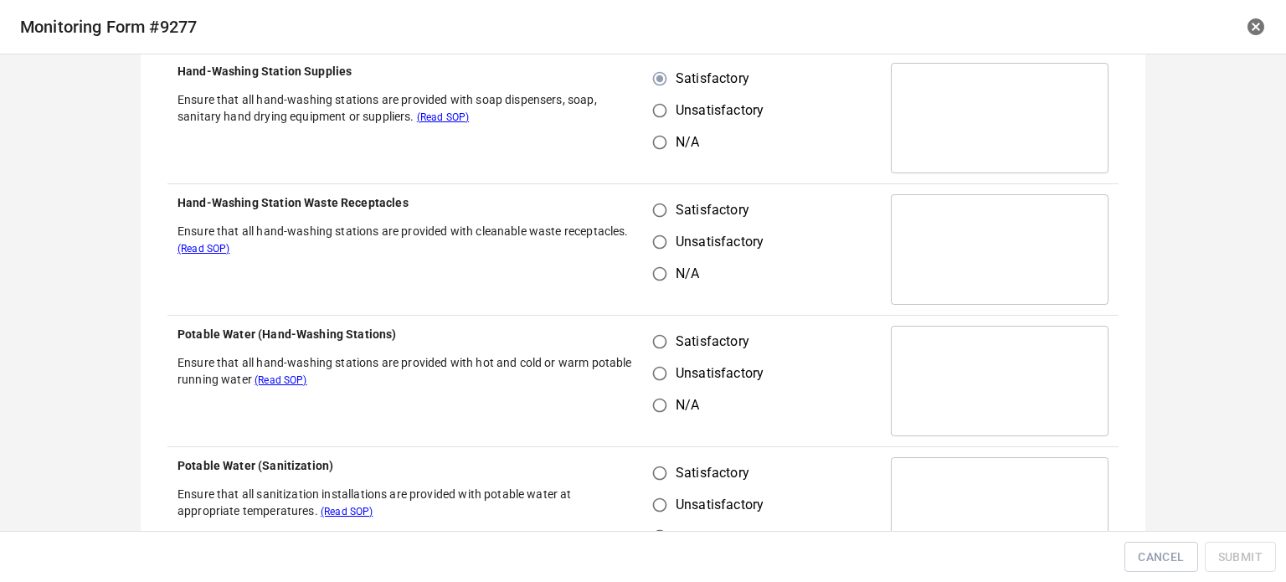
click at [648, 181] on td "Satisfactory Unsatisfactory N/A" at bounding box center [762, 118] width 238 height 131
click at [652, 212] on input "Satisfactory" at bounding box center [660, 210] width 32 height 32
radio input "true"
click at [655, 334] on input "Satisfactory" at bounding box center [660, 342] width 32 height 32
radio input "true"
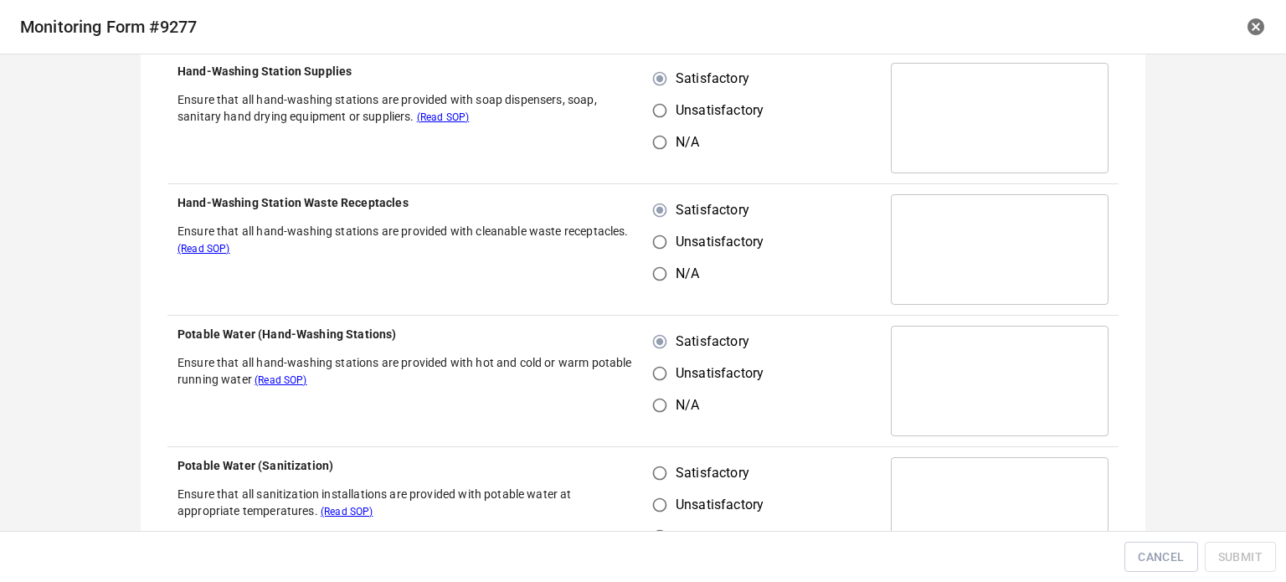
click at [650, 468] on input "Satisfactory" at bounding box center [660, 473] width 32 height 32
radio input "true"
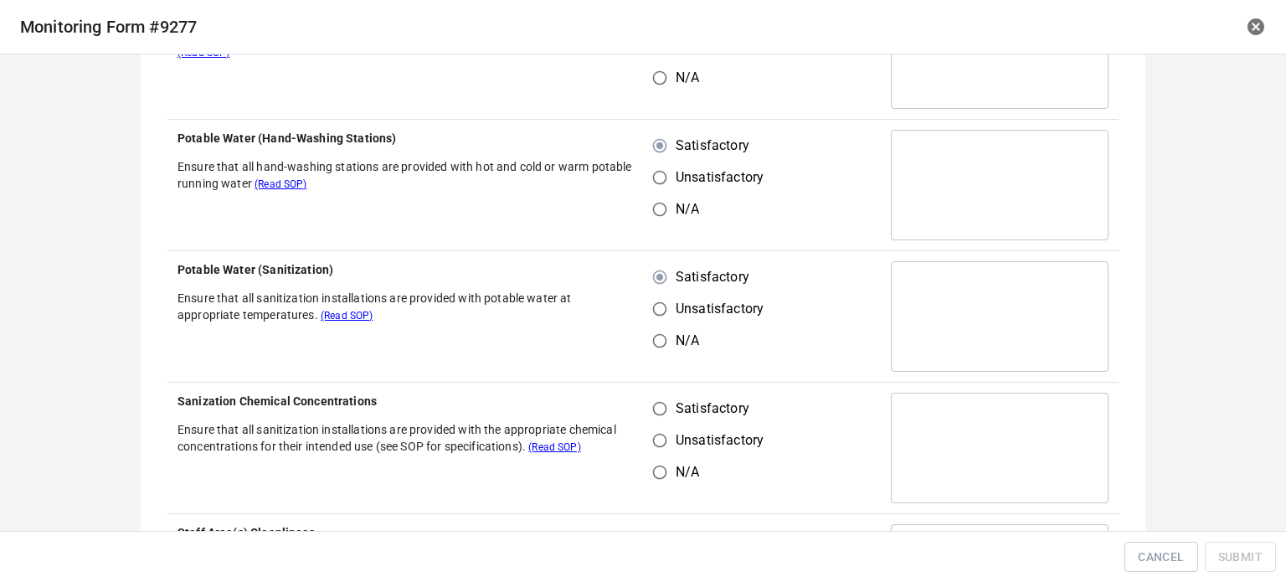
scroll to position [670, 0]
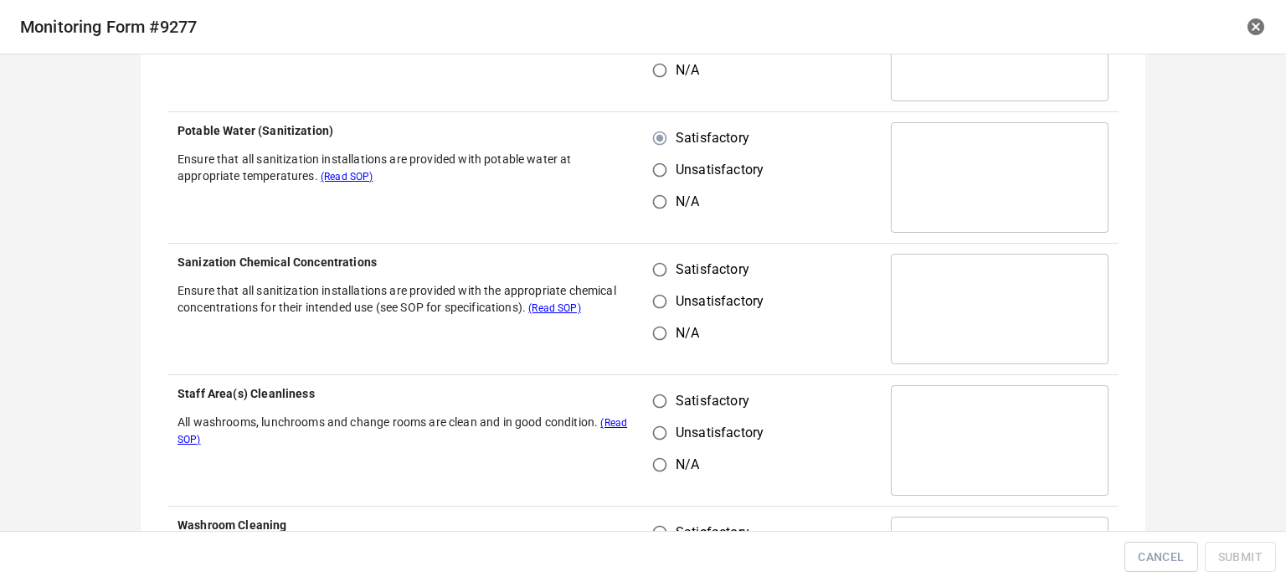
drag, startPoint x: 648, startPoint y: 265, endPoint x: 650, endPoint y: 275, distance: 9.4
click at [650, 271] on input "Satisfactory" at bounding box center [660, 270] width 32 height 32
radio input "true"
drag, startPoint x: 661, startPoint y: 393, endPoint x: 667, endPoint y: 404, distance: 12.4
click at [663, 399] on input "Satisfactory" at bounding box center [660, 401] width 32 height 32
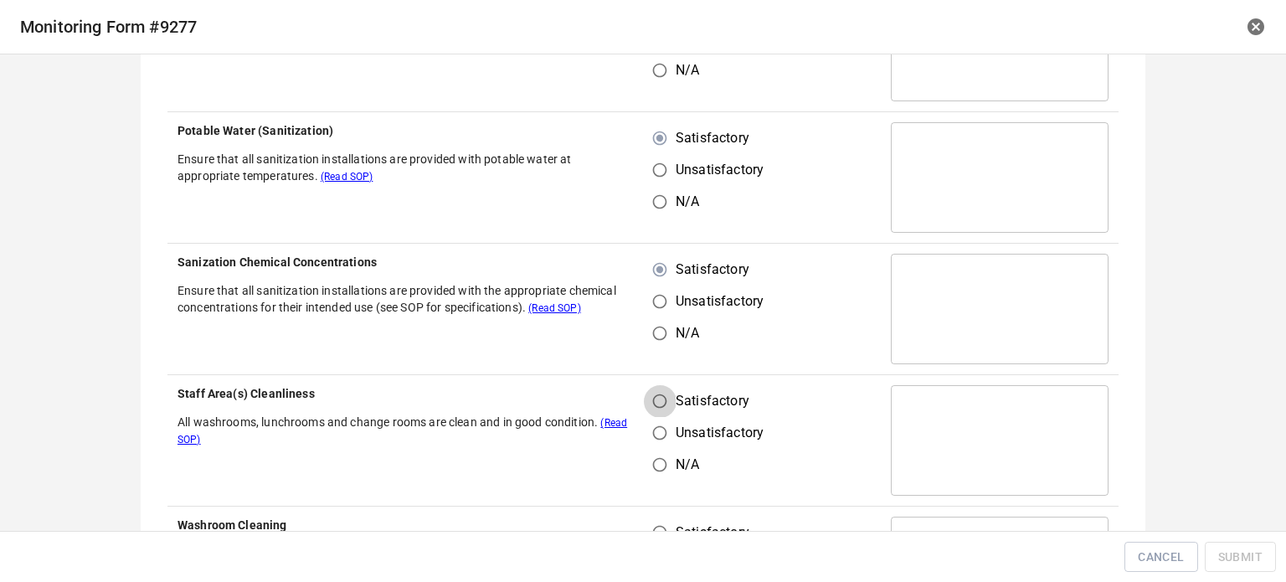
radio input "true"
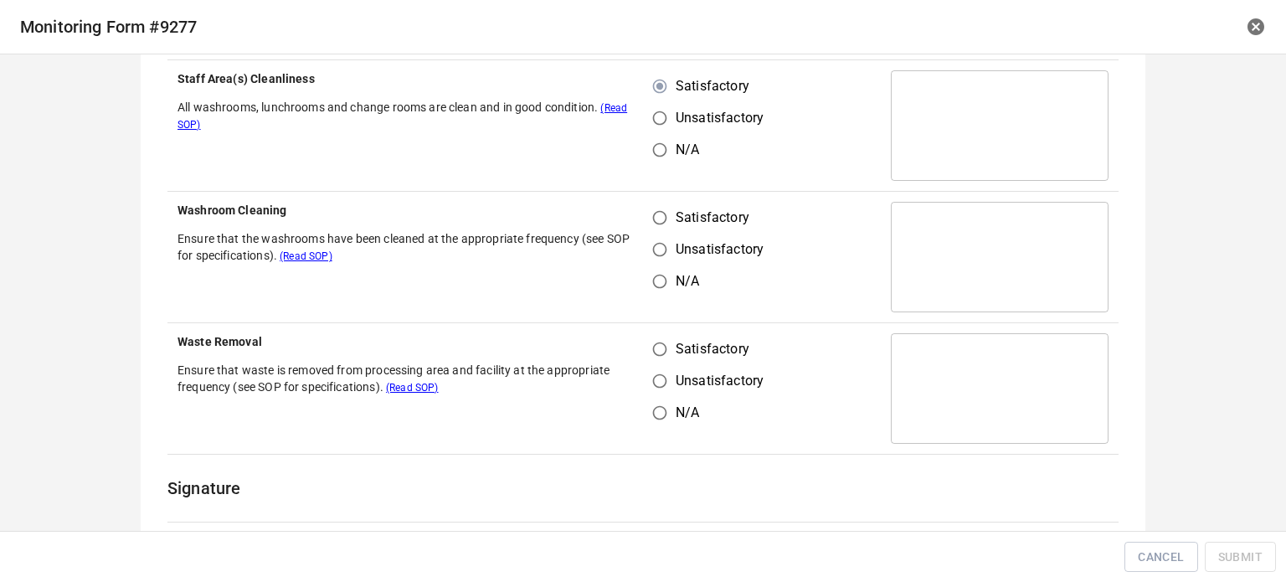
scroll to position [1005, 0]
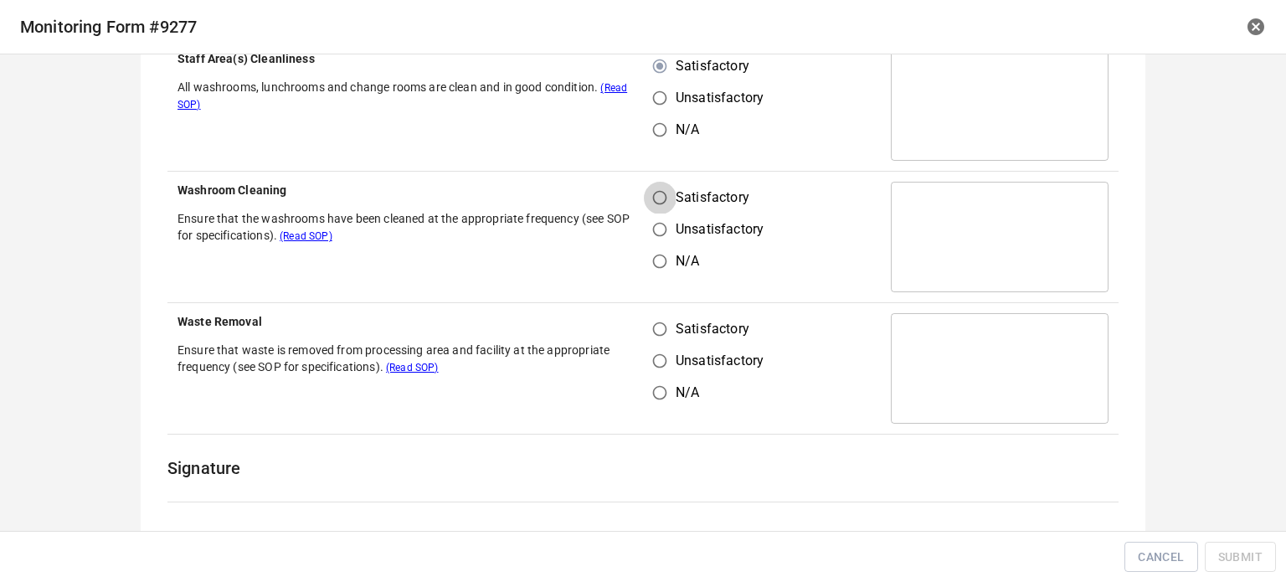
click at [651, 192] on input "Satisfactory" at bounding box center [660, 198] width 32 height 32
radio input "true"
drag, startPoint x: 657, startPoint y: 330, endPoint x: 687, endPoint y: 322, distance: 31.3
click at [663, 335] on input "Satisfactory" at bounding box center [660, 329] width 32 height 32
radio input "true"
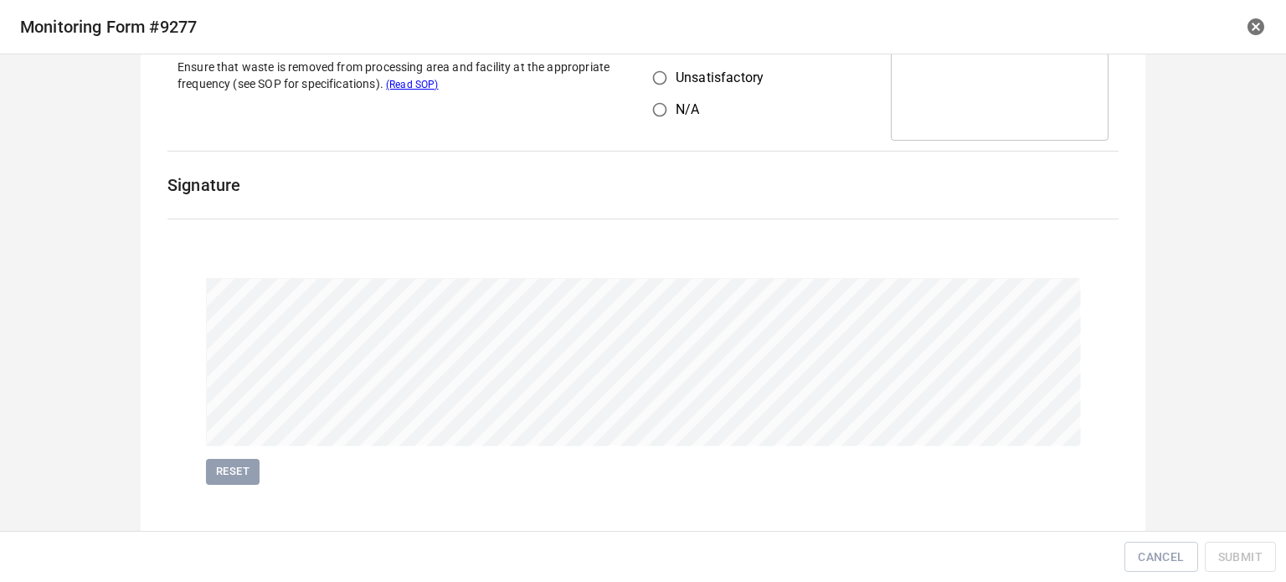
scroll to position [1306, 0]
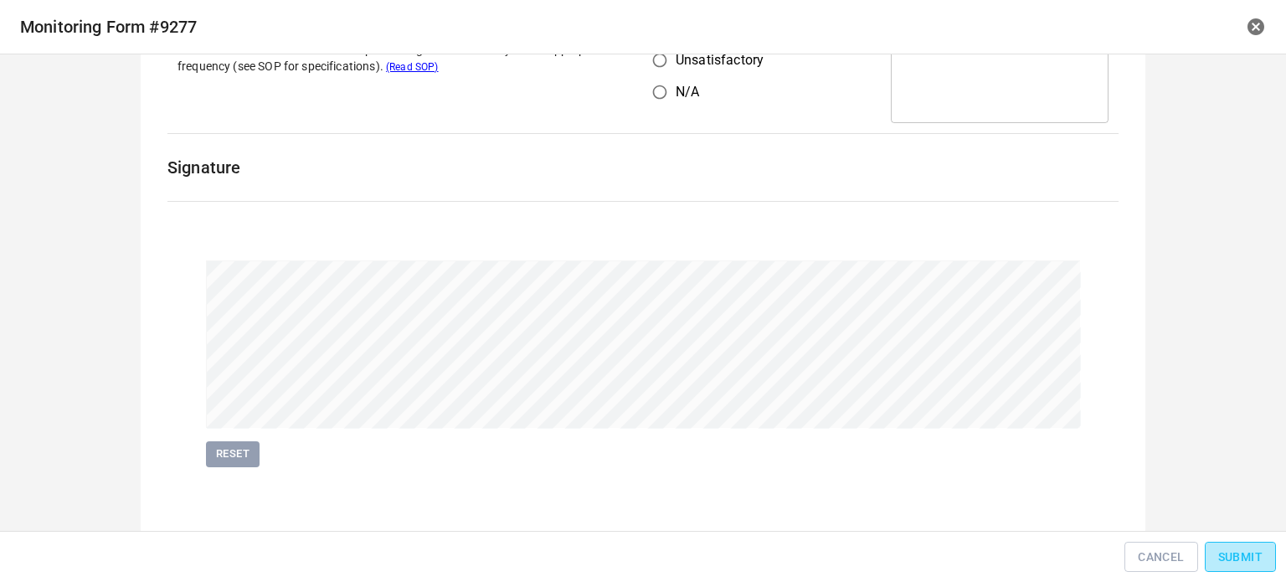
click at [1250, 549] on span "Submit" at bounding box center [1241, 557] width 44 height 21
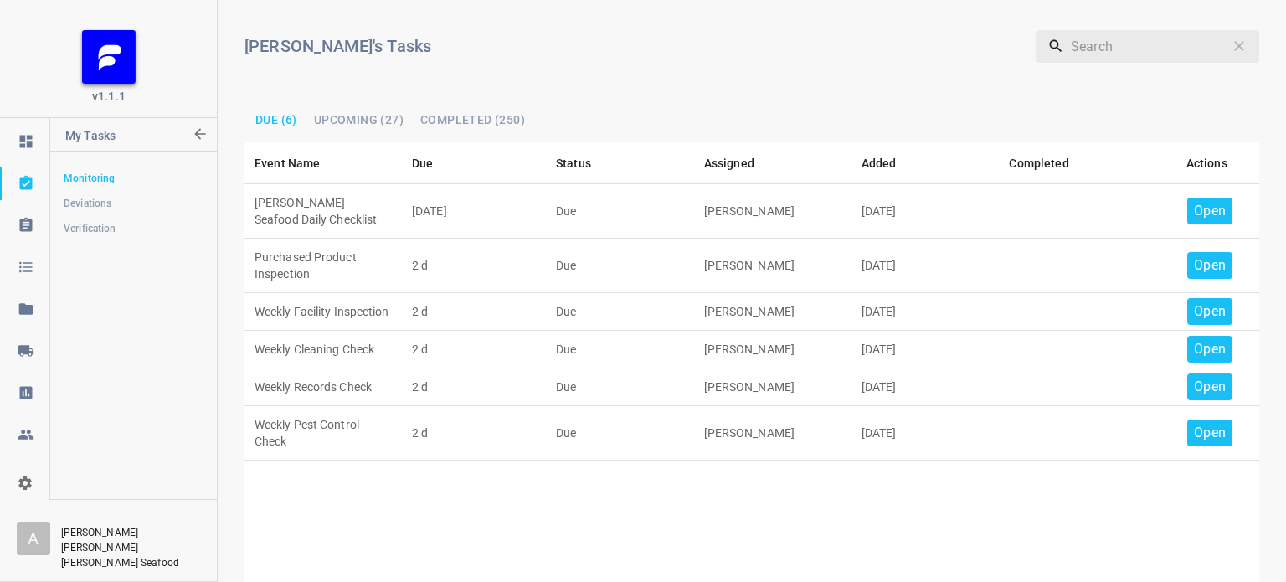
click at [1194, 202] on p "Open" at bounding box center [1210, 211] width 32 height 20
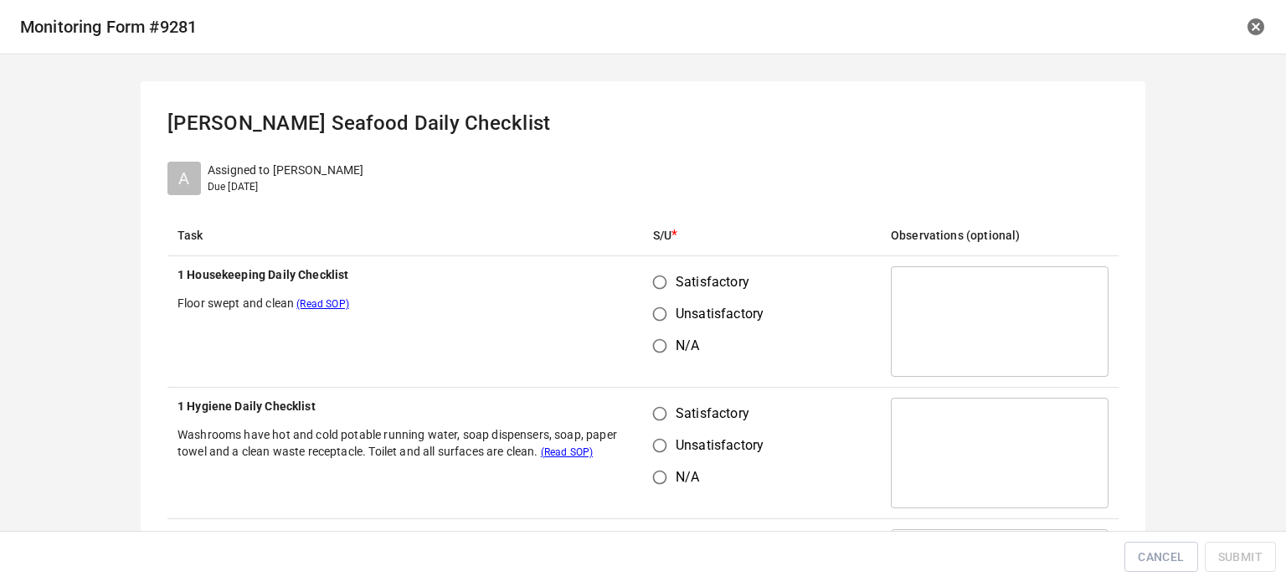
click at [659, 278] on input "Satisfactory" at bounding box center [660, 282] width 32 height 32
radio input "true"
click at [660, 394] on td "Satisfactory Unsatisfactory N/A" at bounding box center [762, 453] width 238 height 131
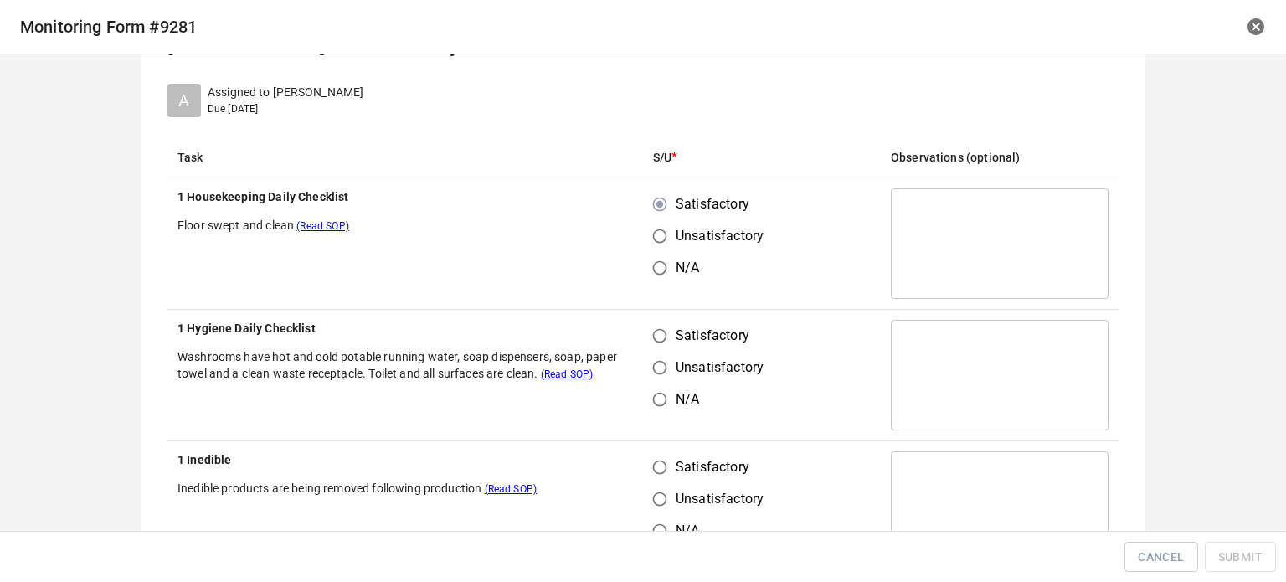
scroll to position [167, 0]
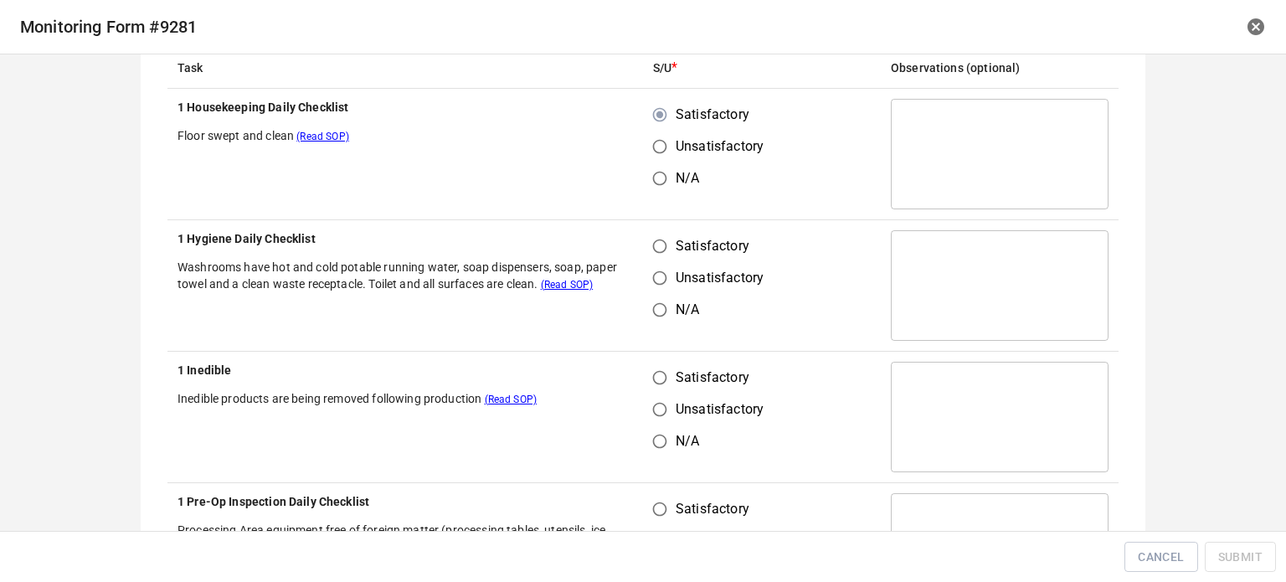
drag, startPoint x: 650, startPoint y: 250, endPoint x: 687, endPoint y: 389, distance: 143.8
click at [650, 250] on input "Satisfactory" at bounding box center [660, 246] width 32 height 32
radio input "true"
click at [663, 381] on input "Satisfactory" at bounding box center [660, 378] width 32 height 32
radio input "true"
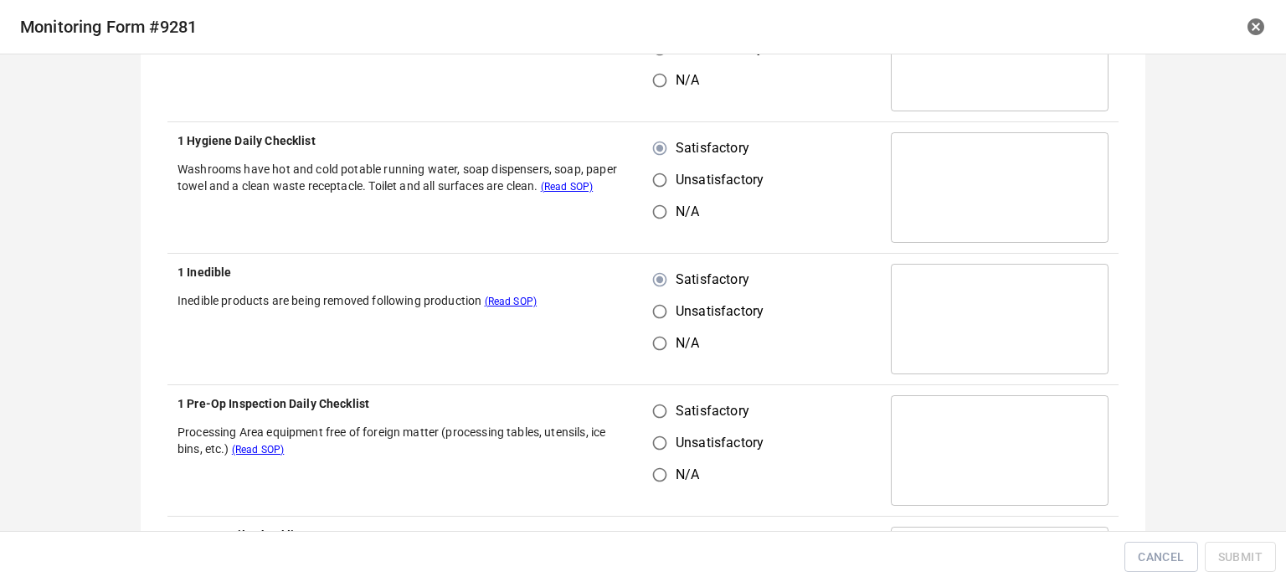
scroll to position [419, 0]
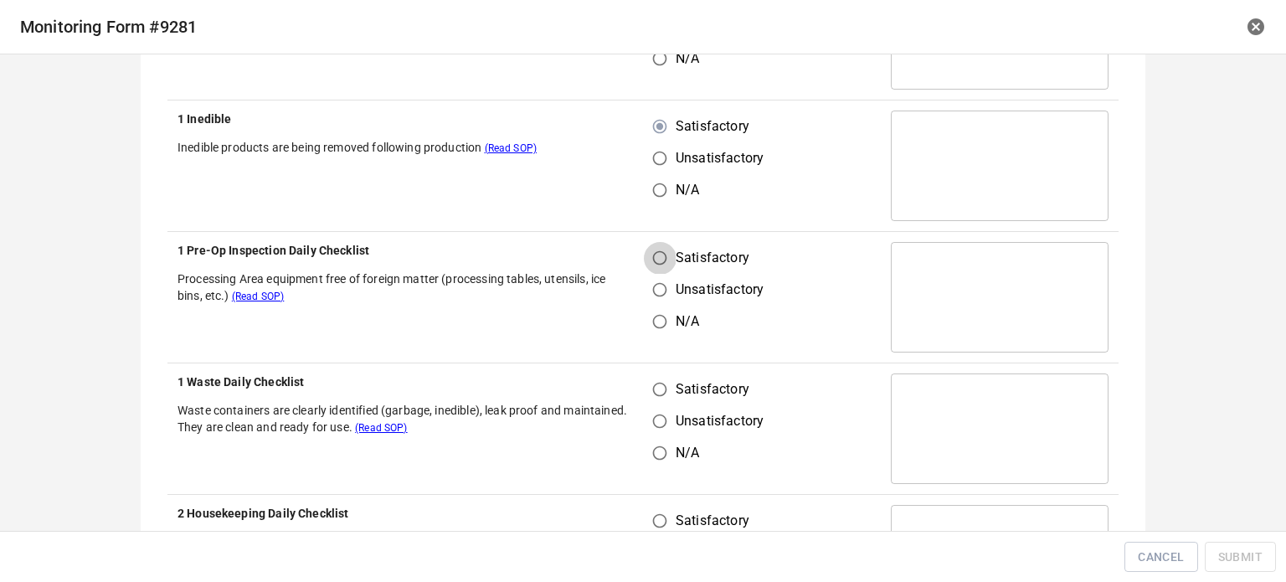
click at [649, 253] on input "Satisfactory" at bounding box center [660, 258] width 32 height 32
radio input "true"
drag, startPoint x: 641, startPoint y: 388, endPoint x: 656, endPoint y: 389, distance: 15.2
click at [647, 389] on input "Satisfactory" at bounding box center [660, 390] width 32 height 32
radio input "true"
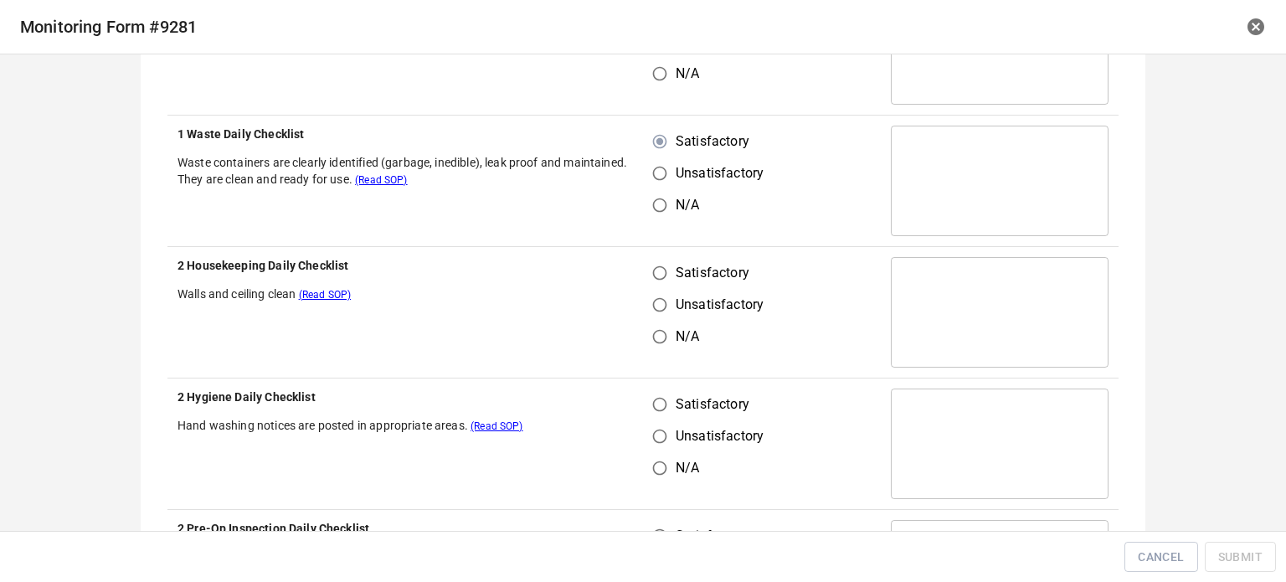
scroll to position [670, 0]
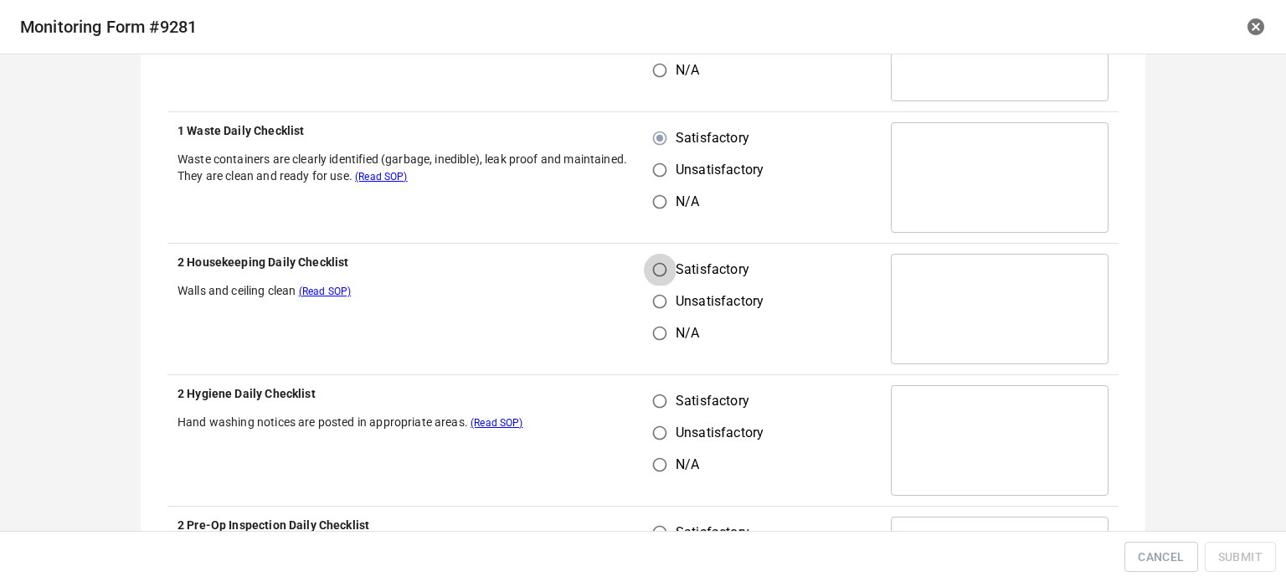
click at [662, 284] on input "Satisfactory" at bounding box center [660, 270] width 32 height 32
radio input "true"
drag, startPoint x: 647, startPoint y: 409, endPoint x: 717, endPoint y: 309, distance: 121.5
click at [650, 409] on input "Satisfactory" at bounding box center [660, 401] width 32 height 32
radio input "true"
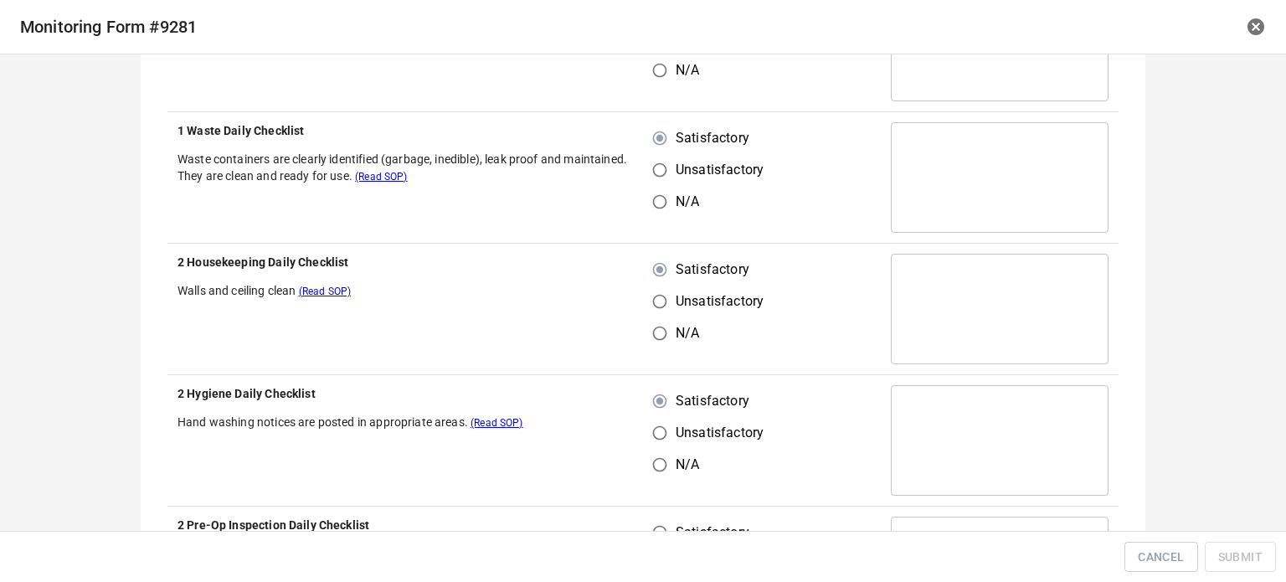
scroll to position [1005, 0]
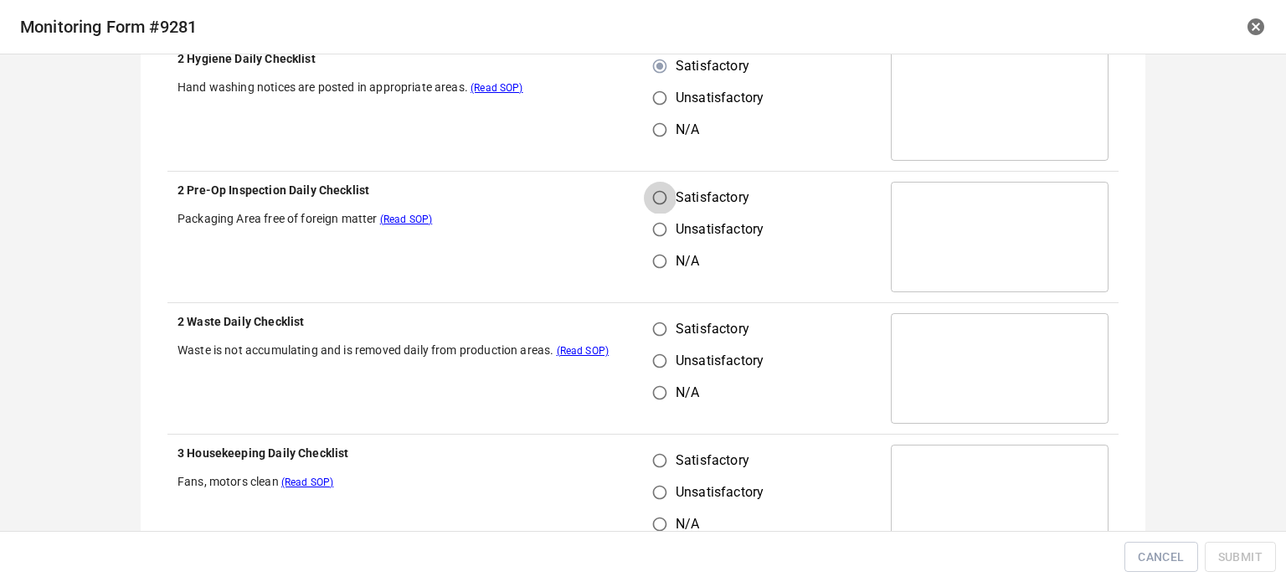
drag, startPoint x: 647, startPoint y: 194, endPoint x: 647, endPoint y: 321, distance: 126.5
click at [647, 197] on input "Satisfactory" at bounding box center [660, 198] width 32 height 32
radio input "true"
drag, startPoint x: 647, startPoint y: 322, endPoint x: 674, endPoint y: 400, distance: 82.6
click at [647, 323] on input "Satisfactory" at bounding box center [660, 329] width 32 height 32
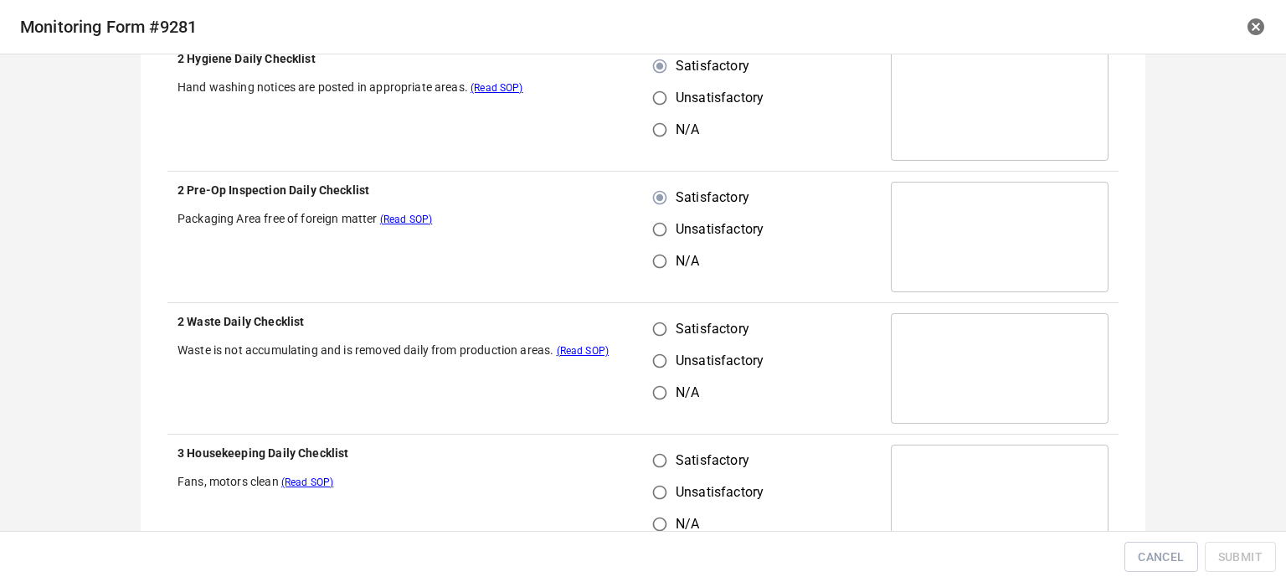
radio input "true"
click at [652, 445] on input "Satisfactory" at bounding box center [660, 461] width 32 height 32
radio input "true"
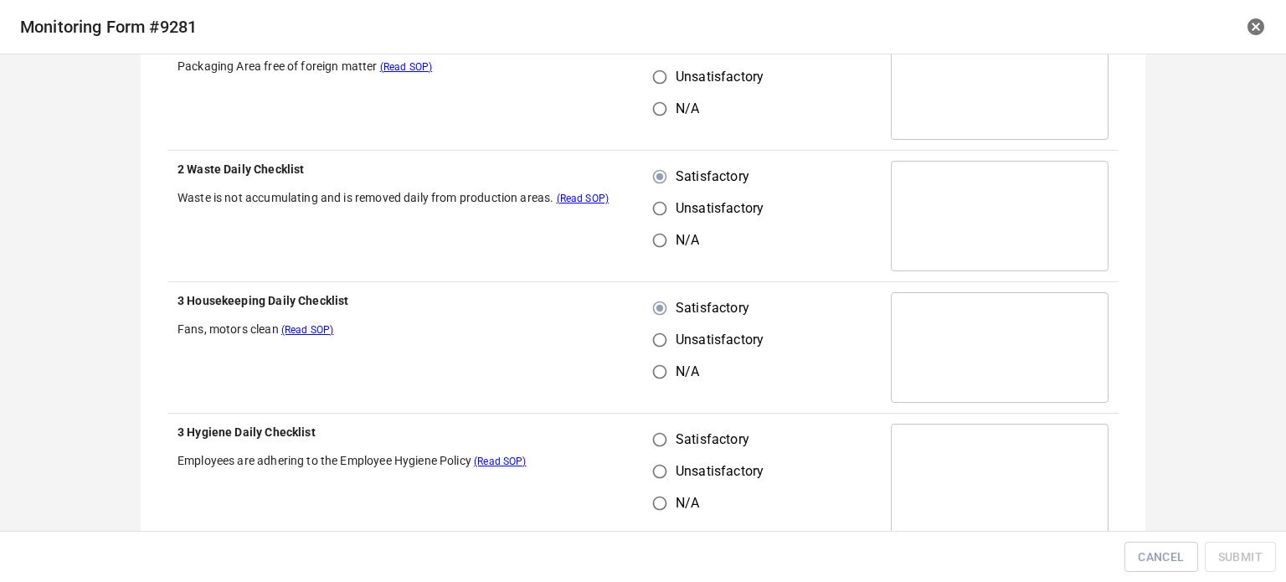
scroll to position [1256, 0]
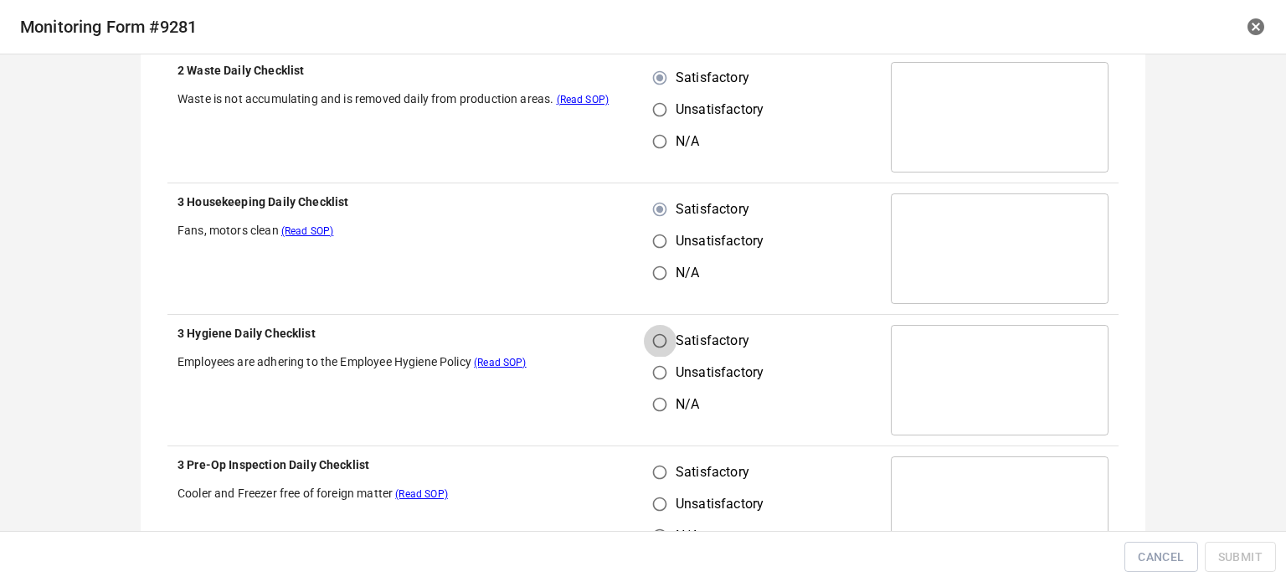
drag, startPoint x: 655, startPoint y: 338, endPoint x: 662, endPoint y: 470, distance: 132.5
click at [655, 338] on input "Satisfactory" at bounding box center [660, 341] width 32 height 32
radio input "true"
click at [657, 466] on input "Satisfactory" at bounding box center [660, 472] width 32 height 32
radio input "true"
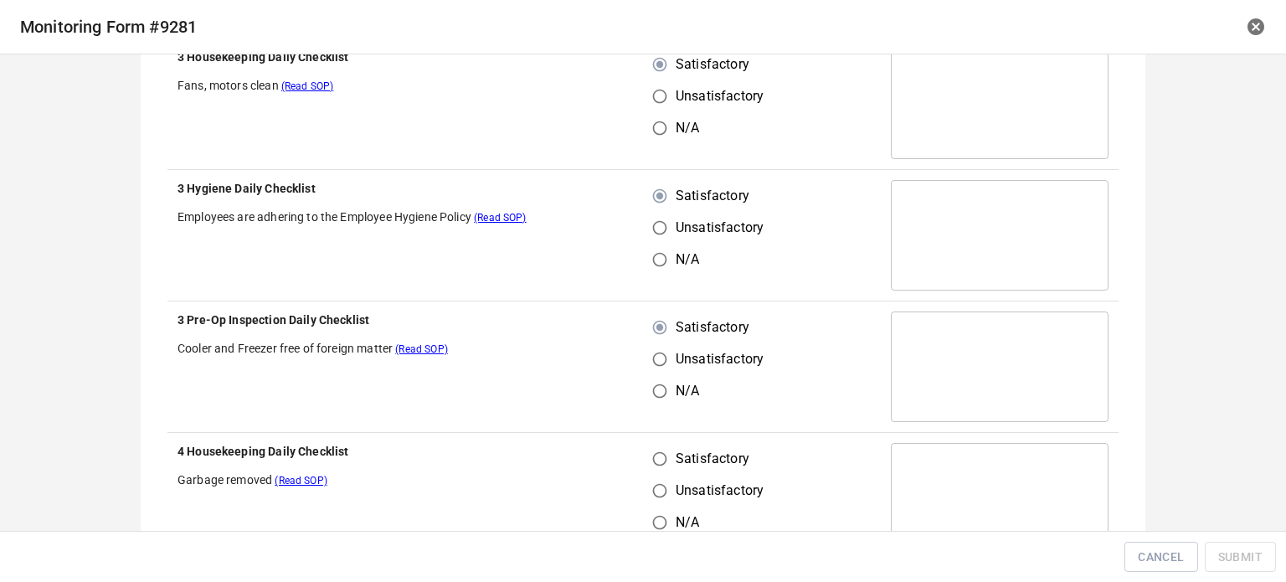
scroll to position [1591, 0]
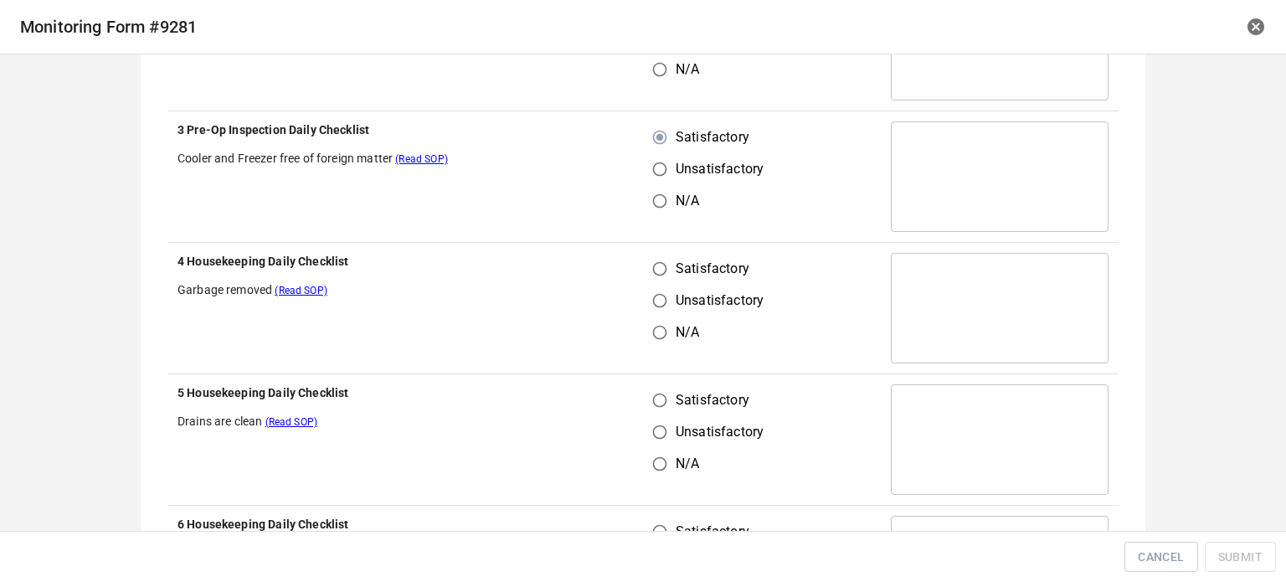
click at [657, 273] on input "Satisfactory" at bounding box center [660, 269] width 32 height 32
radio input "true"
click at [644, 391] on input "Satisfactory" at bounding box center [660, 400] width 32 height 32
radio input "true"
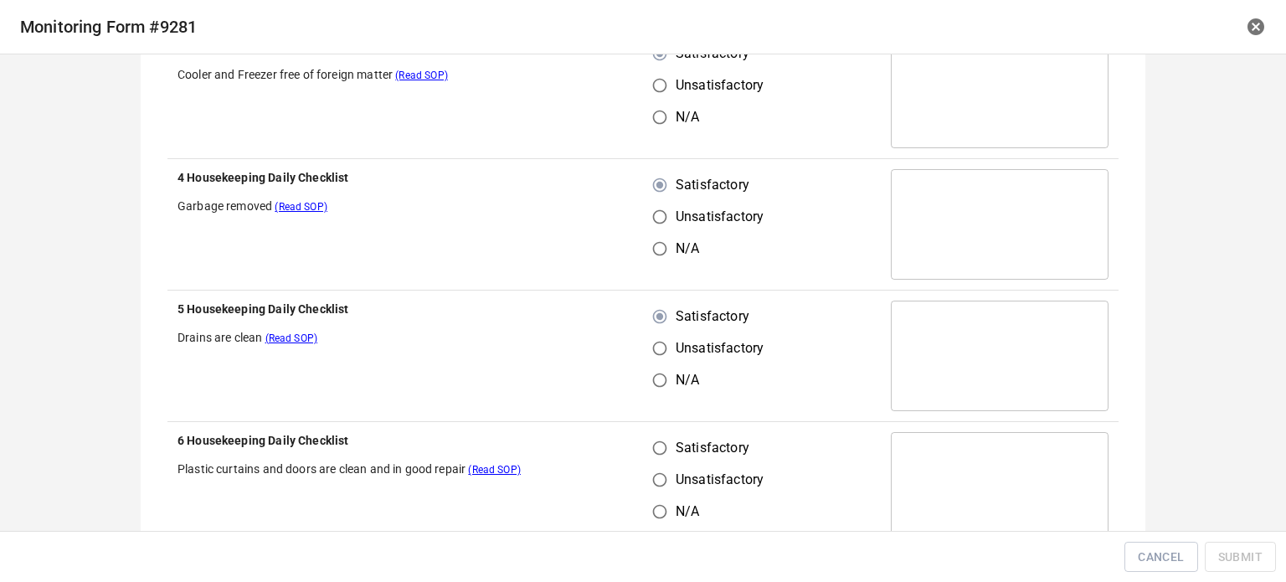
scroll to position [1842, 0]
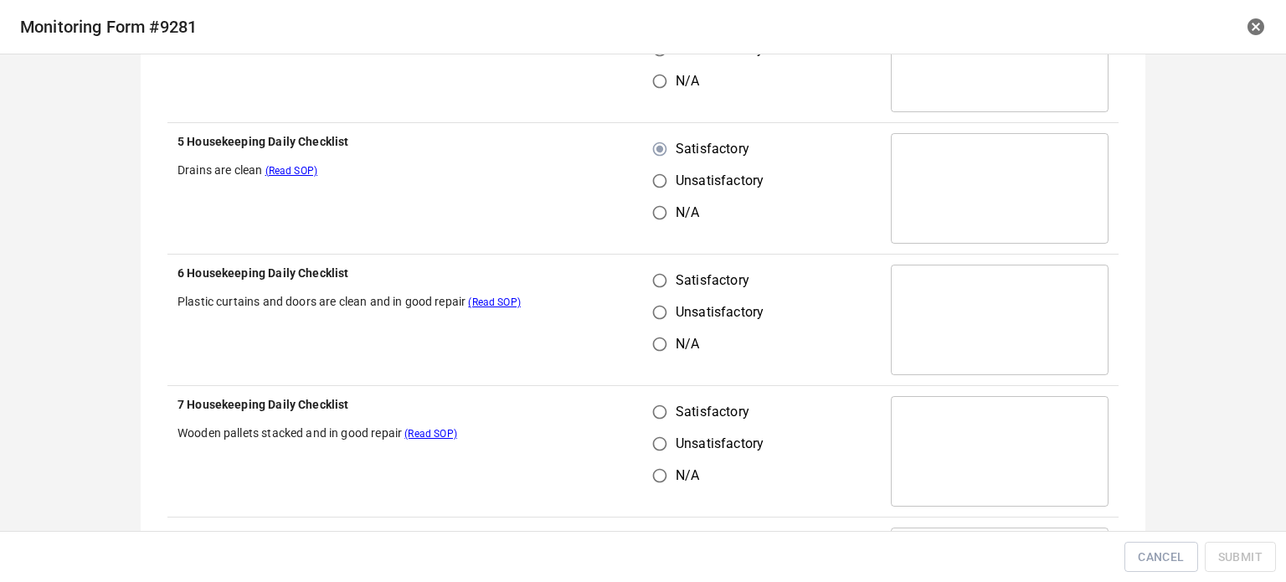
drag, startPoint x: 650, startPoint y: 276, endPoint x: 663, endPoint y: 314, distance: 40.8
click at [652, 280] on input "Satisfactory" at bounding box center [660, 281] width 32 height 32
radio input "true"
click at [666, 396] on input "Satisfactory" at bounding box center [660, 412] width 32 height 32
radio input "true"
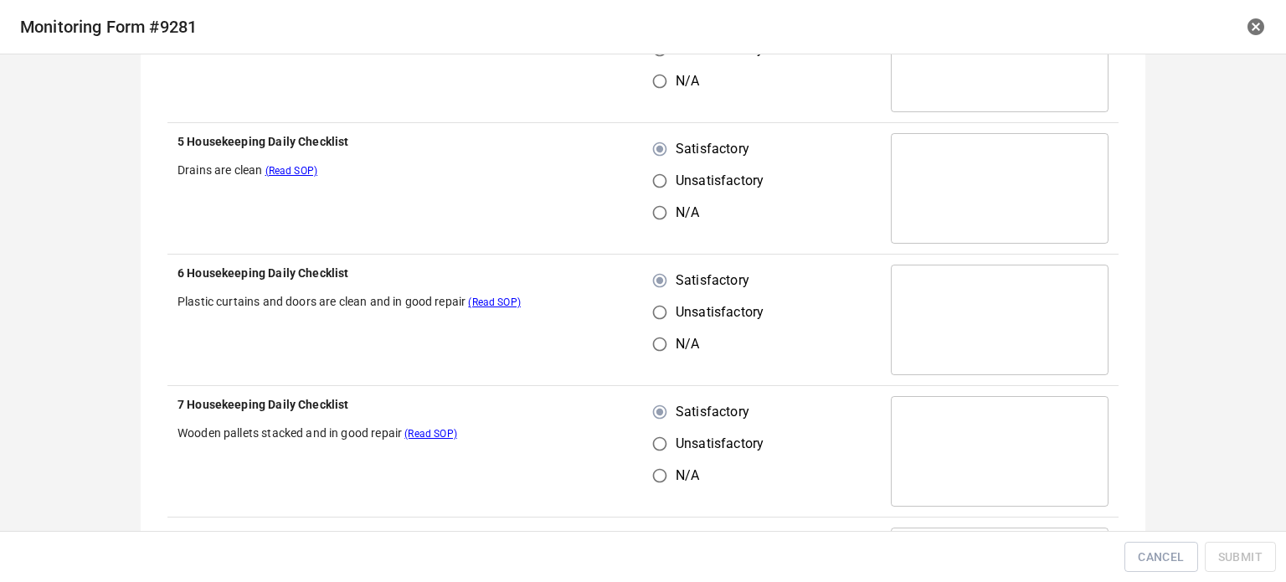
drag, startPoint x: 666, startPoint y: 411, endPoint x: 797, endPoint y: 234, distance: 220.9
click at [667, 409] on input "Satisfactory" at bounding box center [660, 412] width 32 height 32
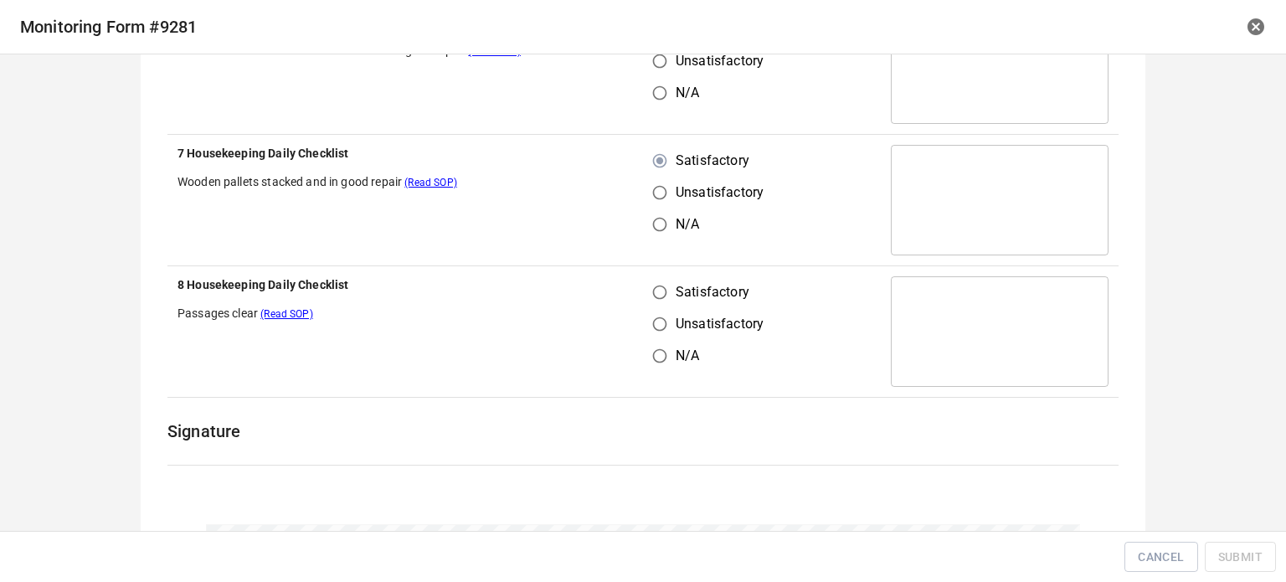
click at [657, 287] on input "Satisfactory" at bounding box center [660, 292] width 32 height 32
radio input "true"
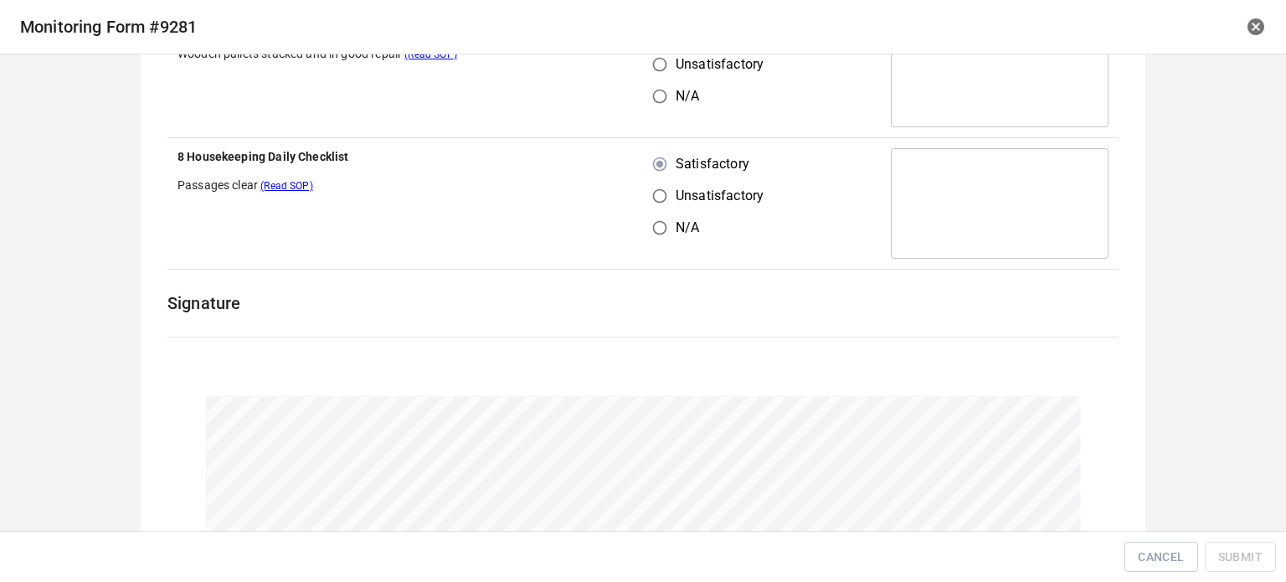
scroll to position [2356, 0]
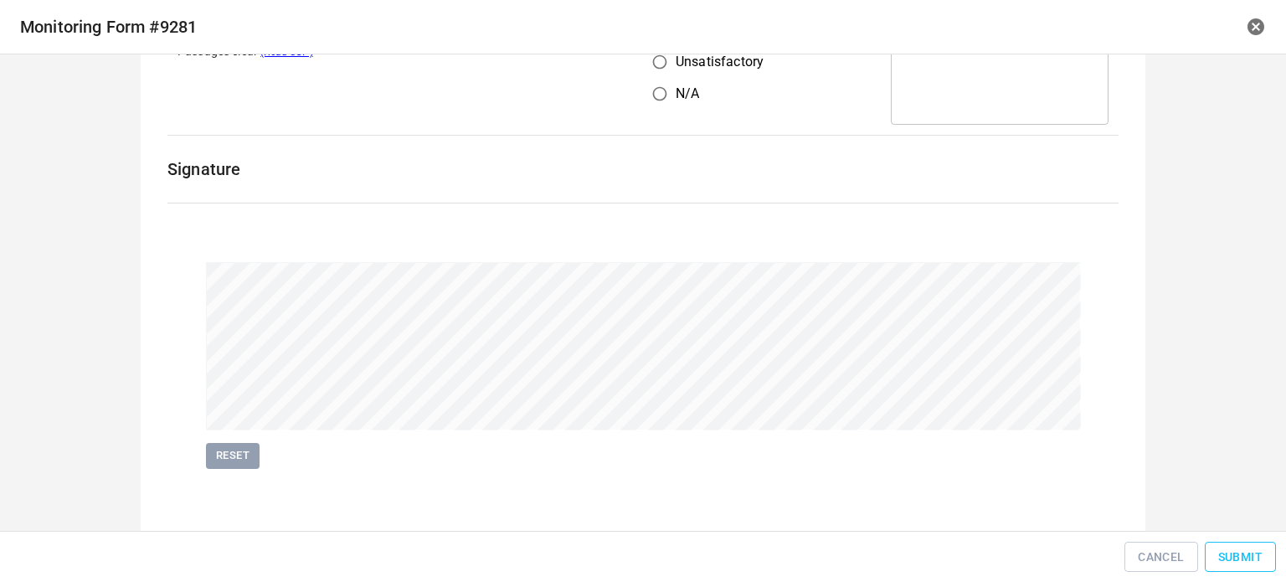
click at [1236, 549] on span "Submit" at bounding box center [1241, 557] width 44 height 21
